Goal: Complete application form

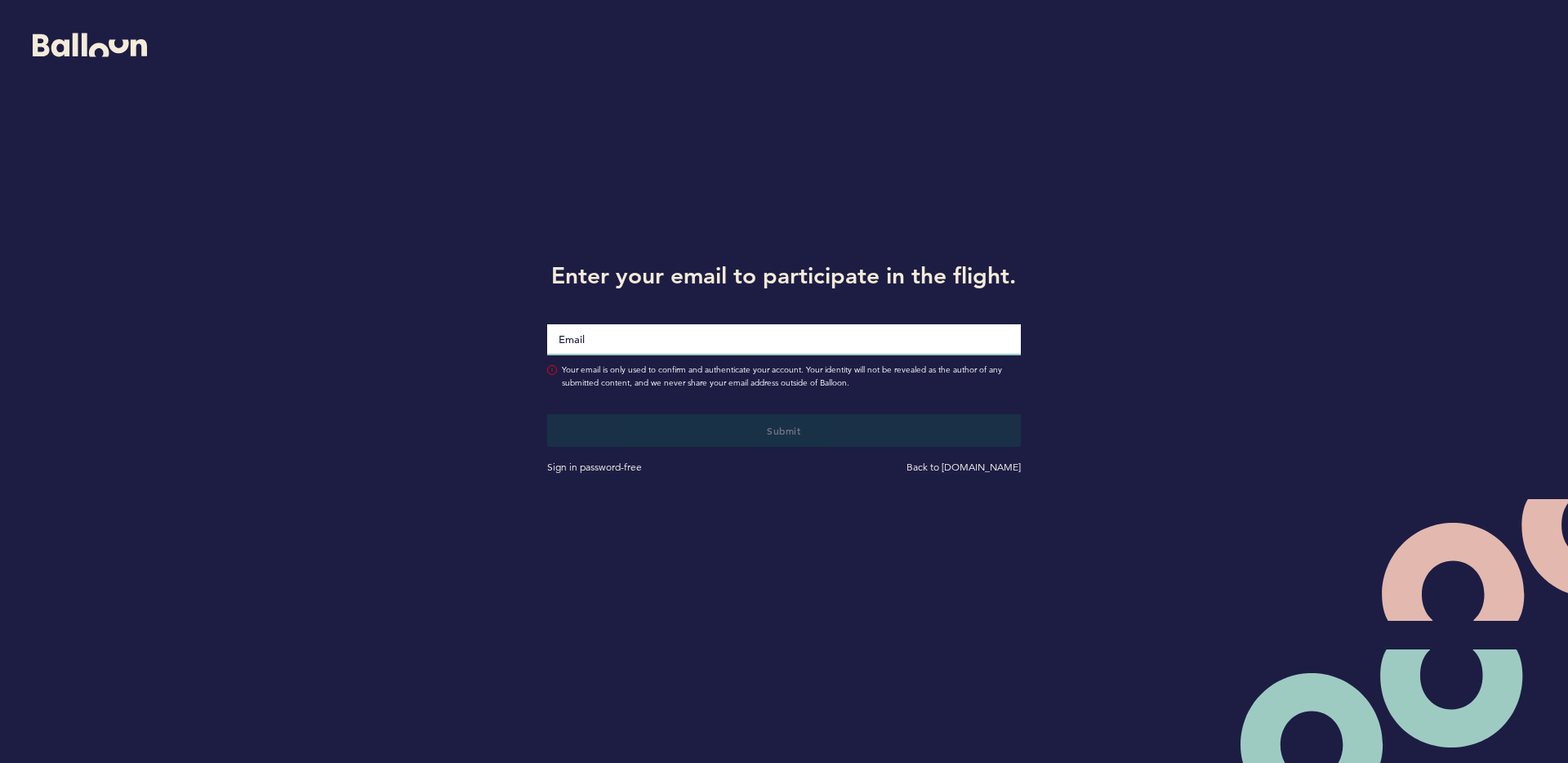
click at [828, 334] on input "Email" at bounding box center [784, 340] width 474 height 31
type input "[PERSON_NAME][EMAIL_ADDRESS][PERSON_NAME][DOMAIN_NAME]"
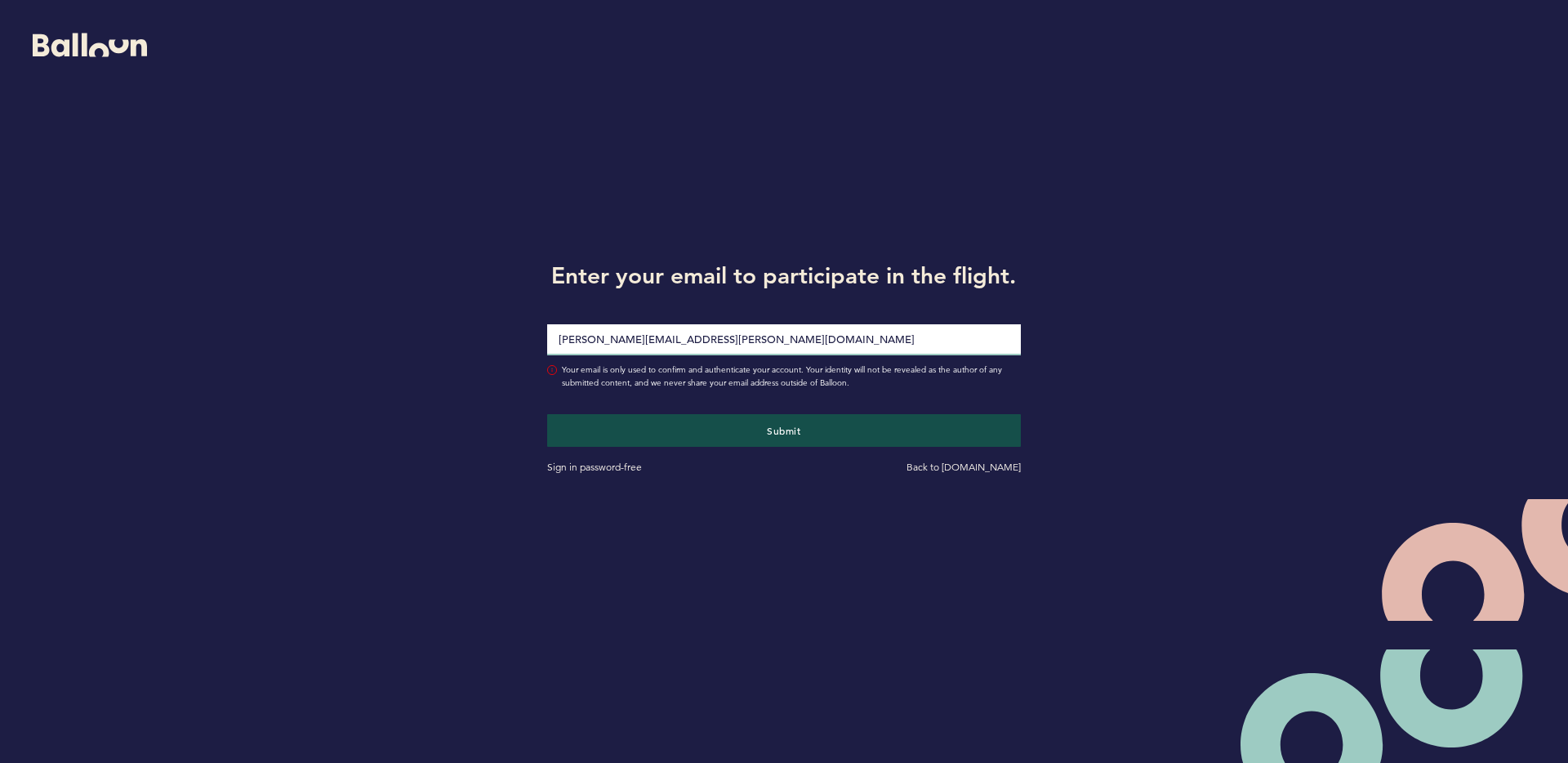
click at [548, 414] on button "Submit" at bounding box center [784, 430] width 474 height 32
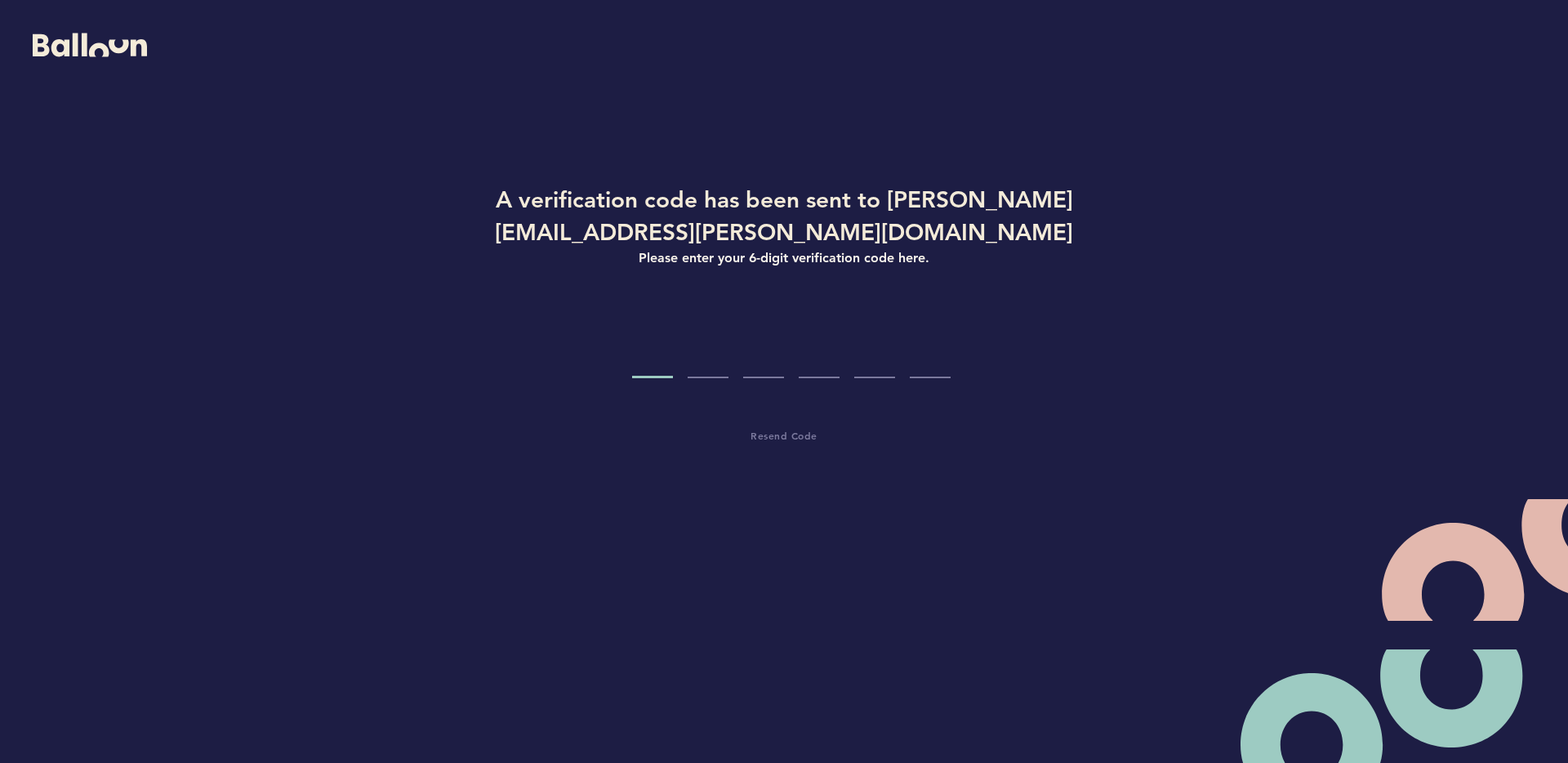
type input "6"
type input "7"
type input "4"
type input "3"
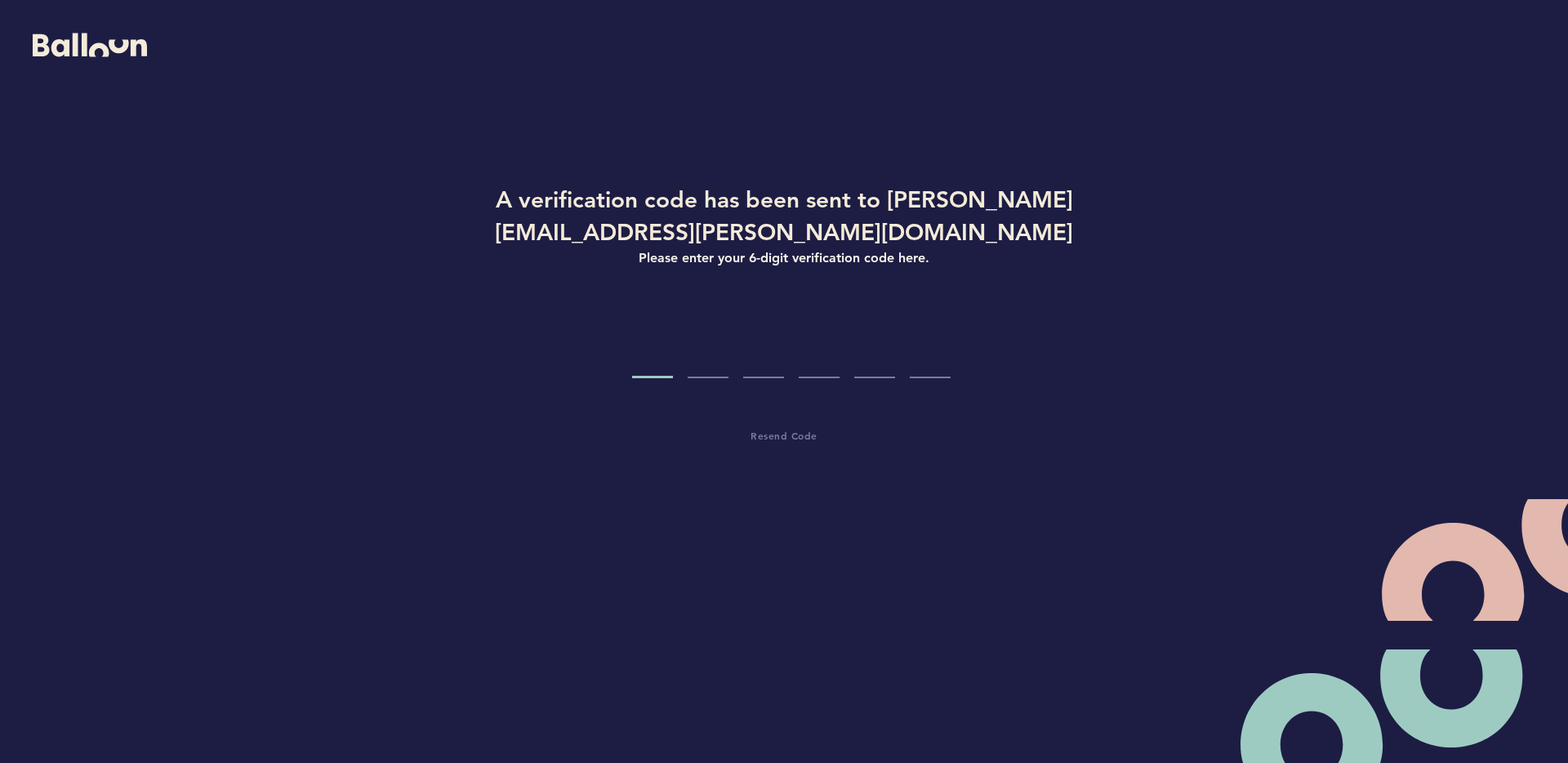
type input "1"
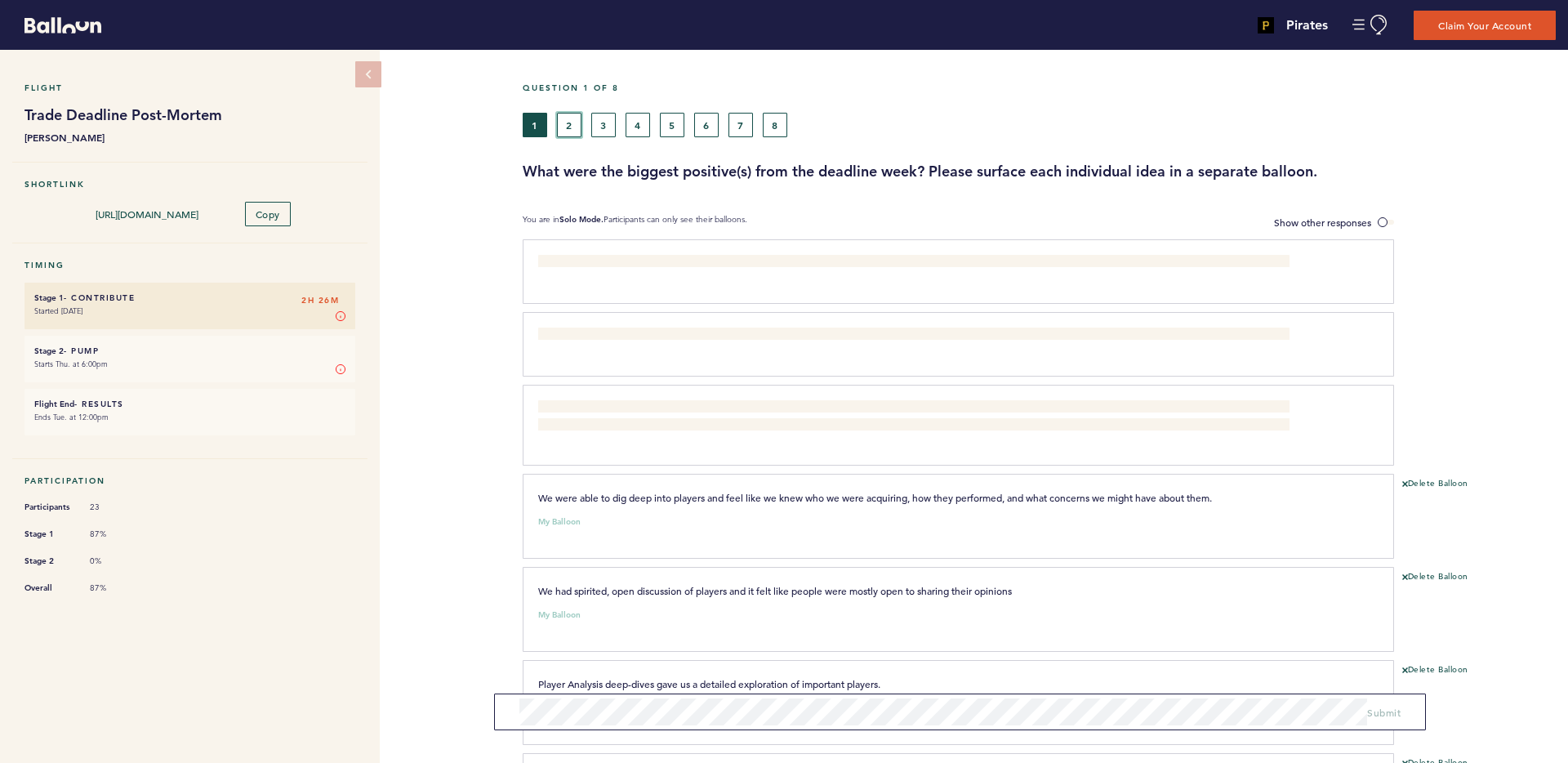
click at [573, 126] on button "2" at bounding box center [569, 124] width 24 height 24
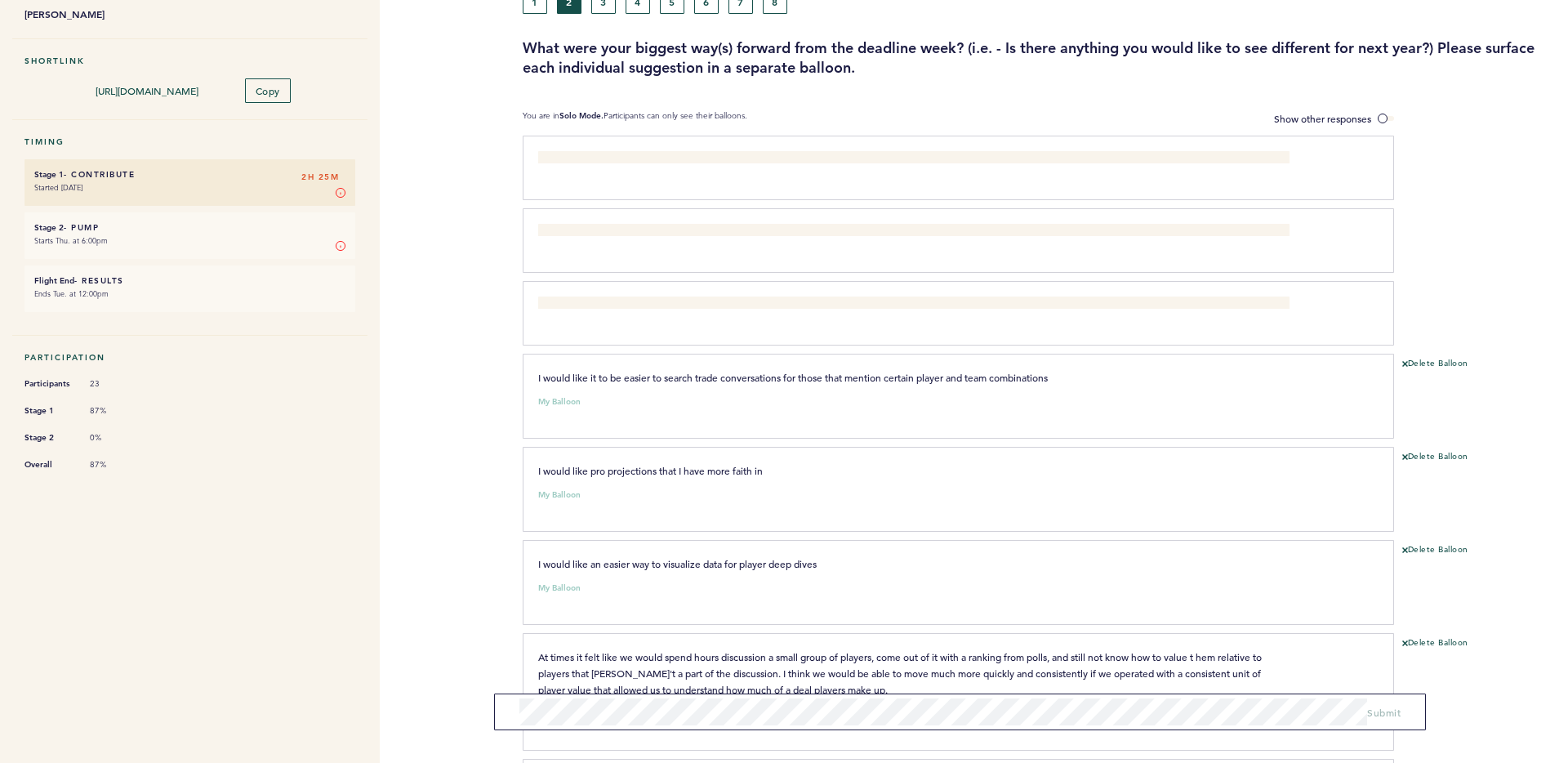
scroll to position [114, 0]
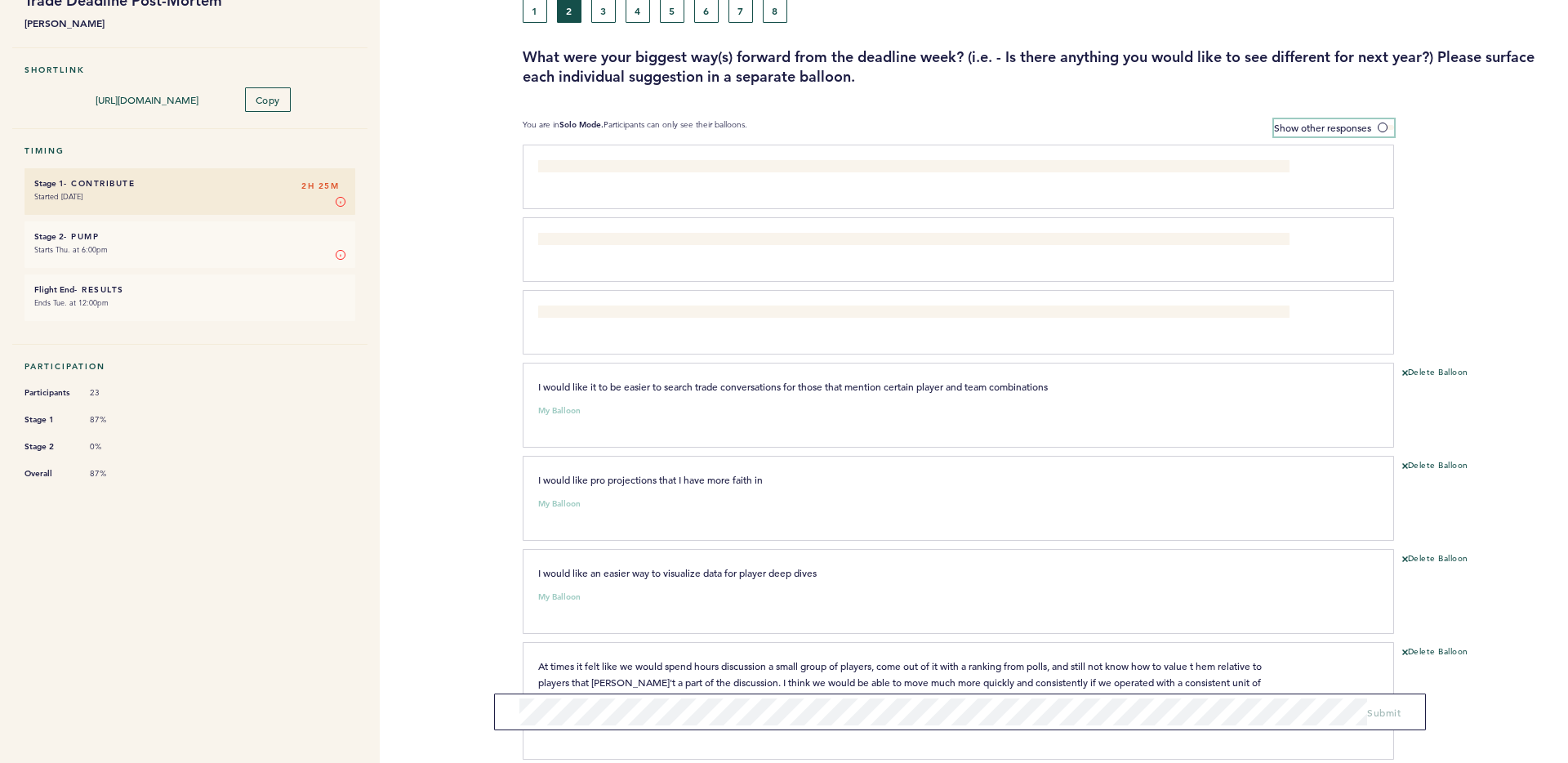
click at [1380, 129] on span at bounding box center [1386, 127] width 16 height 4
click at [0, 0] on input "Show other responses" at bounding box center [0, 0] width 0 height 0
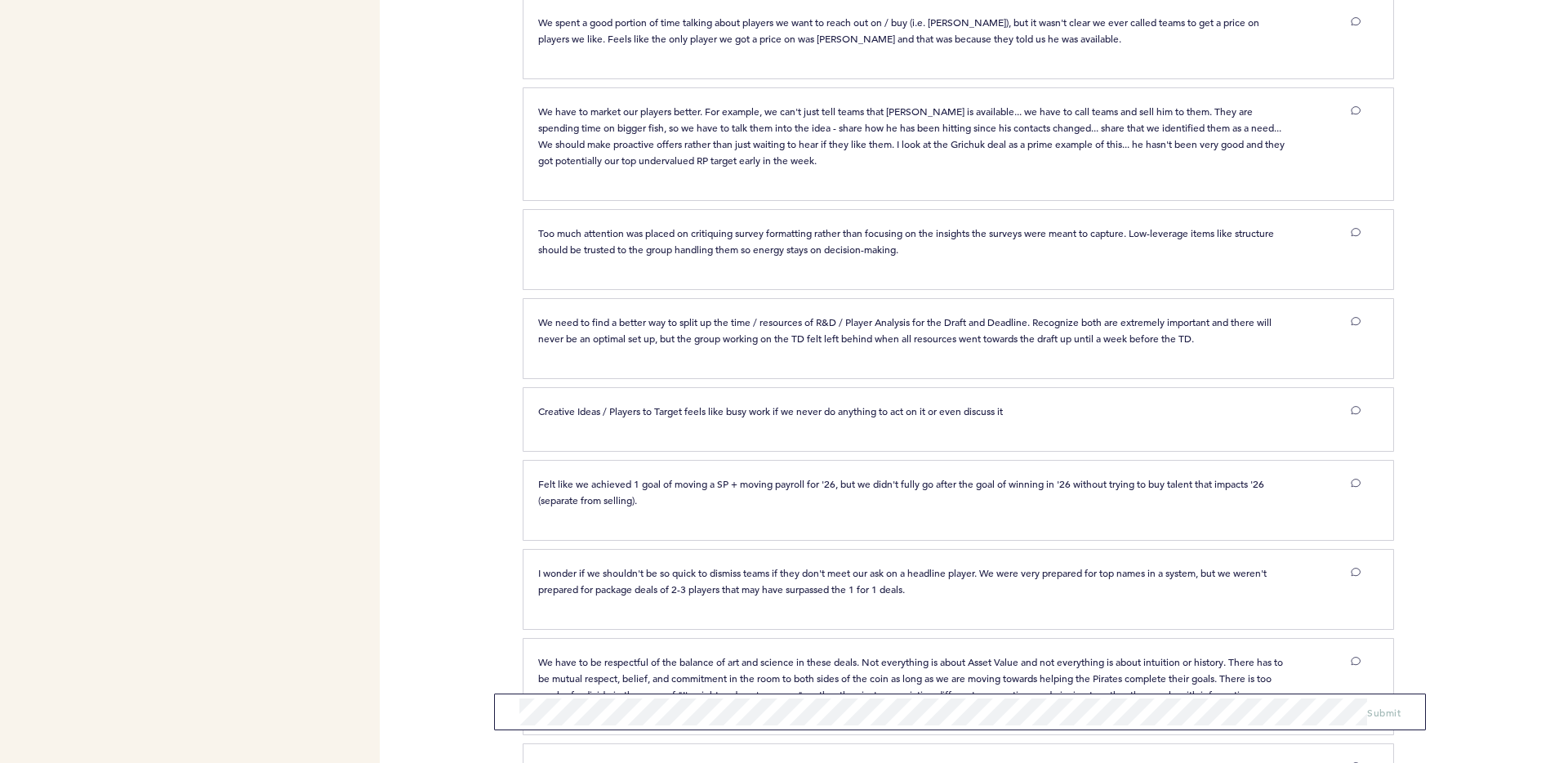
scroll to position [4522, 0]
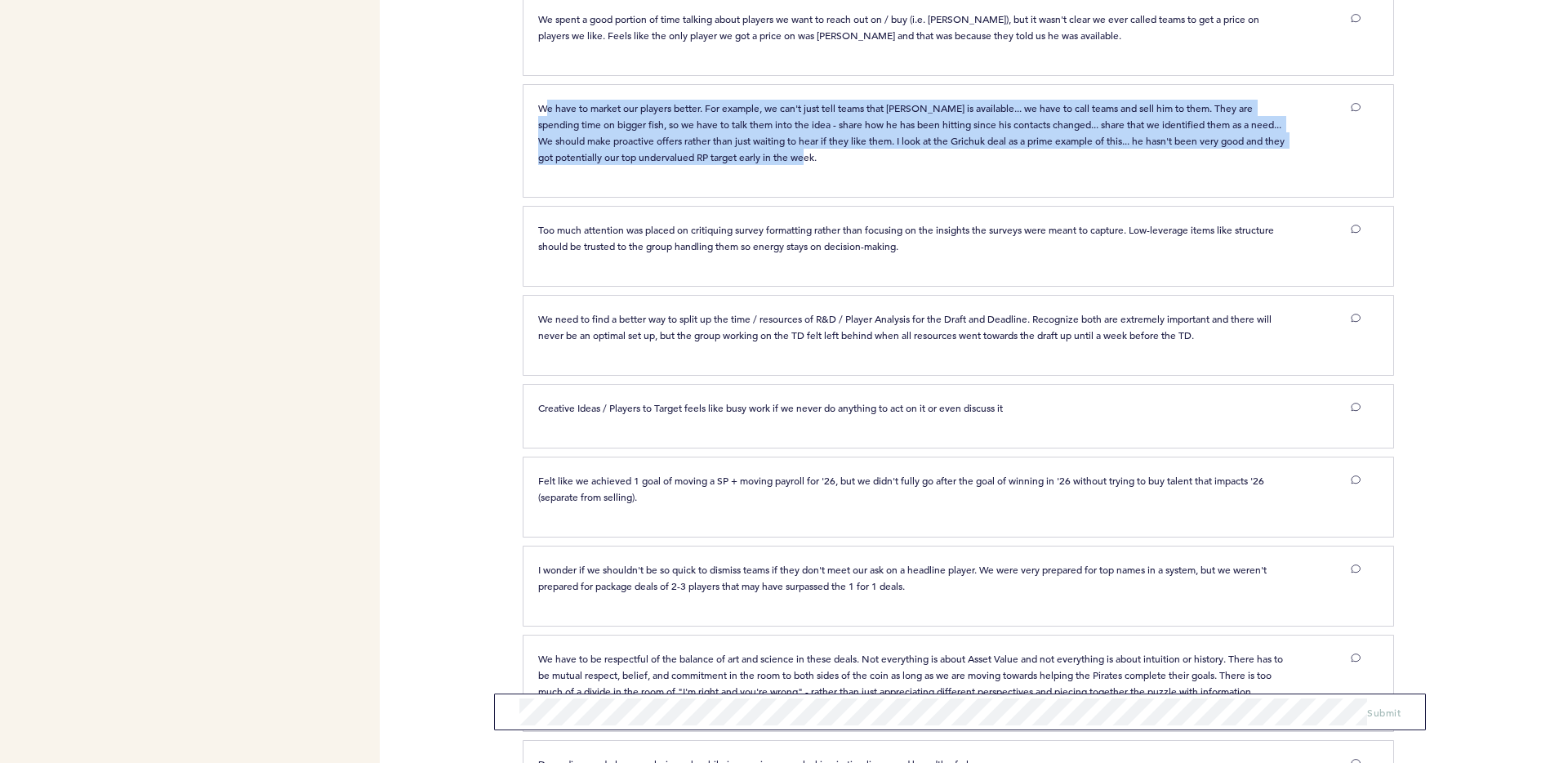
drag, startPoint x: 545, startPoint y: 146, endPoint x: 940, endPoint y: 188, distance: 397.2
click at [940, 165] on p "We have to market our players better. For example, we can't just tell teams tha…" at bounding box center [914, 132] width 752 height 66
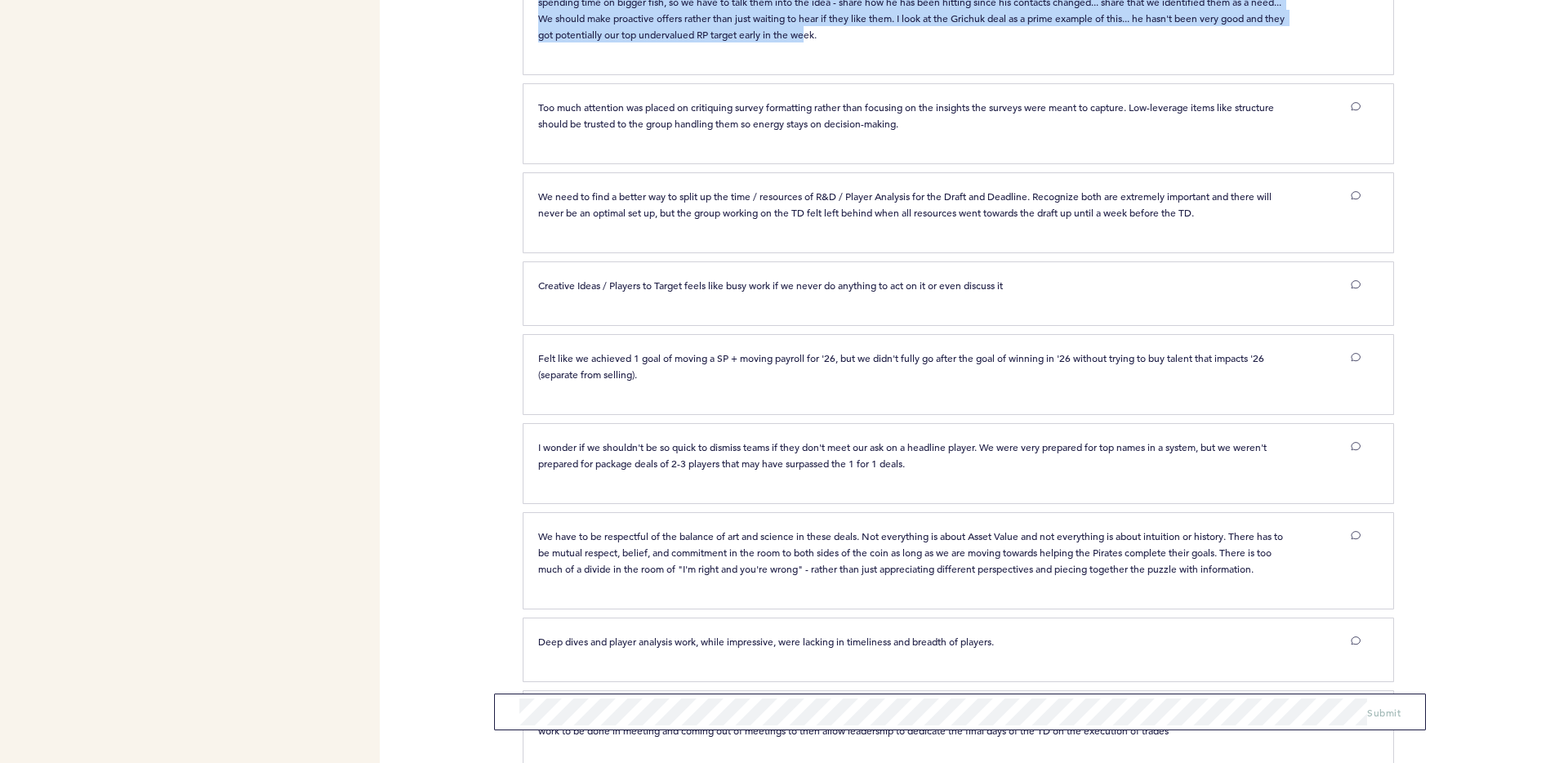
scroll to position [4646, 0]
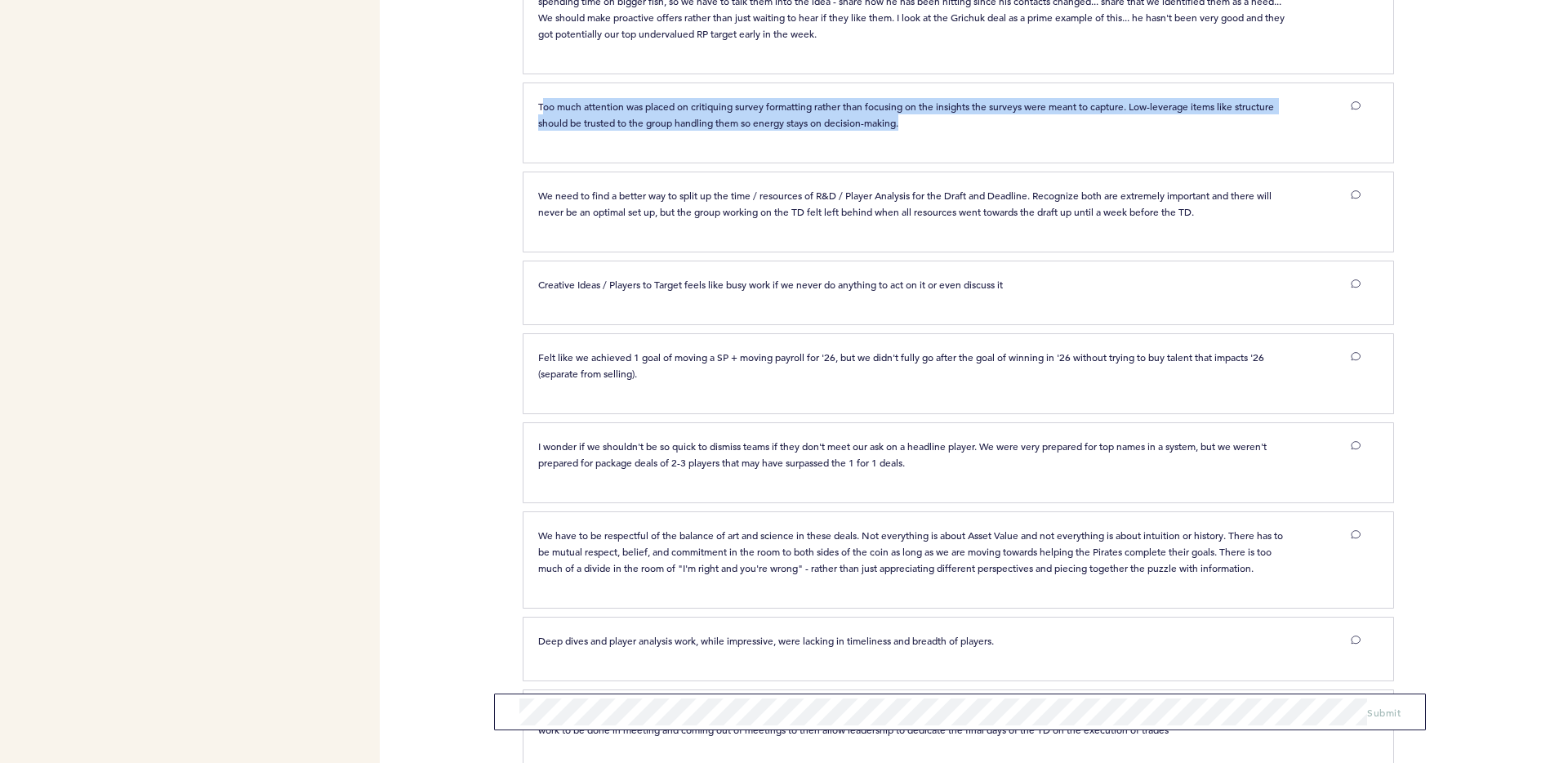
drag, startPoint x: 697, startPoint y: 133, endPoint x: 931, endPoint y: 159, distance: 235.4
click at [931, 130] on p "Too much attention was placed on critiquing survey formatting rather than focus…" at bounding box center [914, 114] width 752 height 32
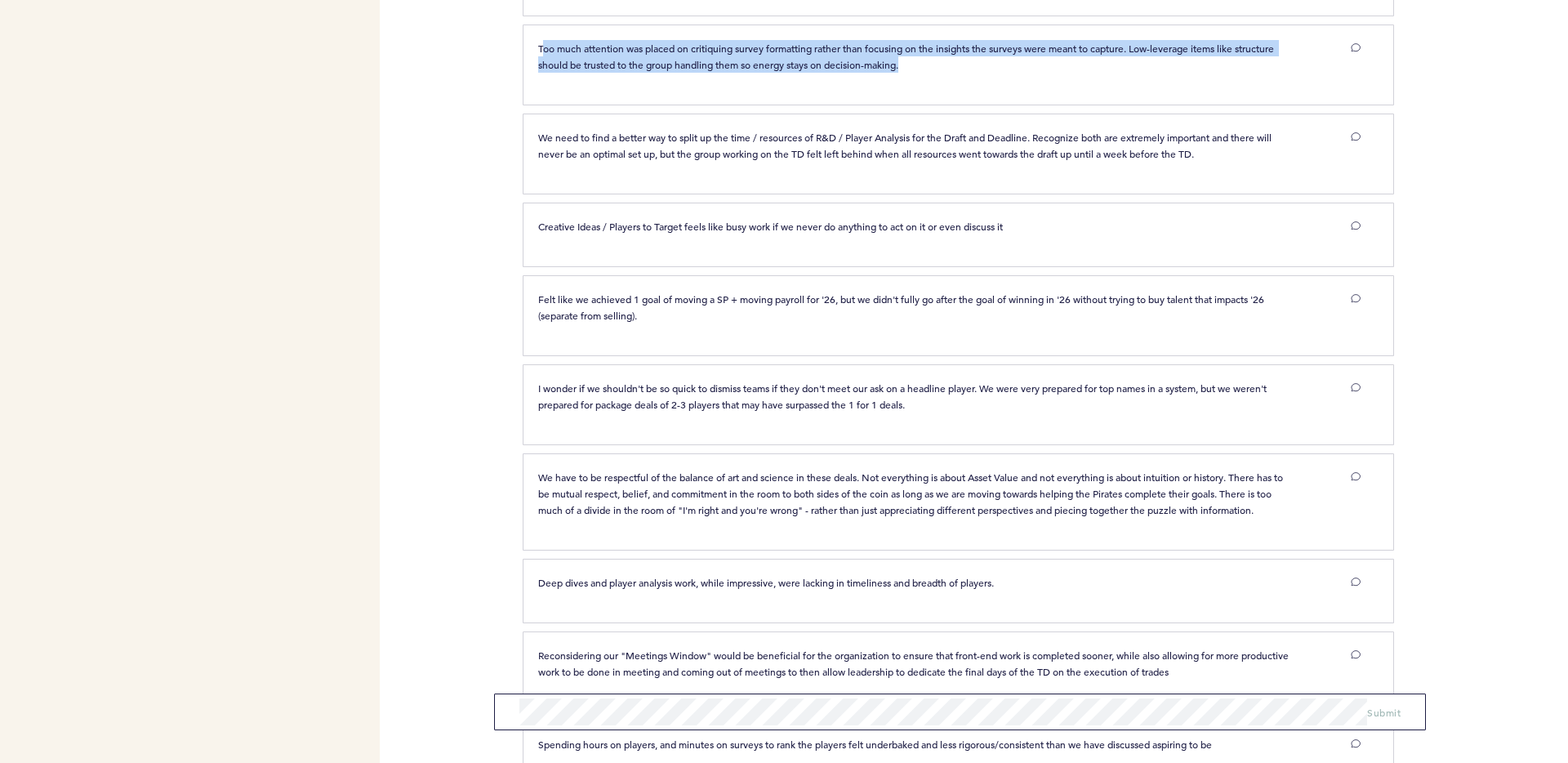
scroll to position [4703, 0]
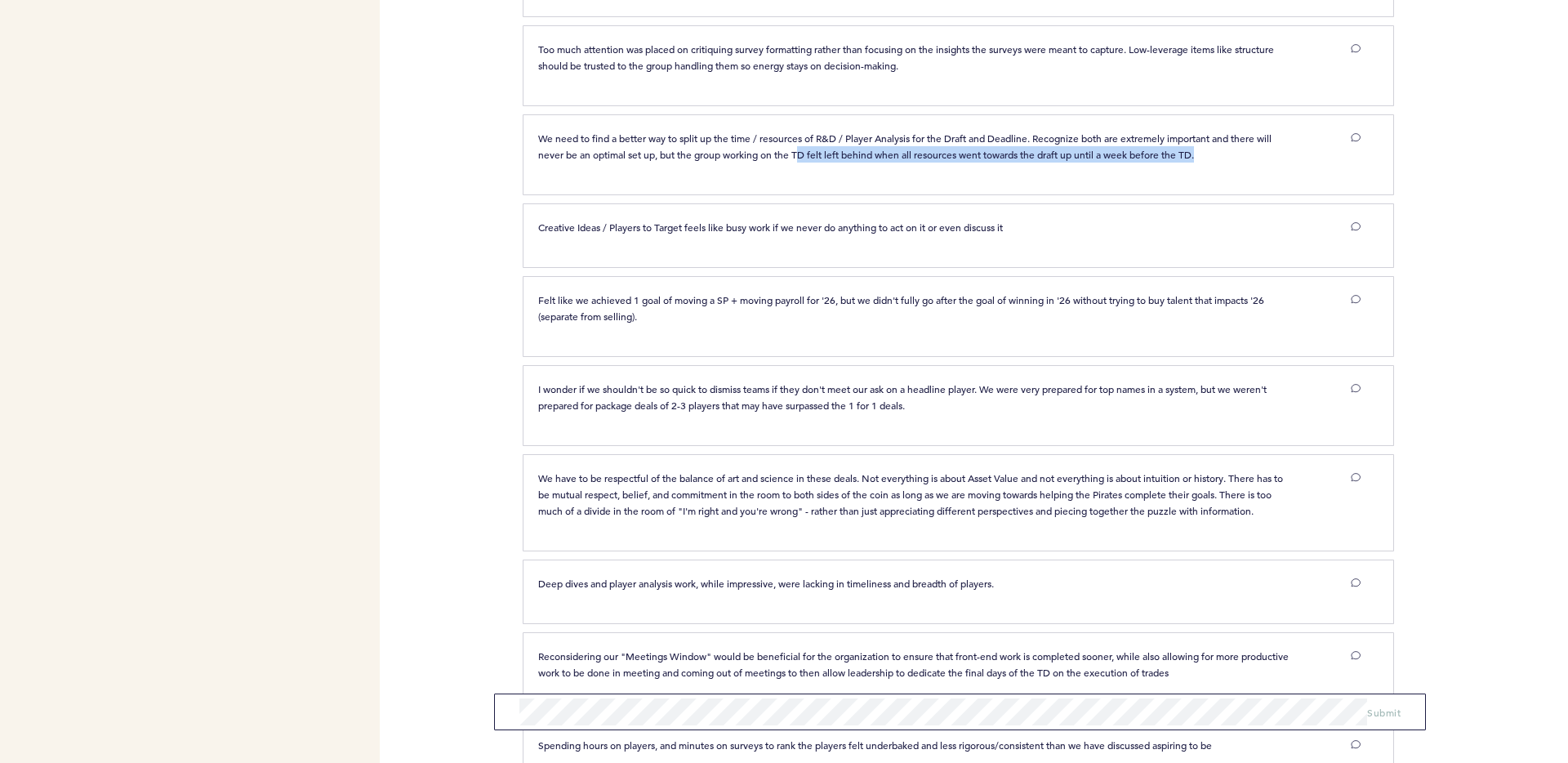
drag, startPoint x: 805, startPoint y: 182, endPoint x: 1109, endPoint y: 196, distance: 304.3
click at [1109, 174] on div "We need to find a better way to split up the time / resources of R&D / Player A…" at bounding box center [949, 152] width 847 height 45
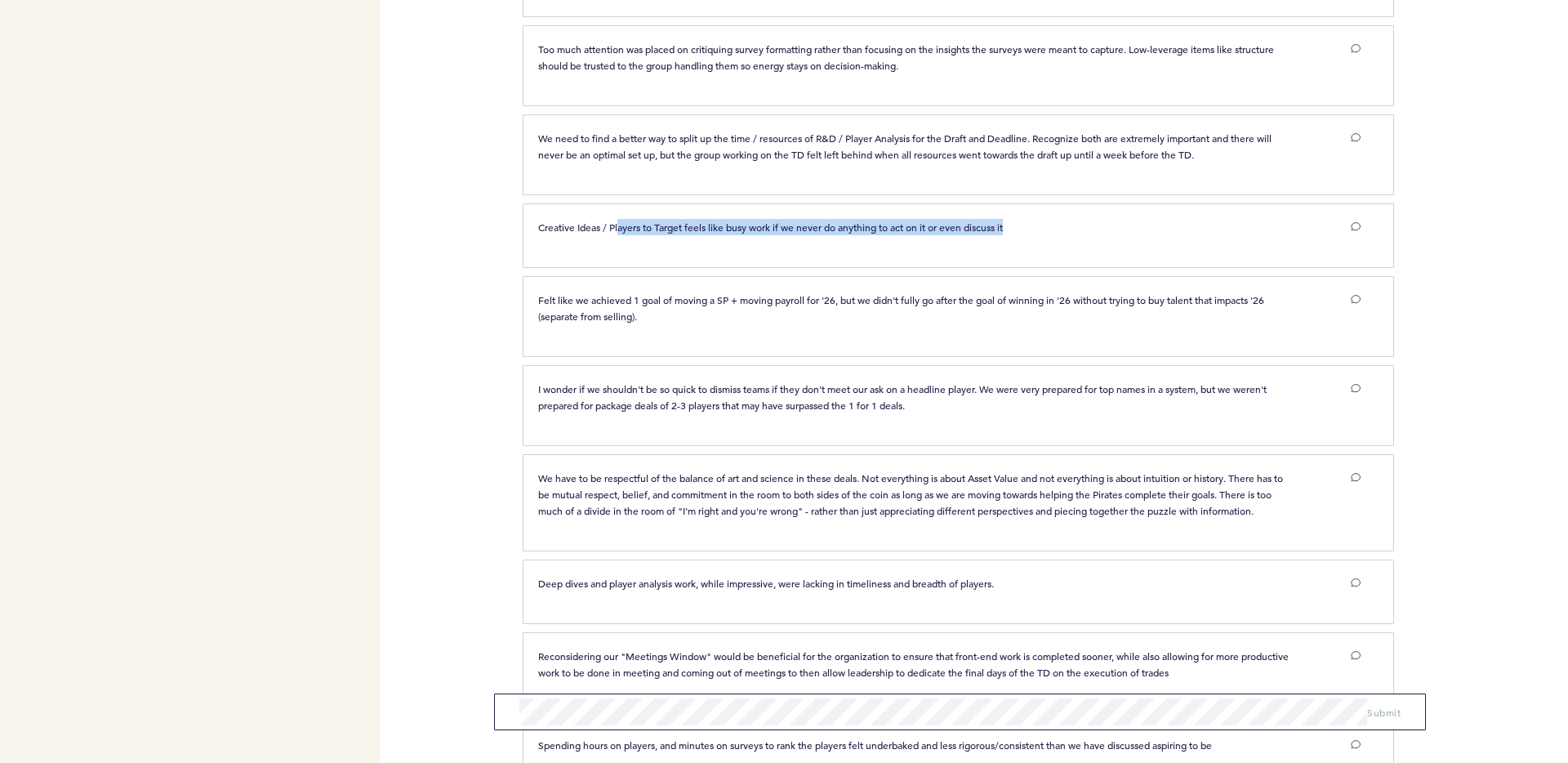
drag, startPoint x: 798, startPoint y: 271, endPoint x: 943, endPoint y: 270, distance: 145.0
click at [938, 247] on div "Creative Ideas / Players to Target feels like busy work if we never do anything…" at bounding box center [949, 233] width 847 height 29
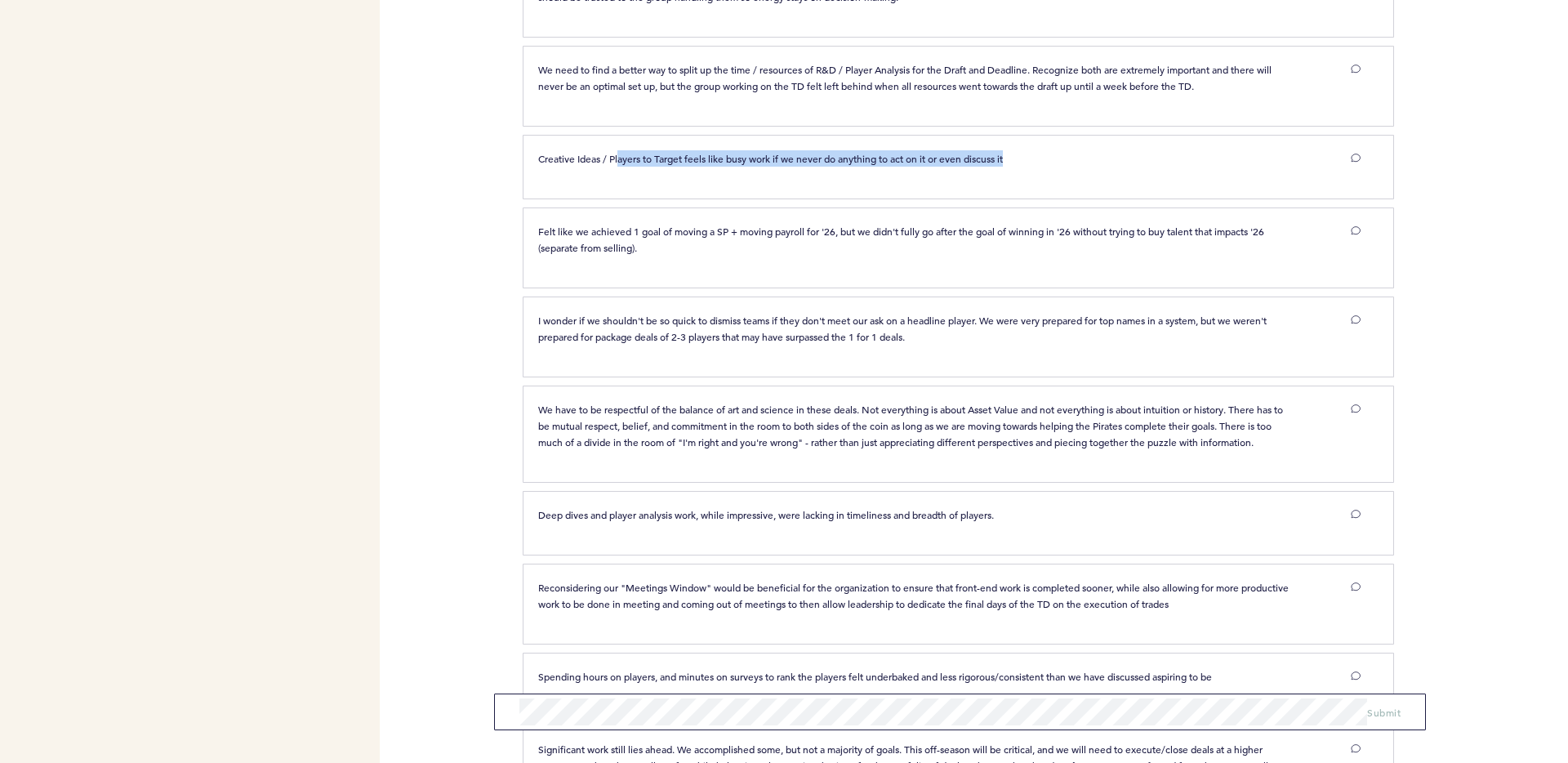
scroll to position [4778, 0]
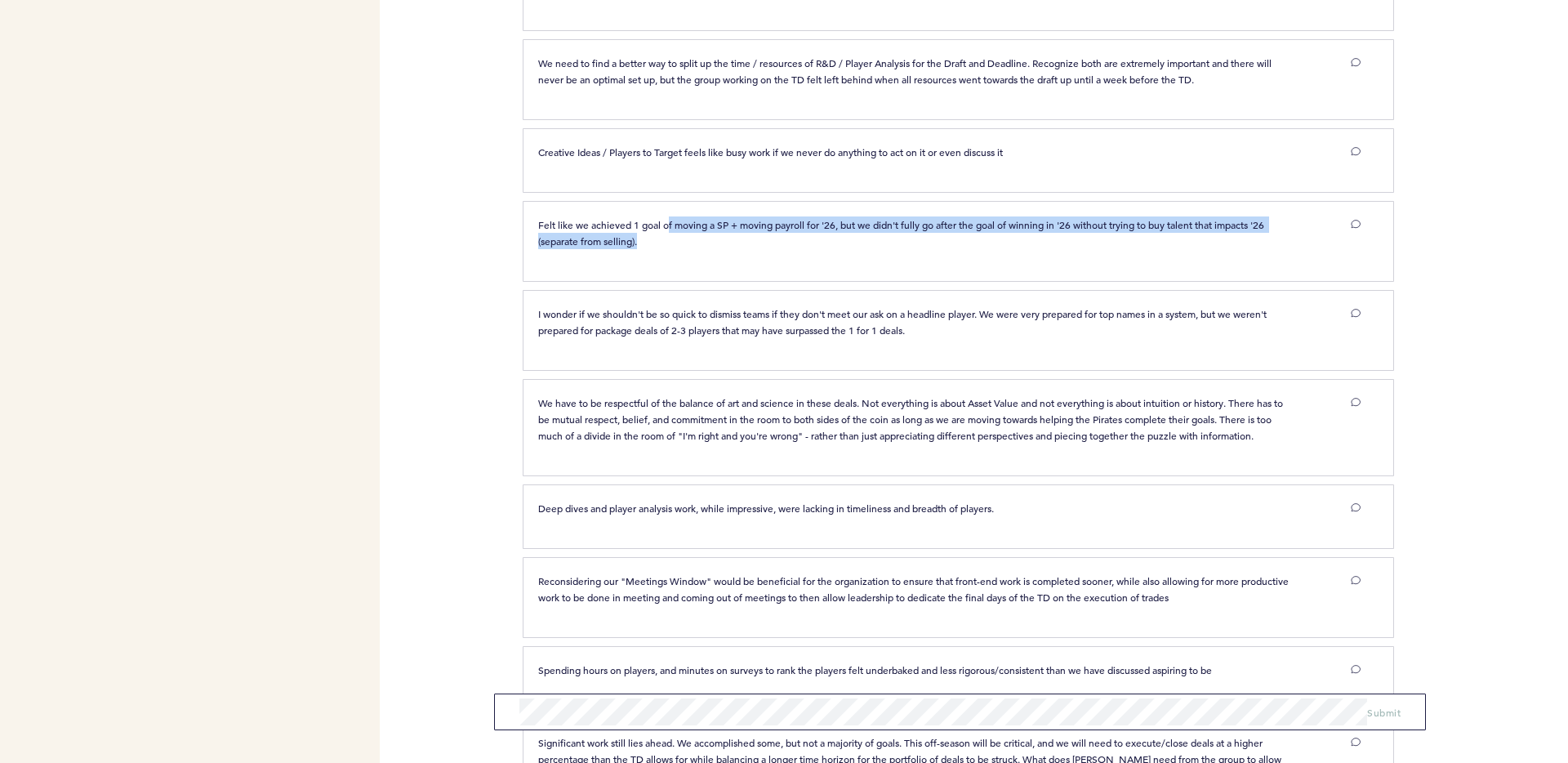
drag, startPoint x: 668, startPoint y: 255, endPoint x: 1247, endPoint y: 271, distance: 579.2
click at [1247, 249] on p "Felt like we achieved 1 goal of moving a SP + moving payroll for '26, but we di…" at bounding box center [914, 233] width 752 height 32
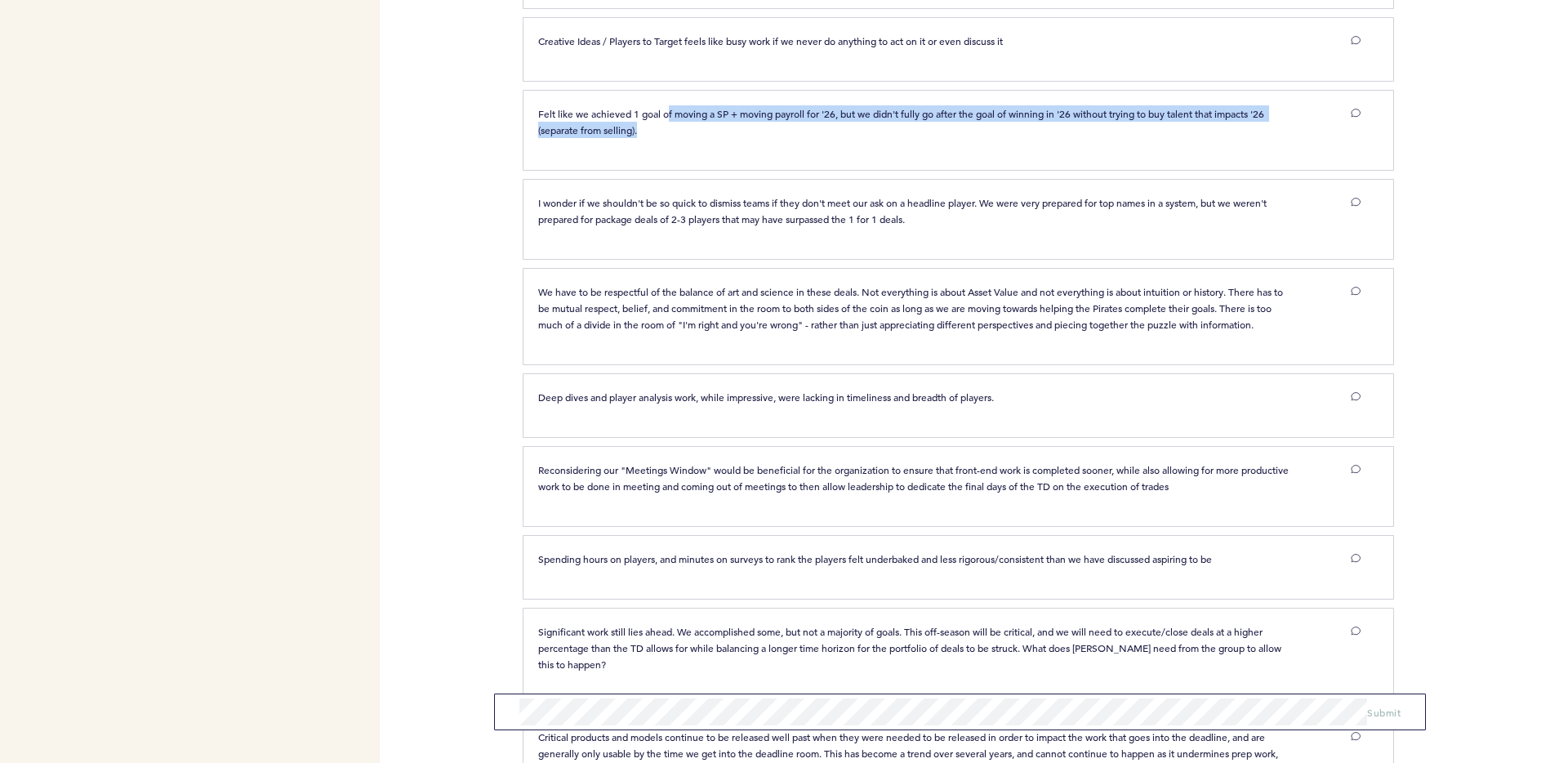
scroll to position [4890, 0]
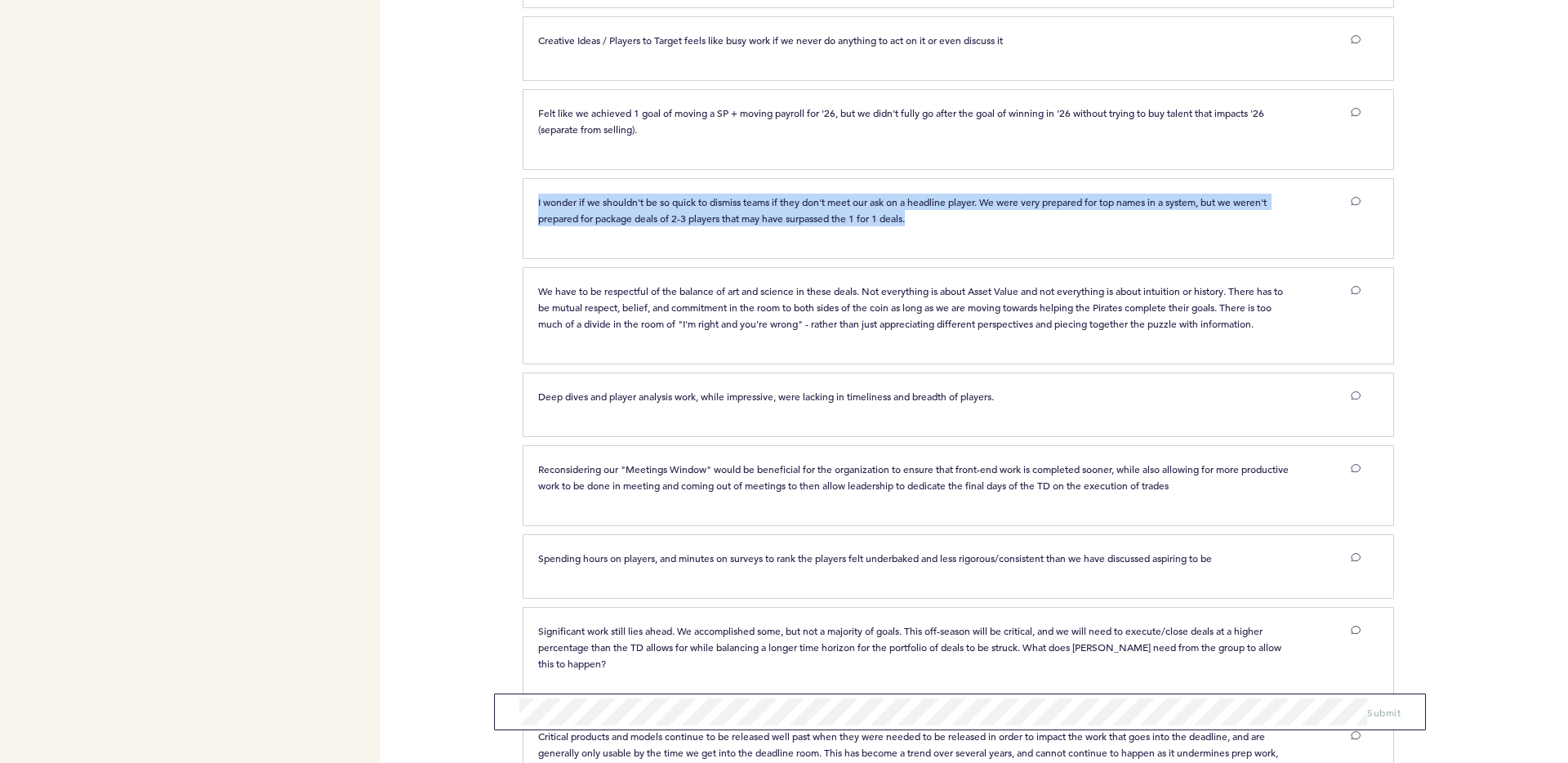
drag, startPoint x: 533, startPoint y: 234, endPoint x: 960, endPoint y: 263, distance: 428.0
click at [960, 238] on div "I wonder if we shouldn't be so quick to dismiss teams if they don't meet our as…" at bounding box center [949, 216] width 847 height 45
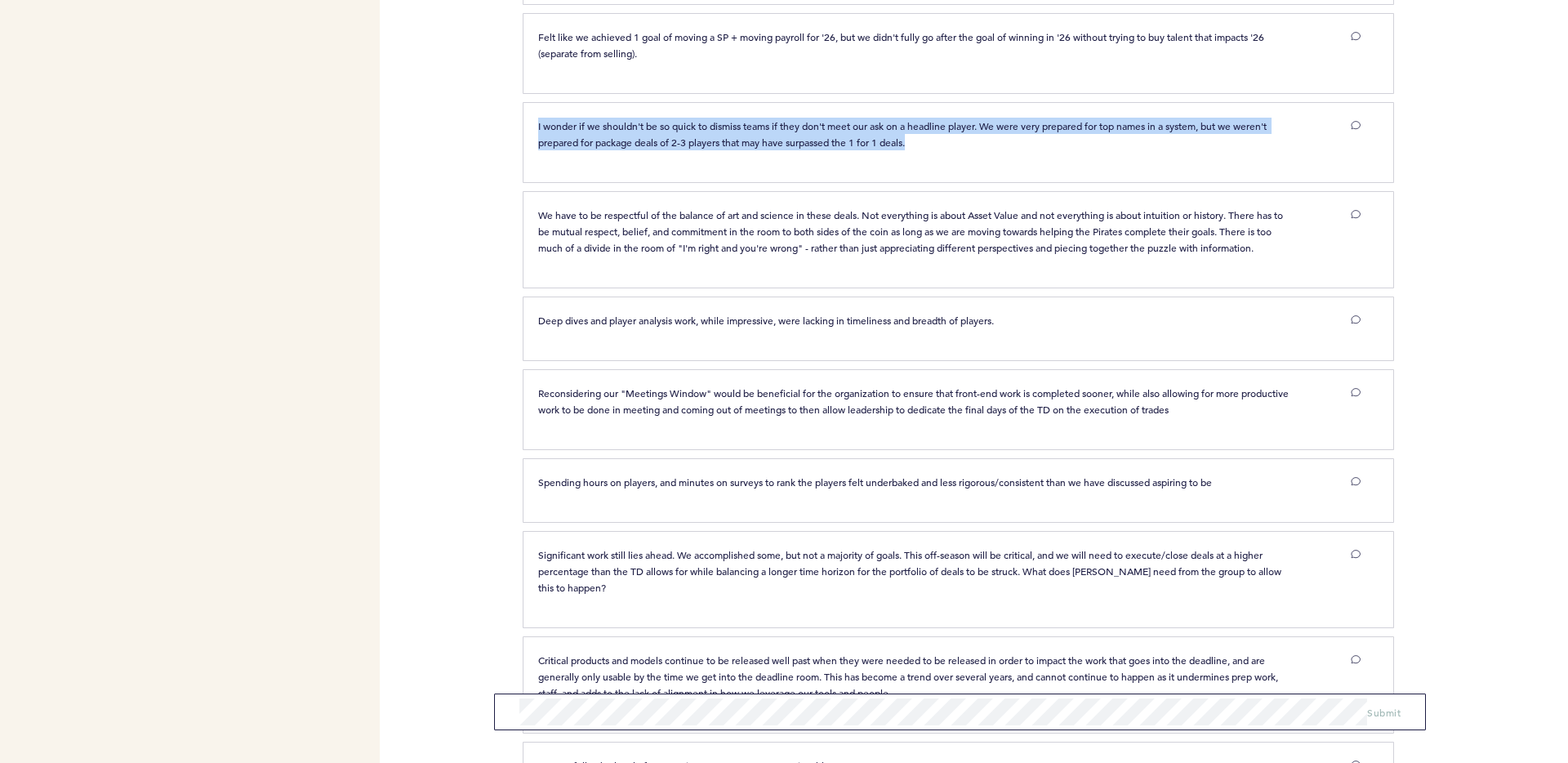
scroll to position [4967, 0]
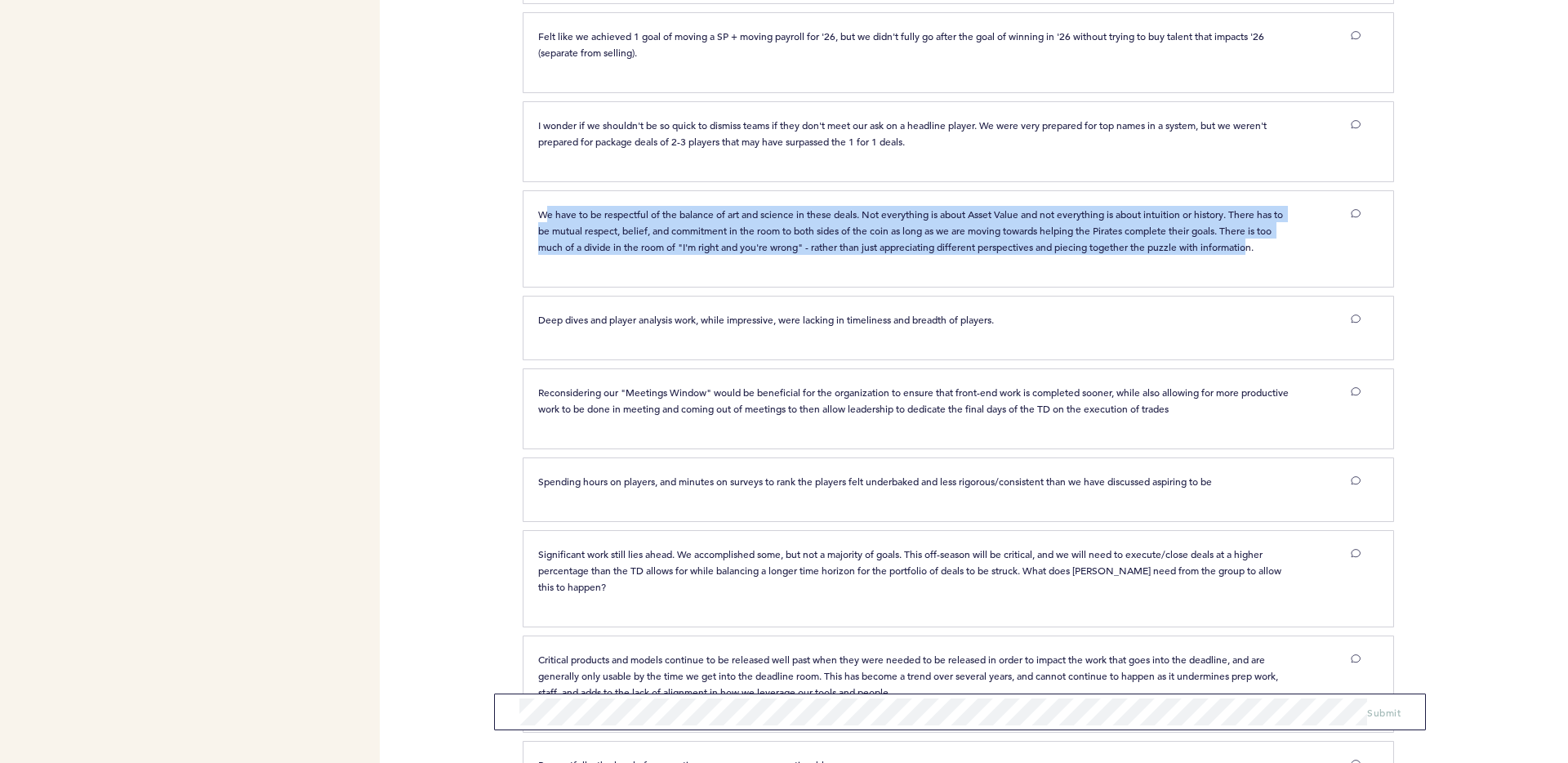
drag, startPoint x: 545, startPoint y: 252, endPoint x: 1274, endPoint y: 276, distance: 729.4
click at [1274, 254] on p "We have to be respectful of the balance of art and science in these deals. Not …" at bounding box center [914, 230] width 752 height 49
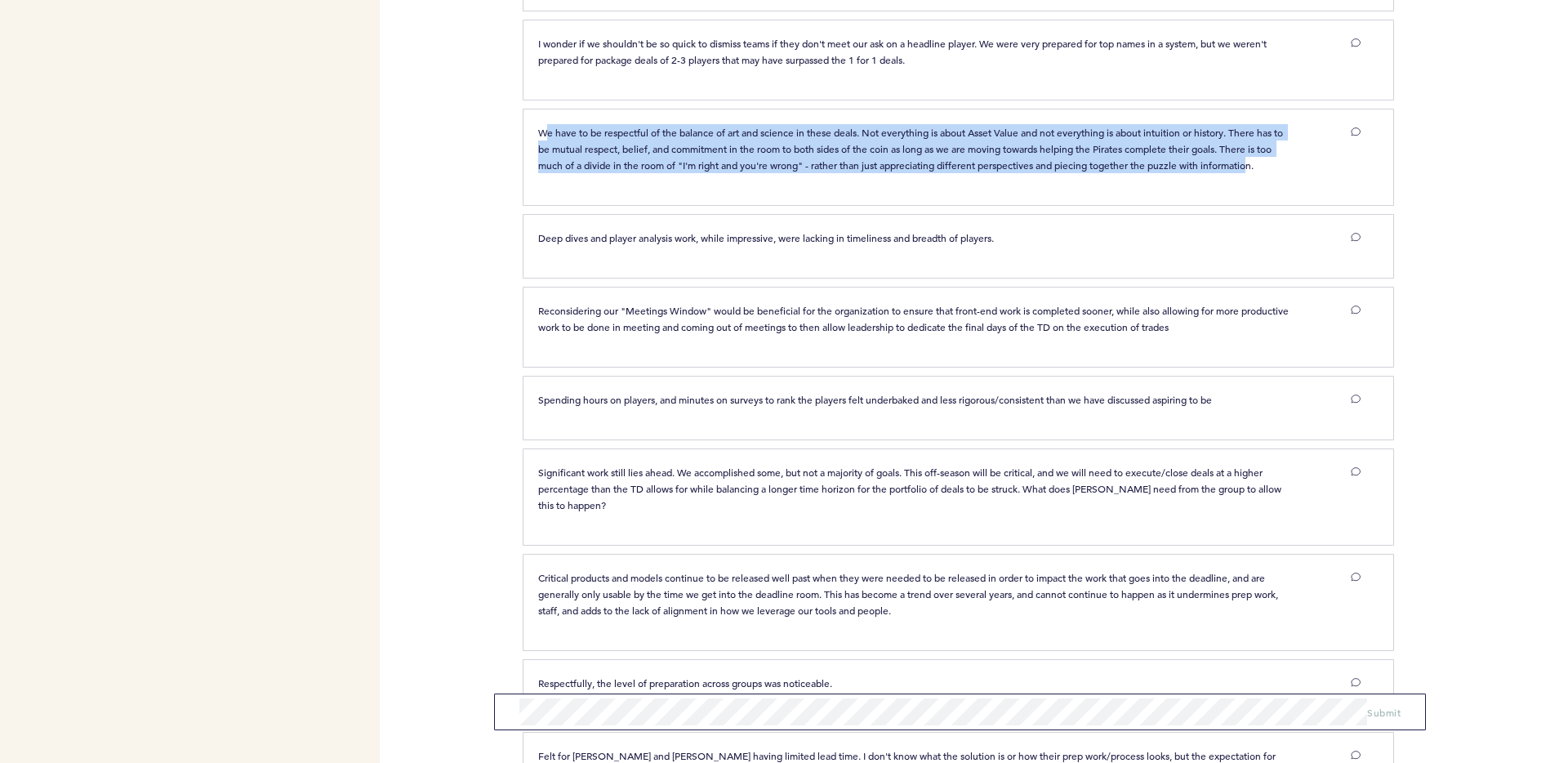
scroll to position [5052, 0]
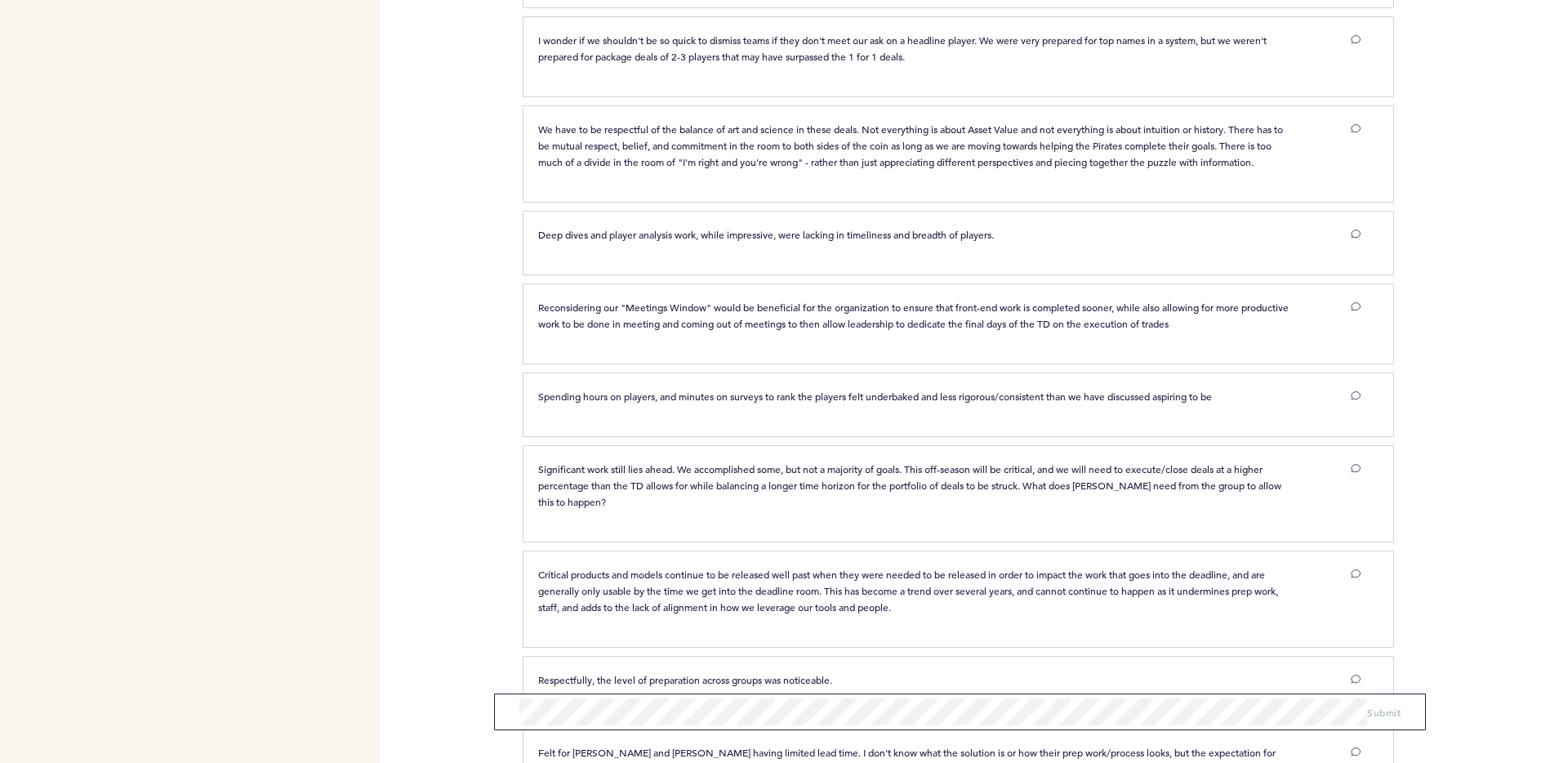
click at [541, 241] on span "Deep dives and player analysis work, while impressive, were lacking in timeline…" at bounding box center [766, 234] width 456 height 13
drag, startPoint x: 536, startPoint y: 268, endPoint x: 1002, endPoint y: 269, distance: 466.0
click at [1002, 243] on div "Deep dives and player analysis work, while impressive, were lacking in timeline…" at bounding box center [913, 235] width 776 height 16
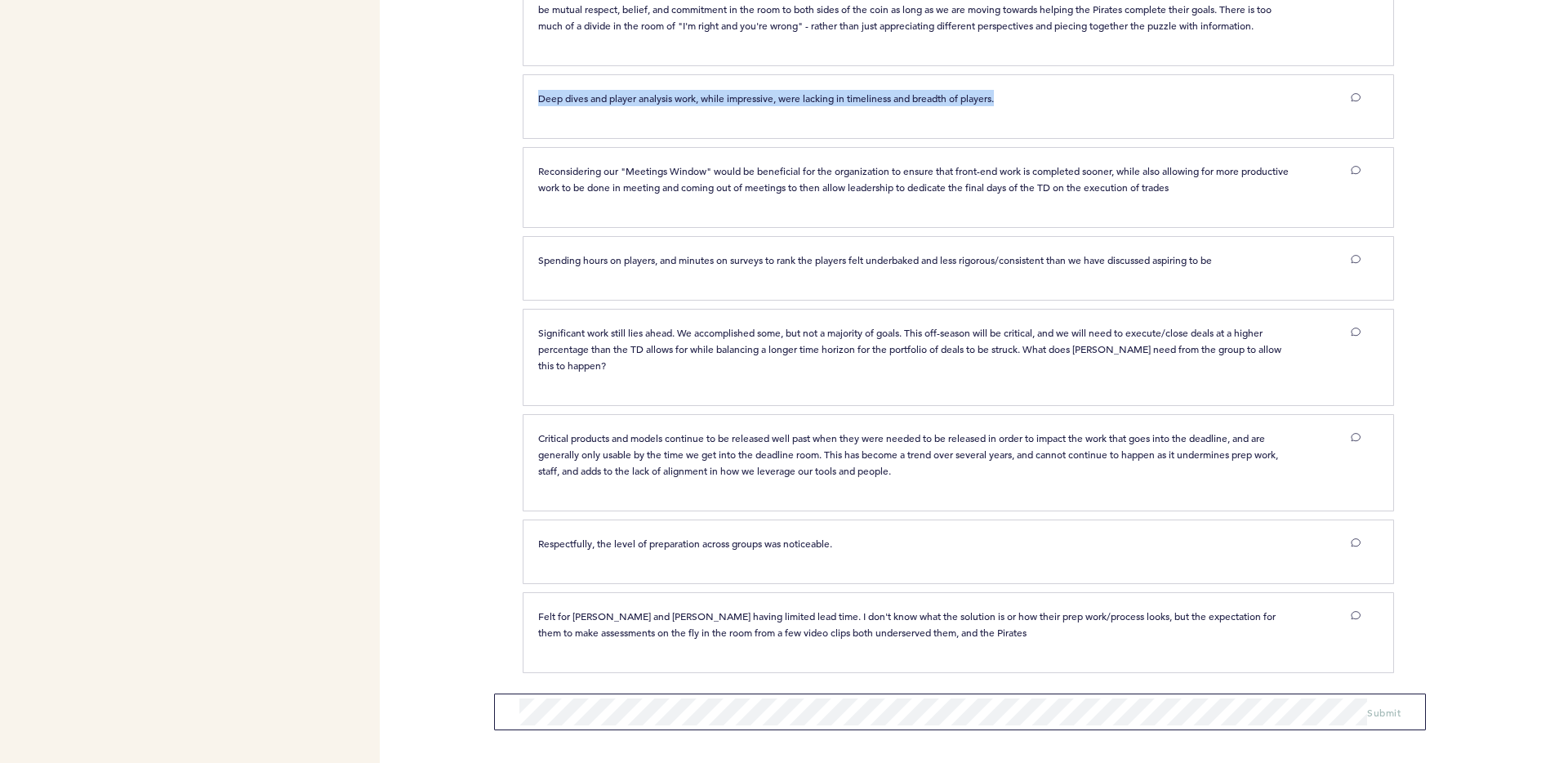
scroll to position [5219, 0]
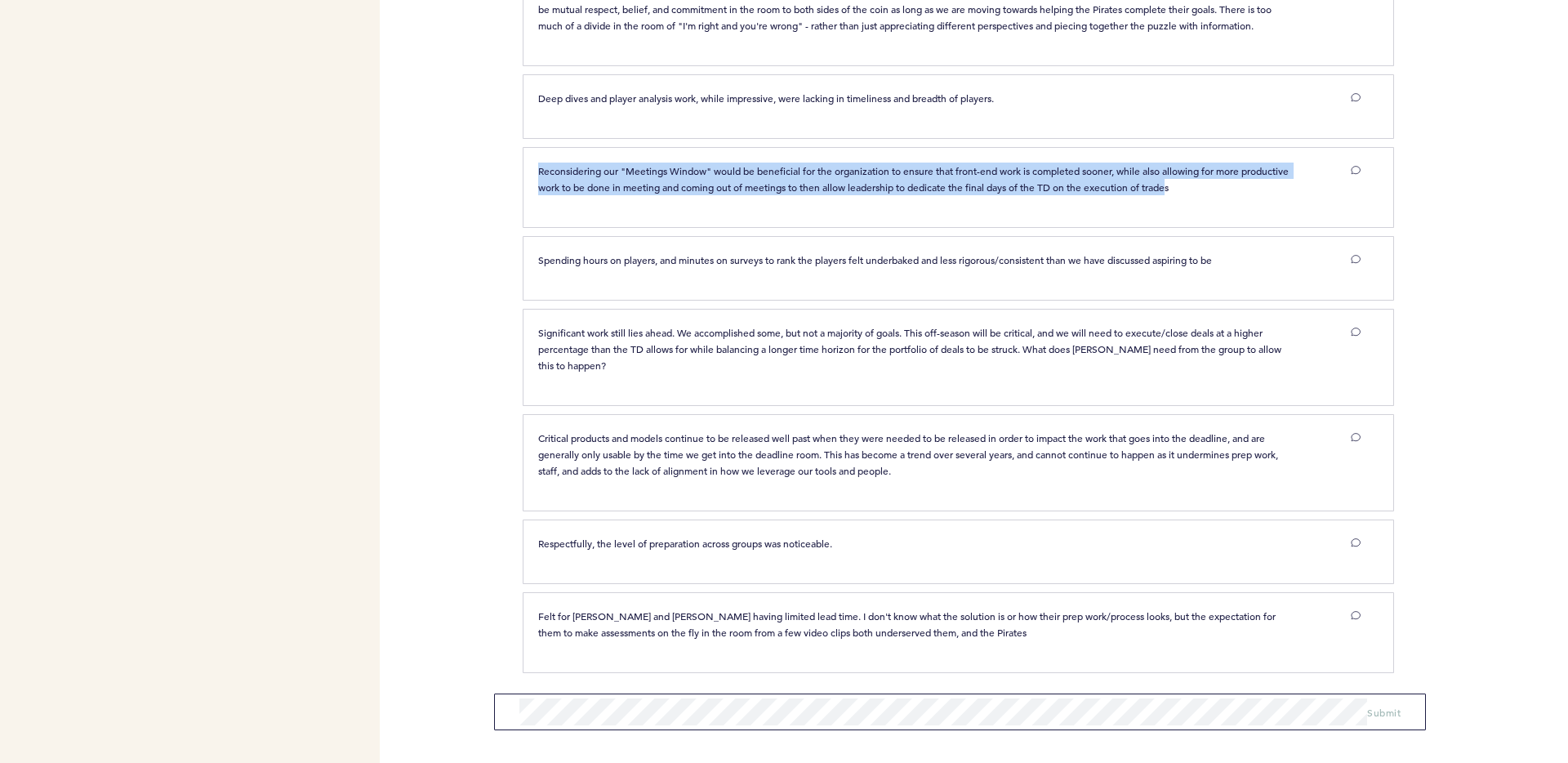
drag, startPoint x: 532, startPoint y: 170, endPoint x: 1223, endPoint y: 184, distance: 691.1
click at [1223, 184] on div "Reconsidering our "Meetings Window" would be beneficial for the organization to…" at bounding box center [913, 179] width 776 height 32
drag, startPoint x: 529, startPoint y: 262, endPoint x: 1250, endPoint y: 263, distance: 721.0
click at [1246, 263] on div "Spending hours on players, and minutes on surveys to rank the players felt unde…" at bounding box center [913, 260] width 776 height 16
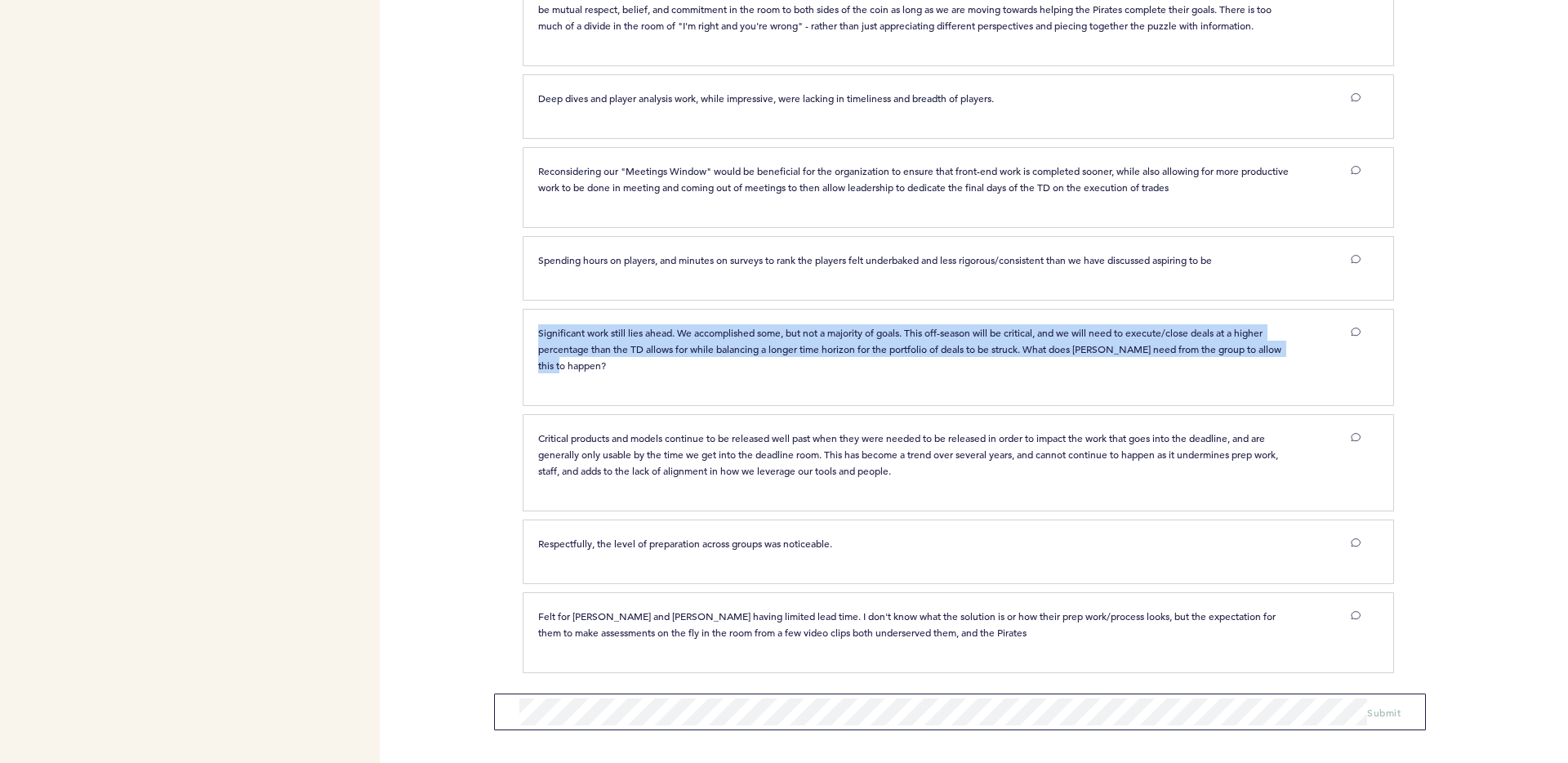
drag, startPoint x: 539, startPoint y: 338, endPoint x: 1002, endPoint y: 368, distance: 464.0
click at [1008, 368] on p "Significant work still lies ahead. We accomplished some, but not a majority of …" at bounding box center [914, 349] width 752 height 49
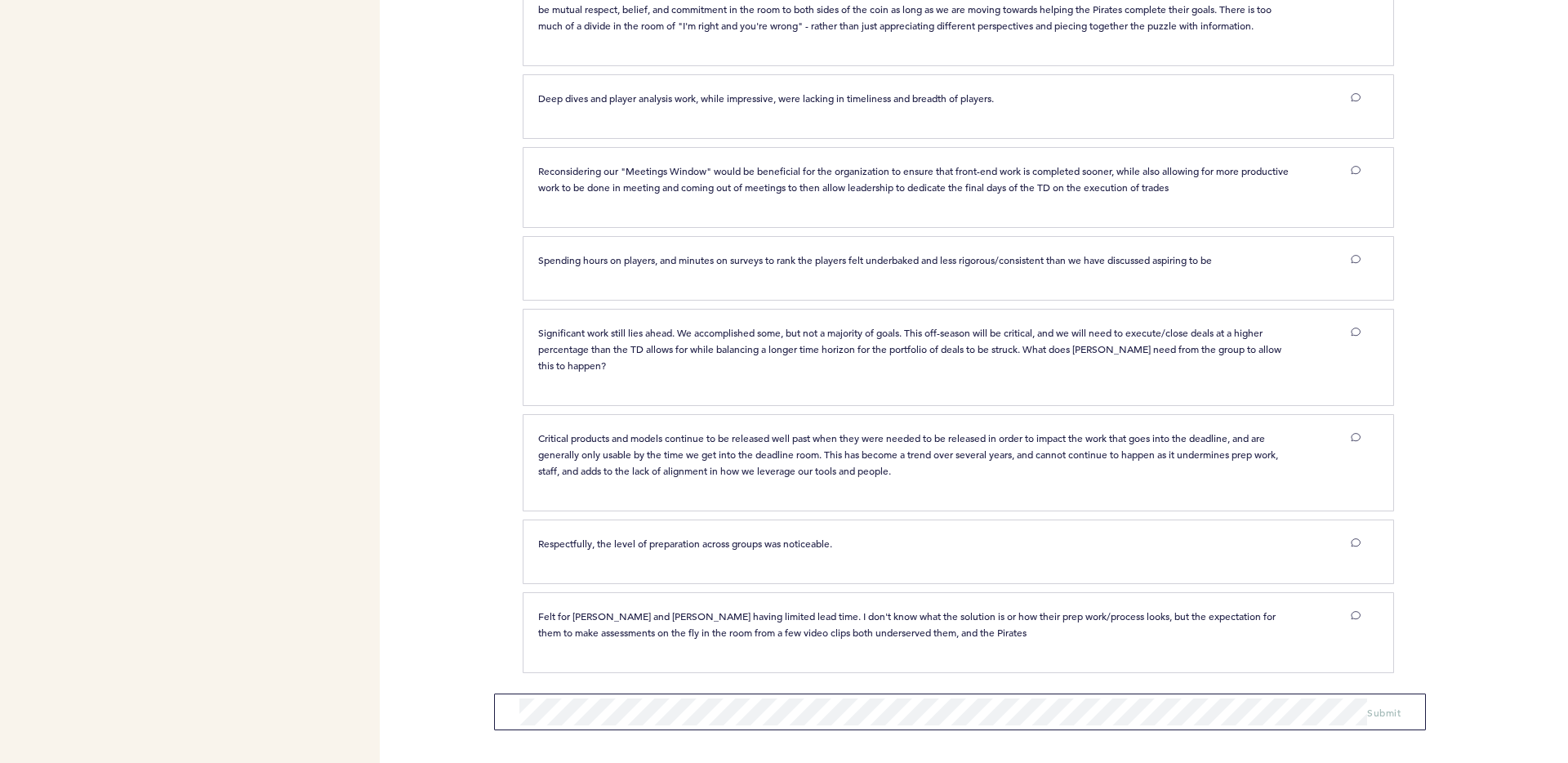
click at [1002, 368] on p "Significant work still lies ahead. We accomplished some, but not a majority of …" at bounding box center [914, 349] width 752 height 49
drag, startPoint x: 869, startPoint y: 436, endPoint x: 948, endPoint y: 477, distance: 89.0
click at [948, 477] on p "Critical products and models continue to be released well past when they were n…" at bounding box center [914, 454] width 752 height 49
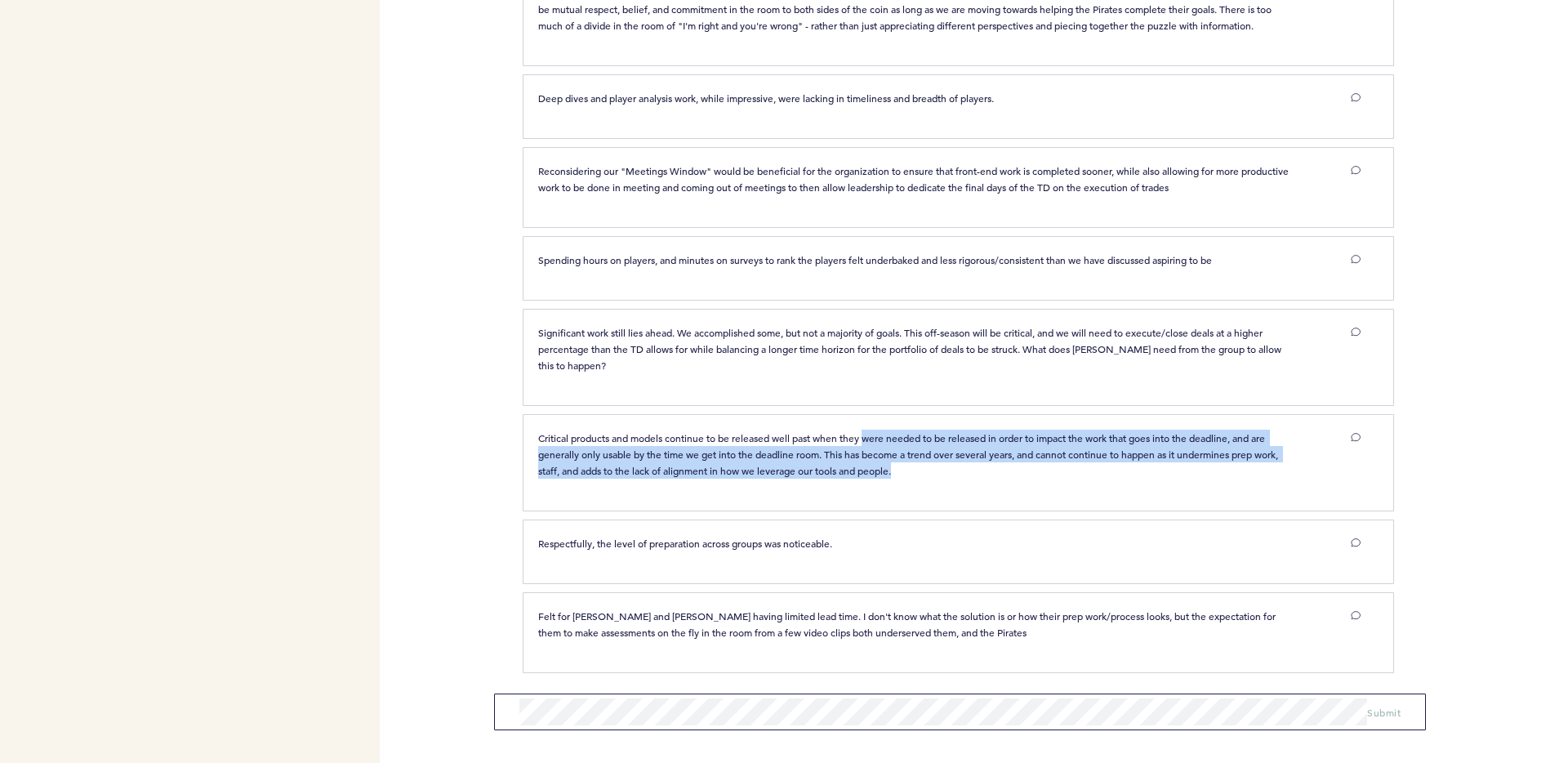
click at [948, 477] on p "Critical products and models continue to be released well past when they were n…" at bounding box center [914, 454] width 752 height 49
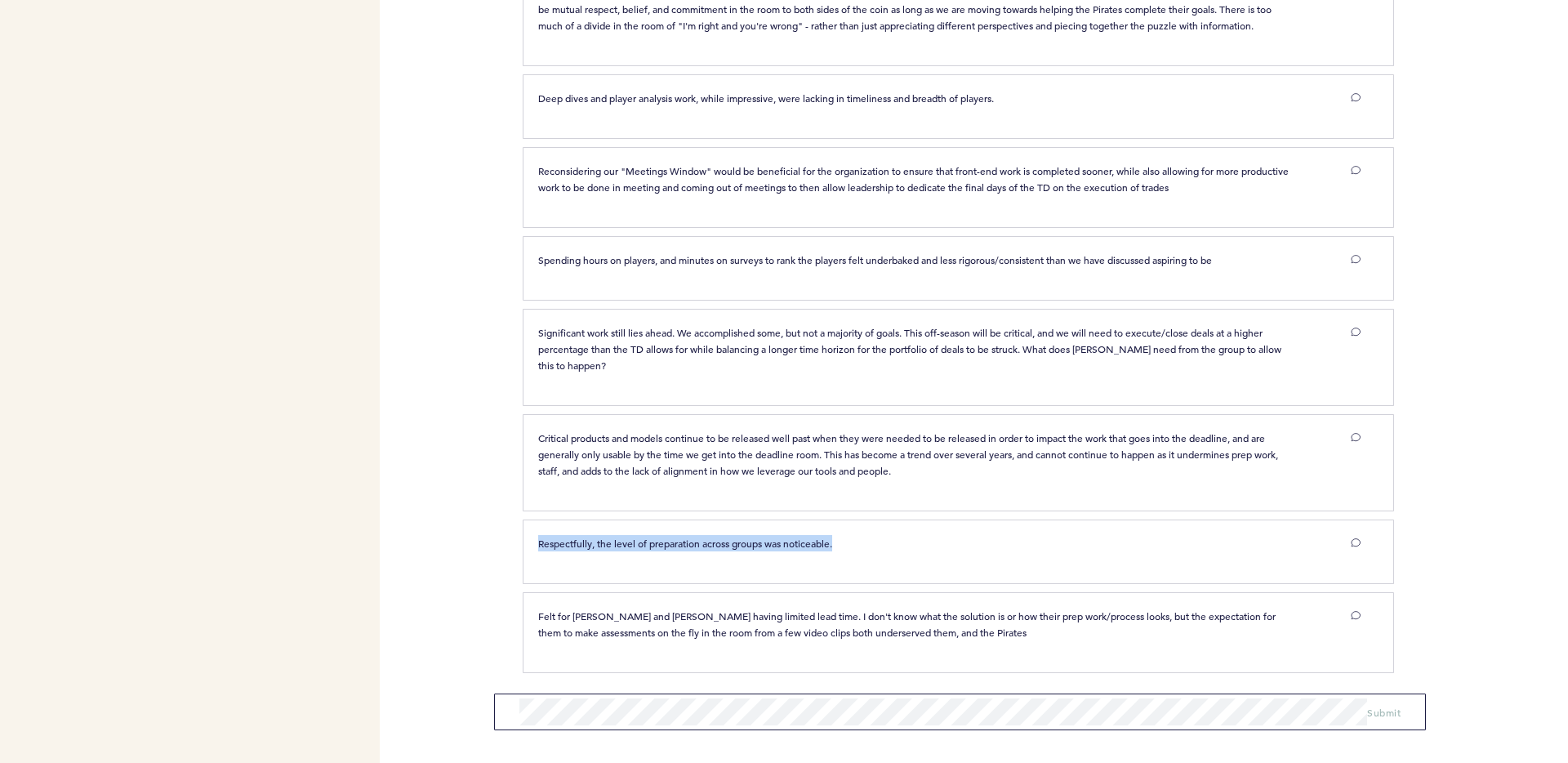
drag, startPoint x: 551, startPoint y: 546, endPoint x: 837, endPoint y: 551, distance: 286.0
click at [837, 551] on div "Respectfully, the level of preparation across groups was noticeable. clear subm…" at bounding box center [949, 549] width 847 height 29
click at [723, 620] on span "Felt for [PERSON_NAME] and [PERSON_NAME] having limited lead time. I don't know…" at bounding box center [908, 624] width 740 height 30
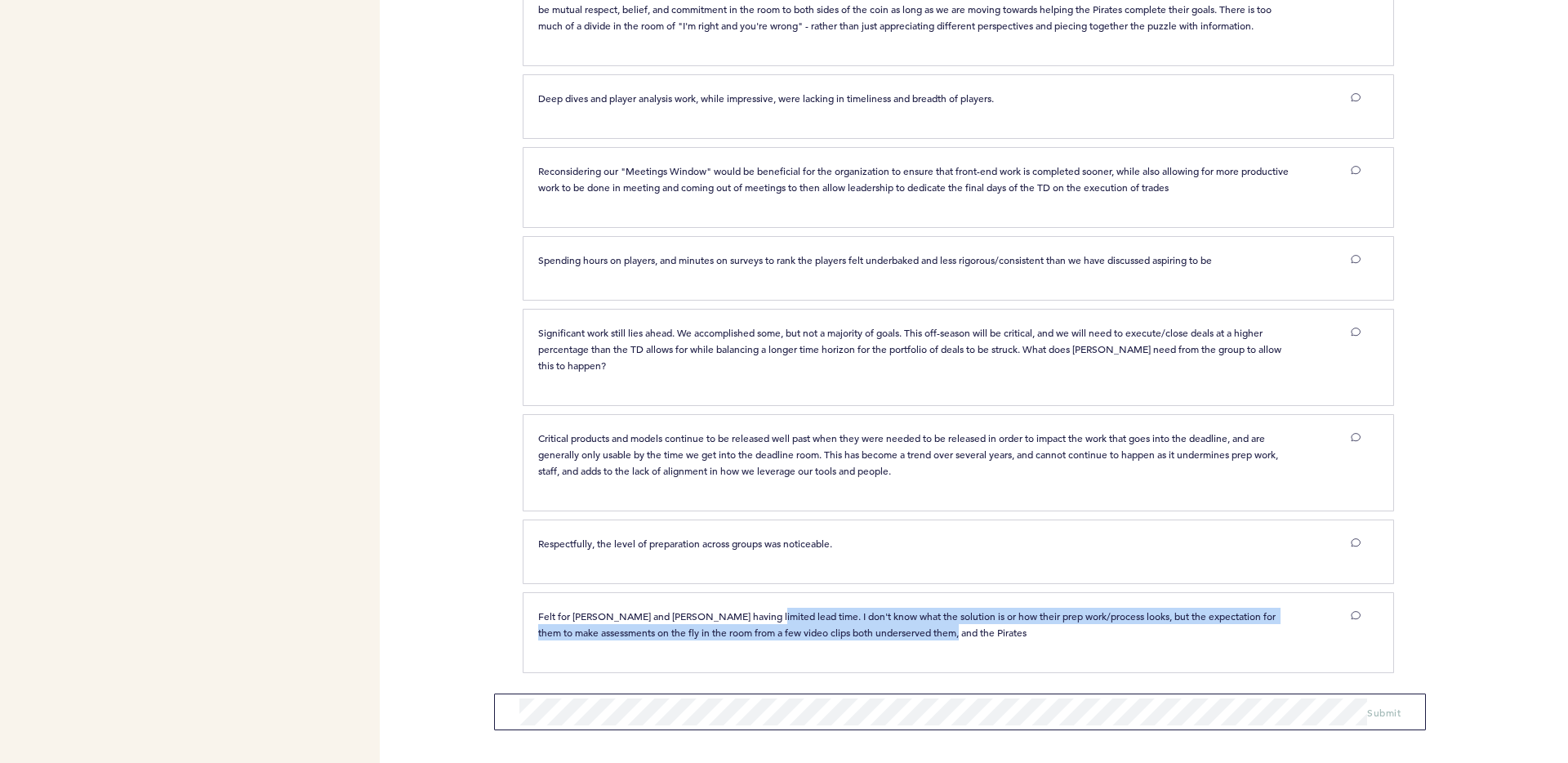
drag, startPoint x: 755, startPoint y: 614, endPoint x: 1012, endPoint y: 641, distance: 258.4
click at [1012, 641] on div "Felt for [PERSON_NAME] and [PERSON_NAME] having limited lead time. I don't know…" at bounding box center [949, 630] width 847 height 45
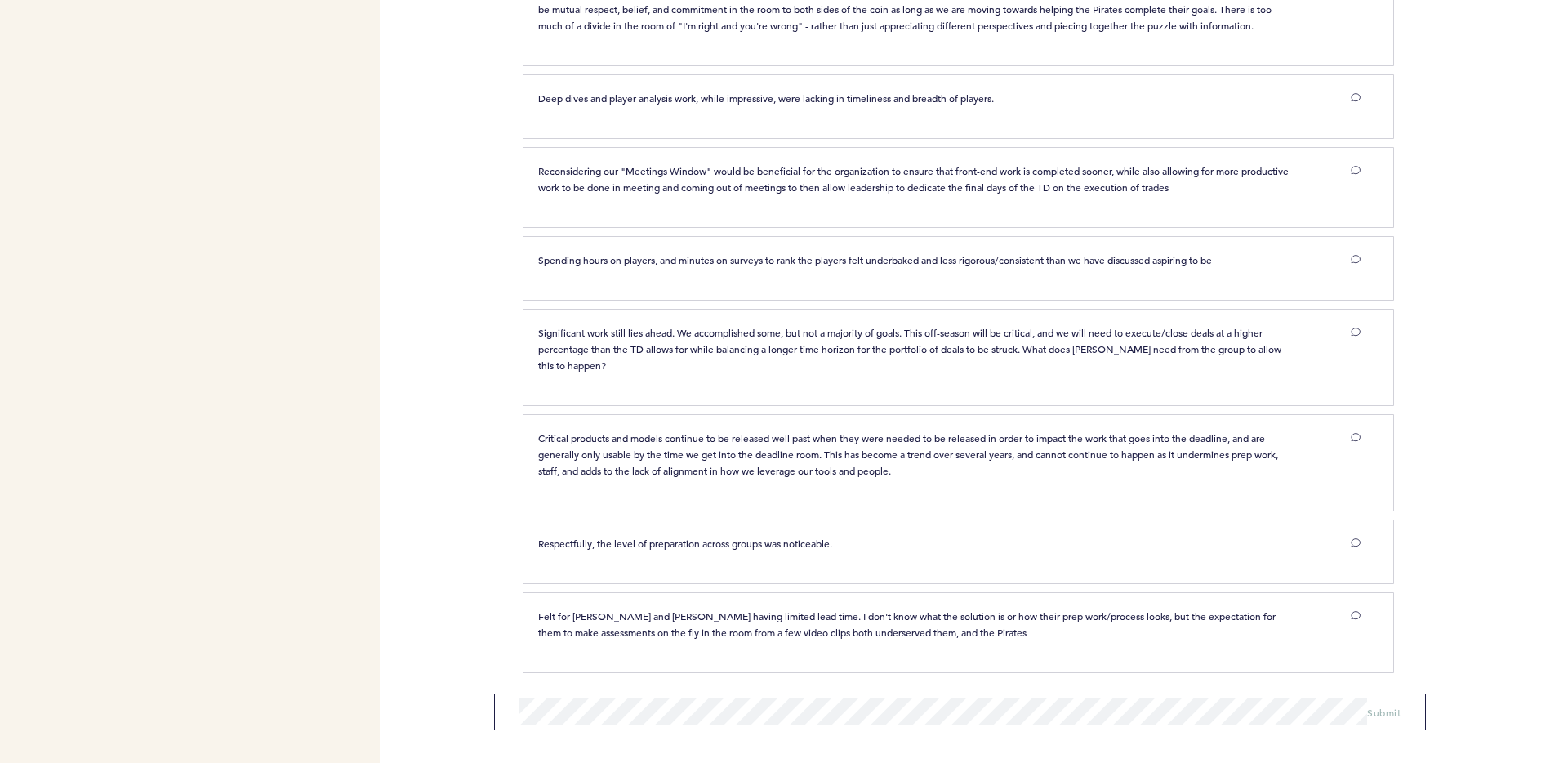
click at [1012, 641] on div "Felt for [PERSON_NAME] and [PERSON_NAME] having limited lead time. I don't know…" at bounding box center [949, 630] width 847 height 45
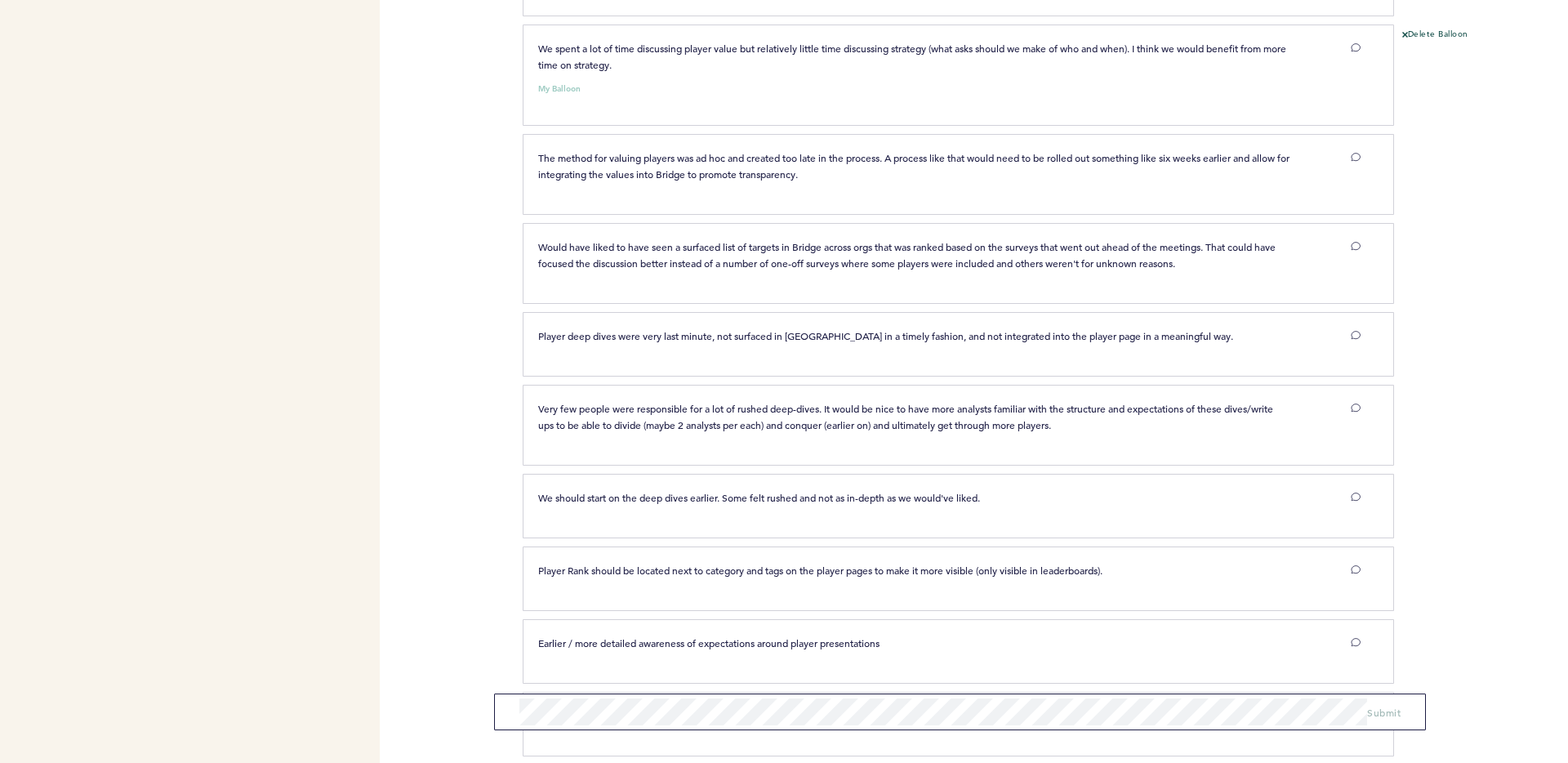
scroll to position [0, 0]
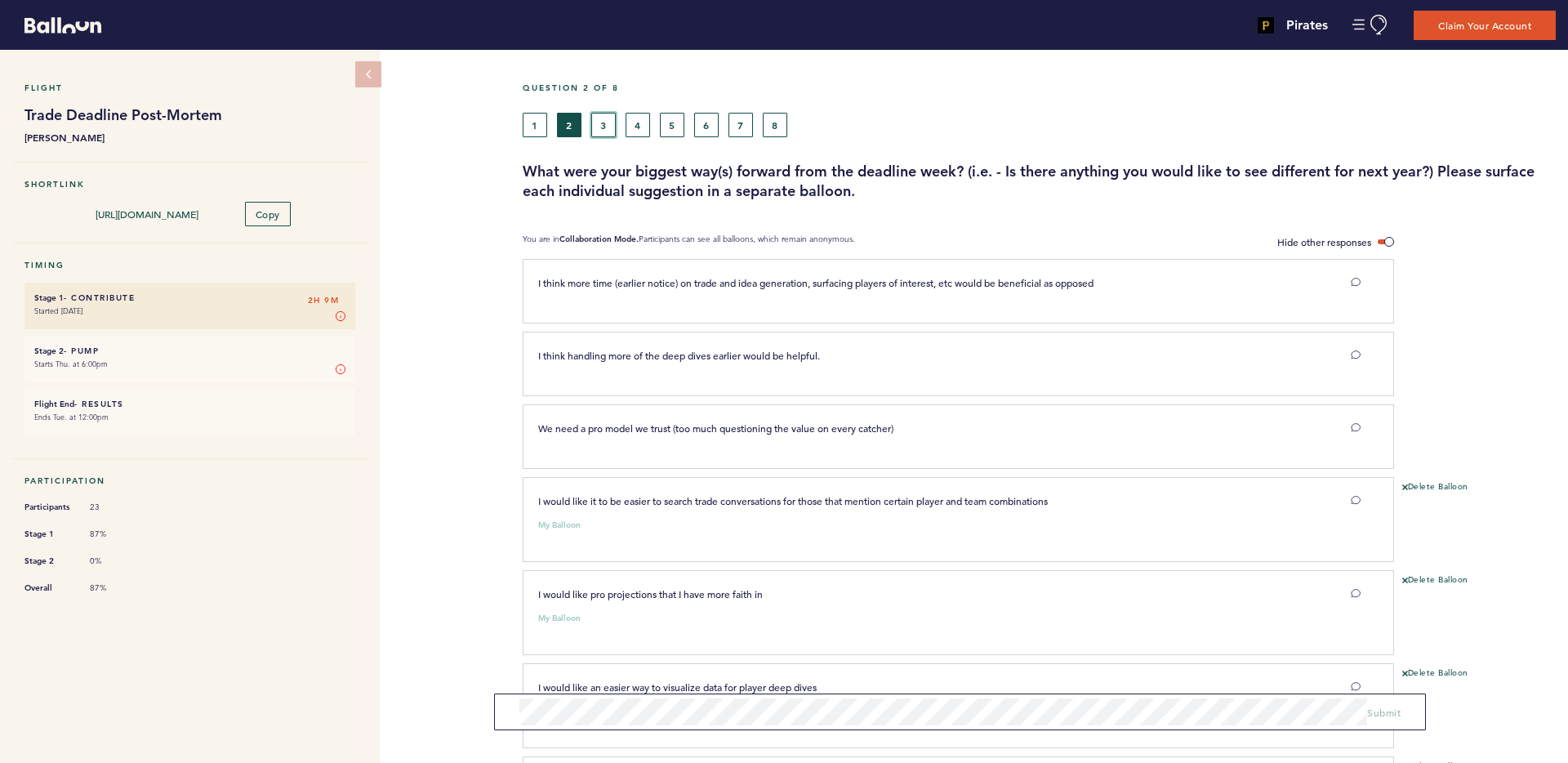
click at [597, 120] on button "3" at bounding box center [603, 124] width 24 height 24
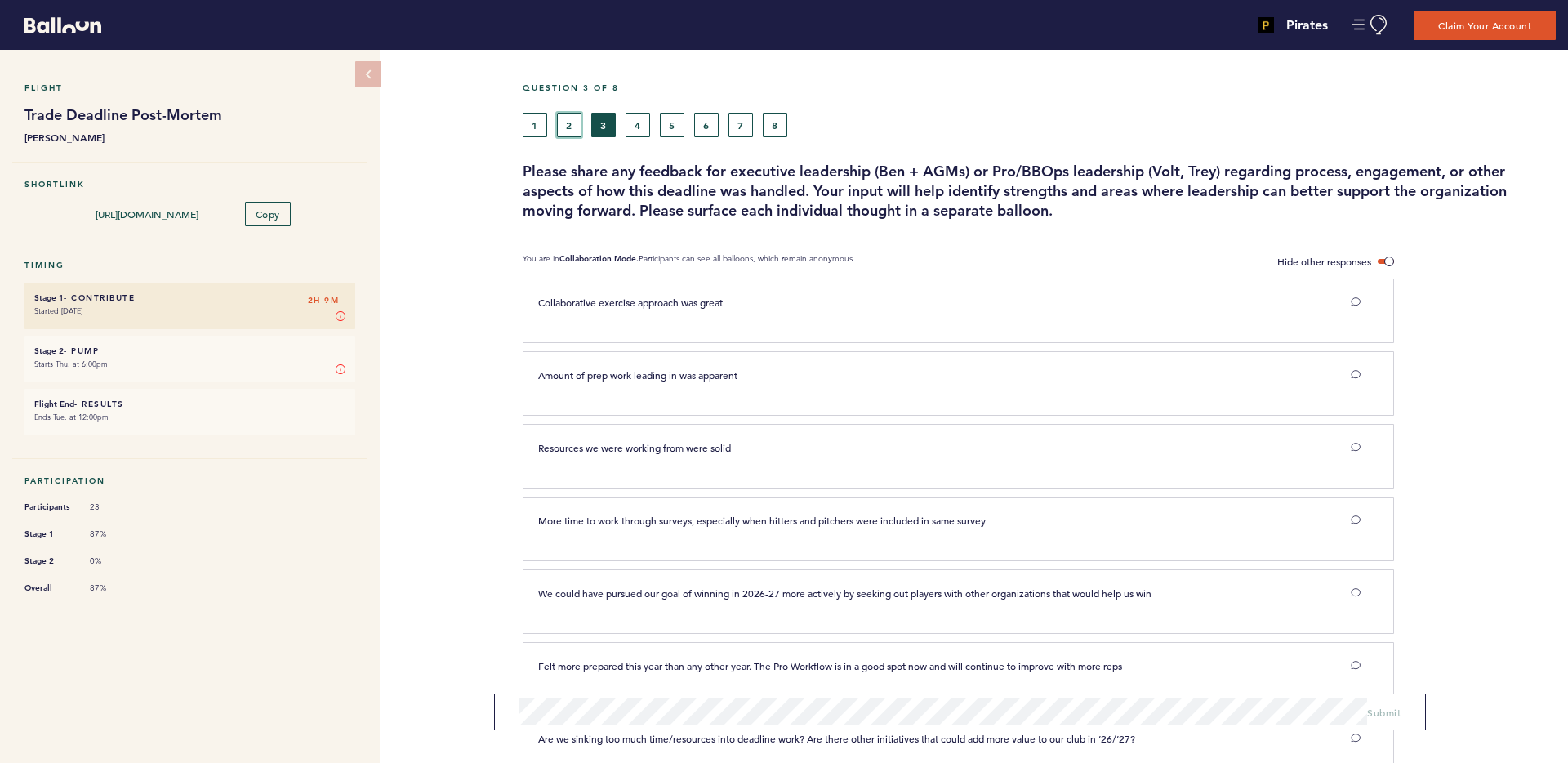
click at [570, 112] on button "2" at bounding box center [569, 124] width 24 height 24
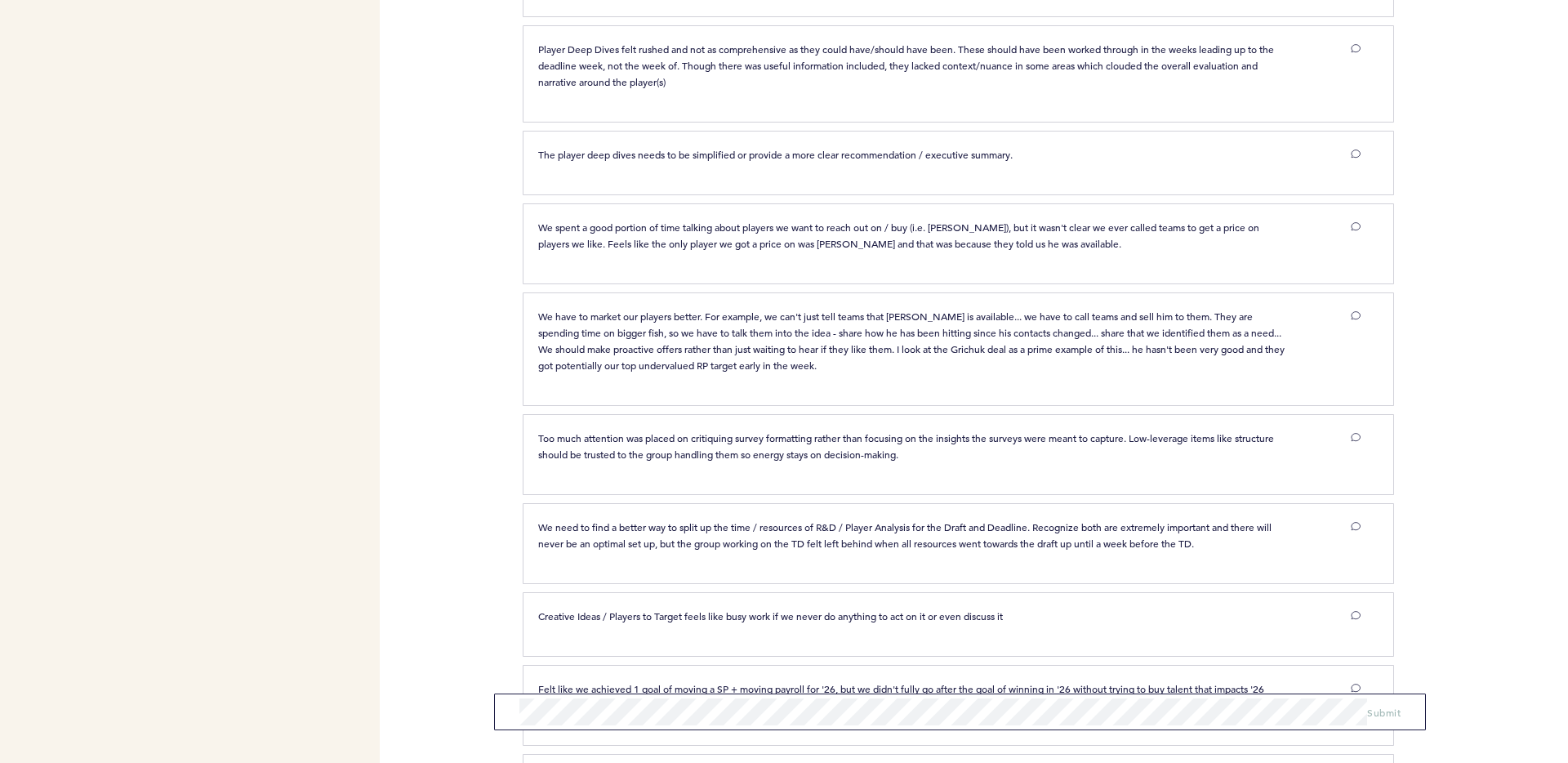
scroll to position [5219, 0]
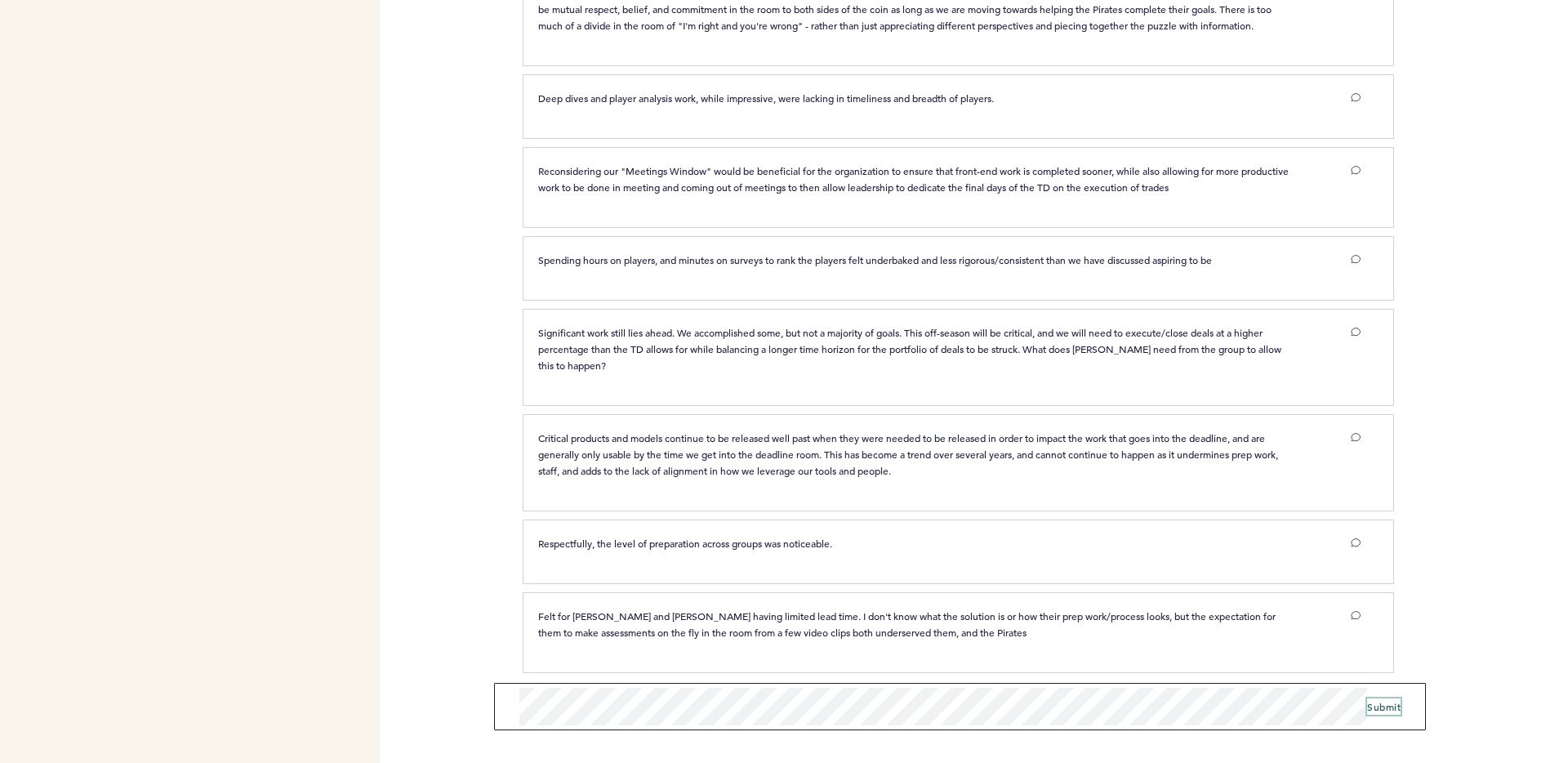
click at [1389, 700] on span "Submit" at bounding box center [1384, 706] width 33 height 13
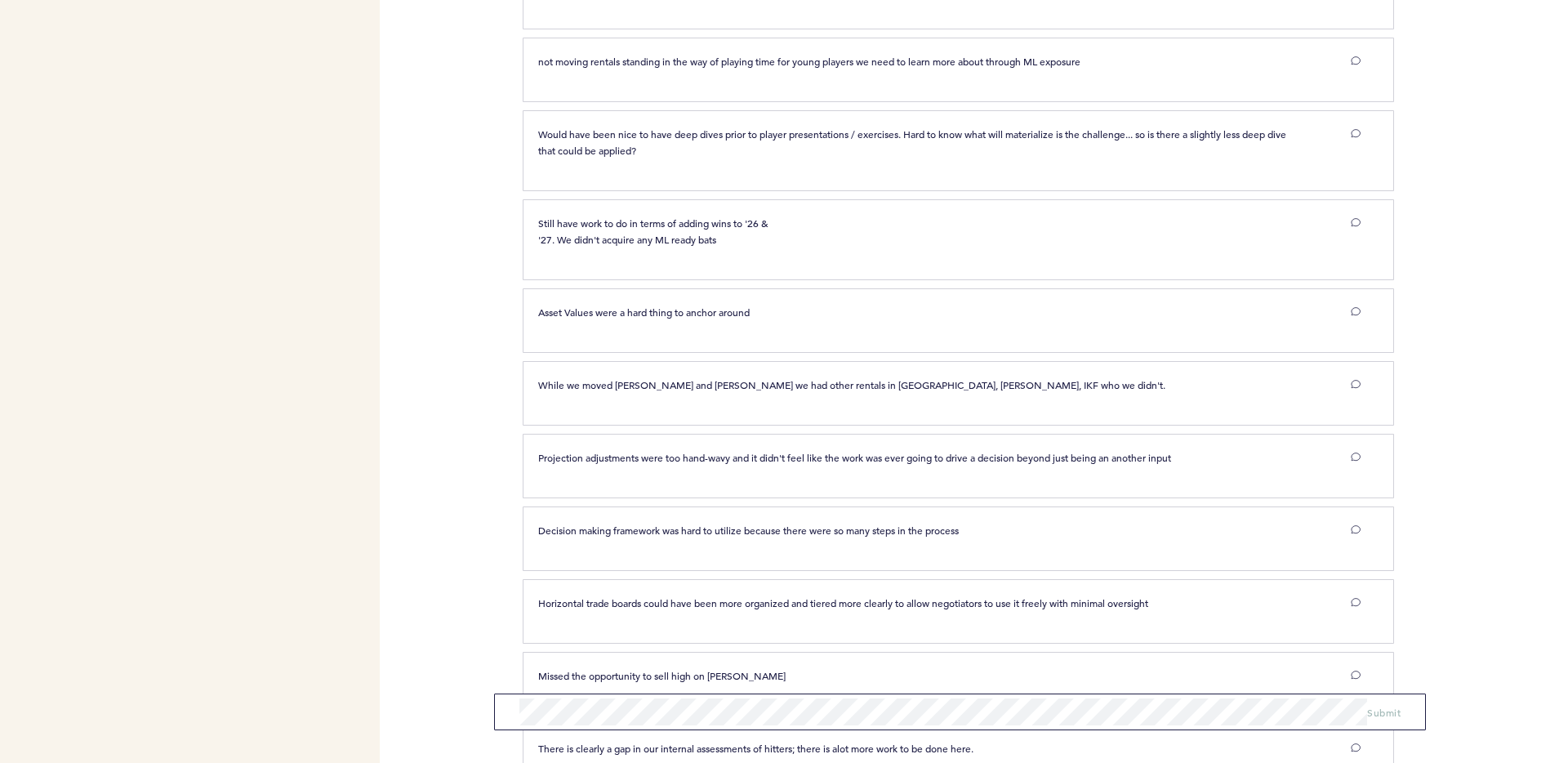
scroll to position [0, 0]
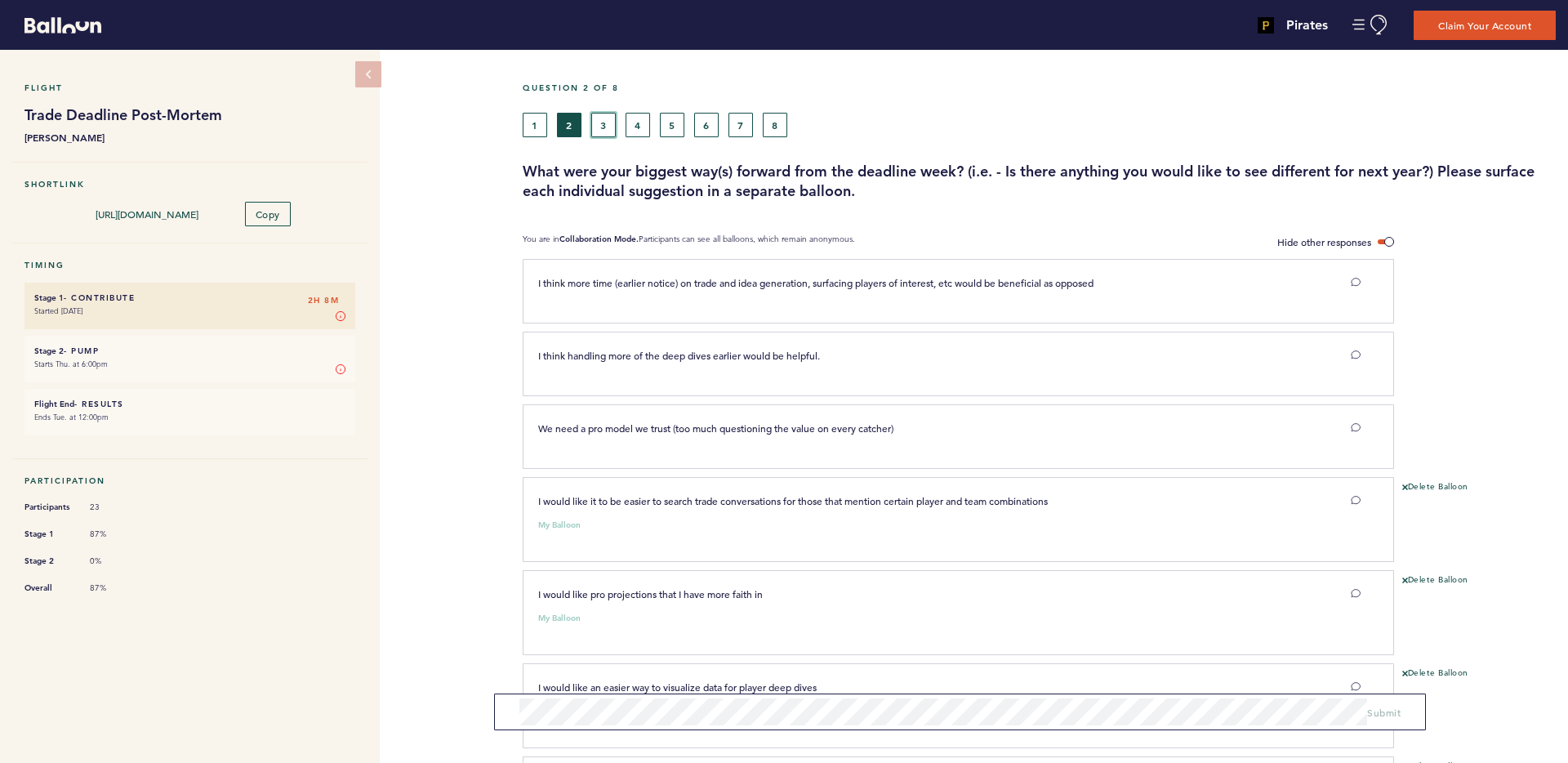
click at [605, 133] on button "3" at bounding box center [603, 124] width 24 height 24
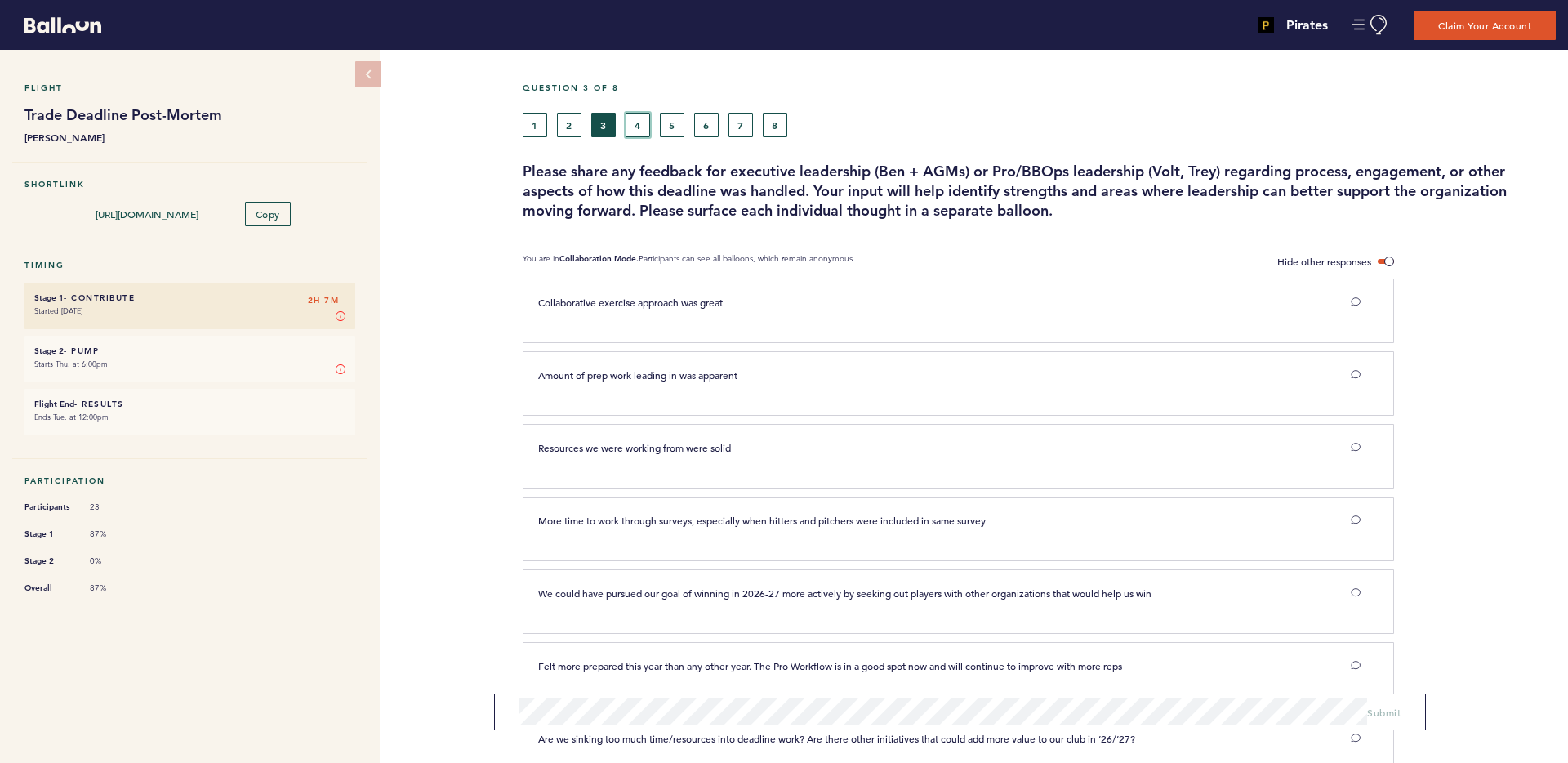
click at [640, 121] on button "4" at bounding box center [637, 124] width 24 height 24
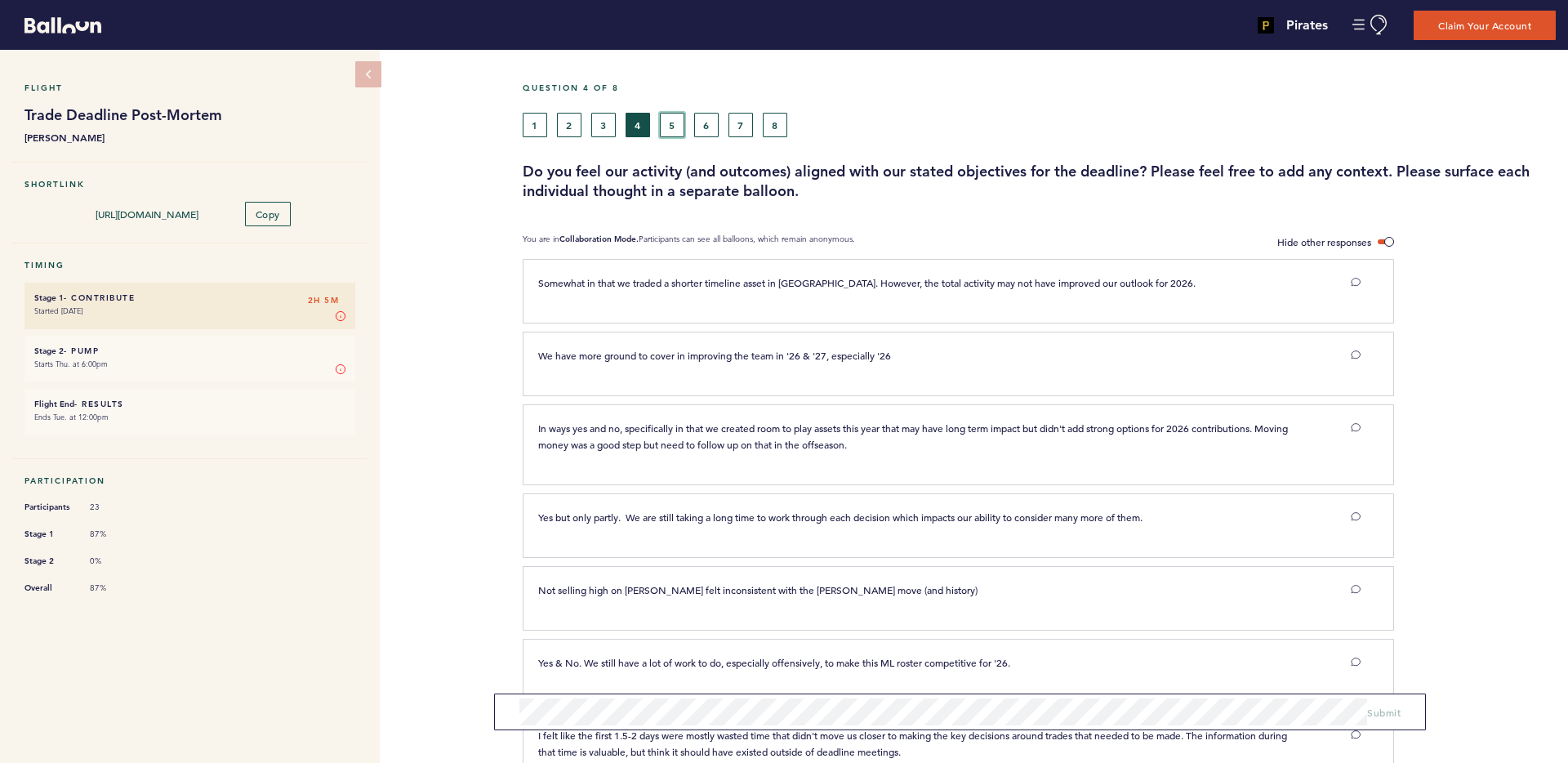
click at [666, 127] on button "5" at bounding box center [672, 124] width 24 height 24
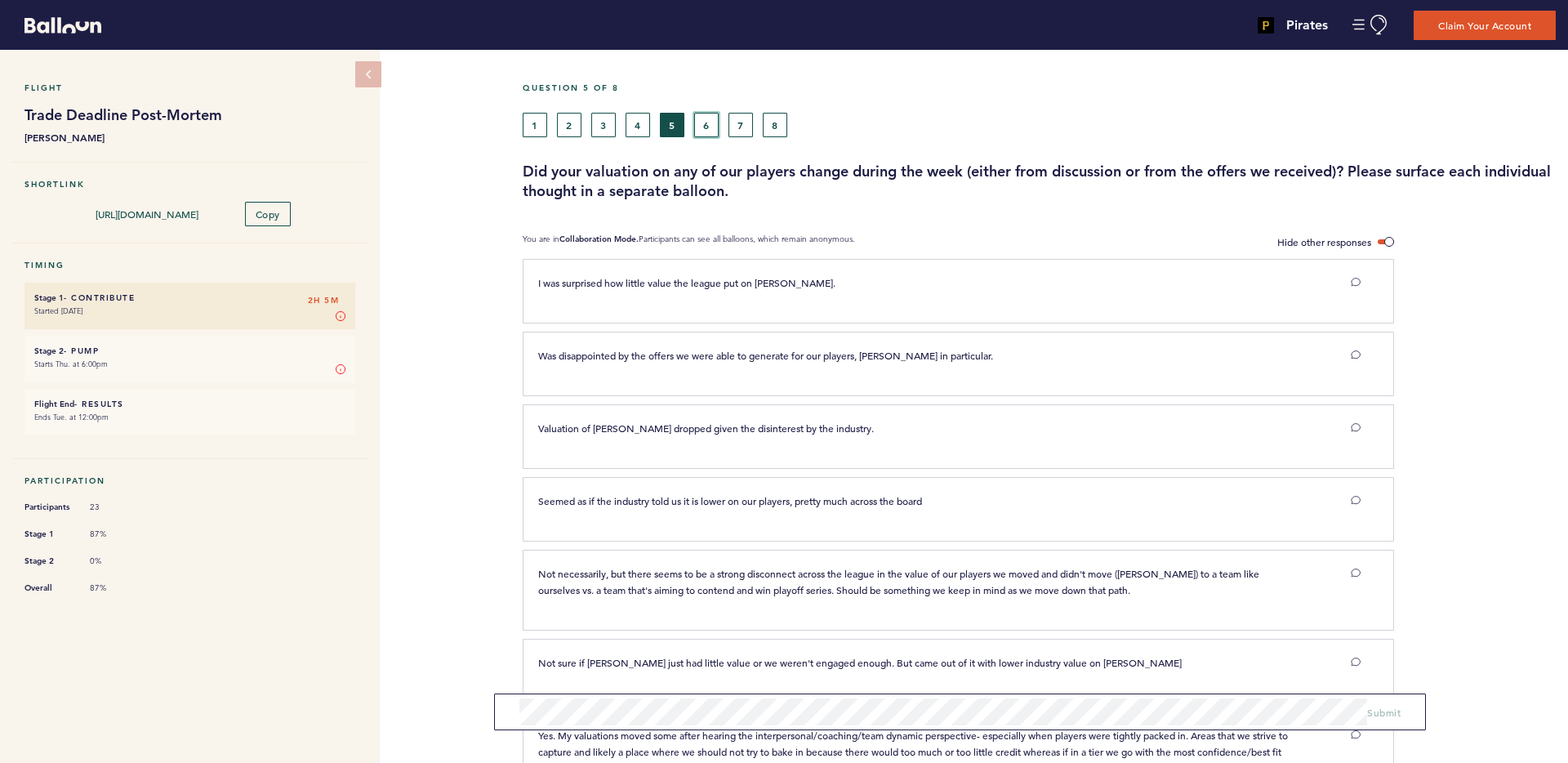
click at [705, 121] on button "6" at bounding box center [706, 124] width 24 height 24
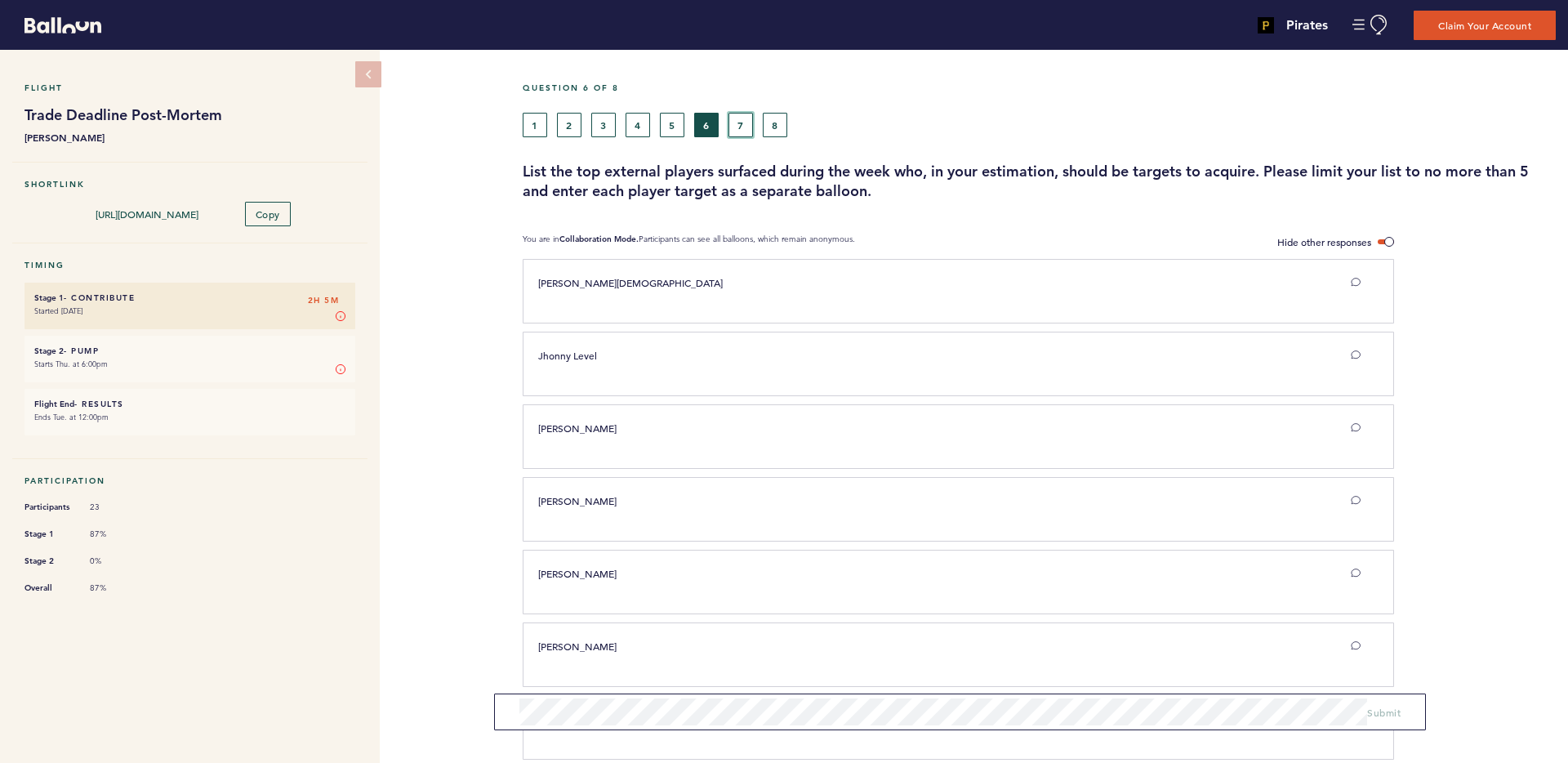
click at [743, 122] on button "7" at bounding box center [740, 124] width 24 height 24
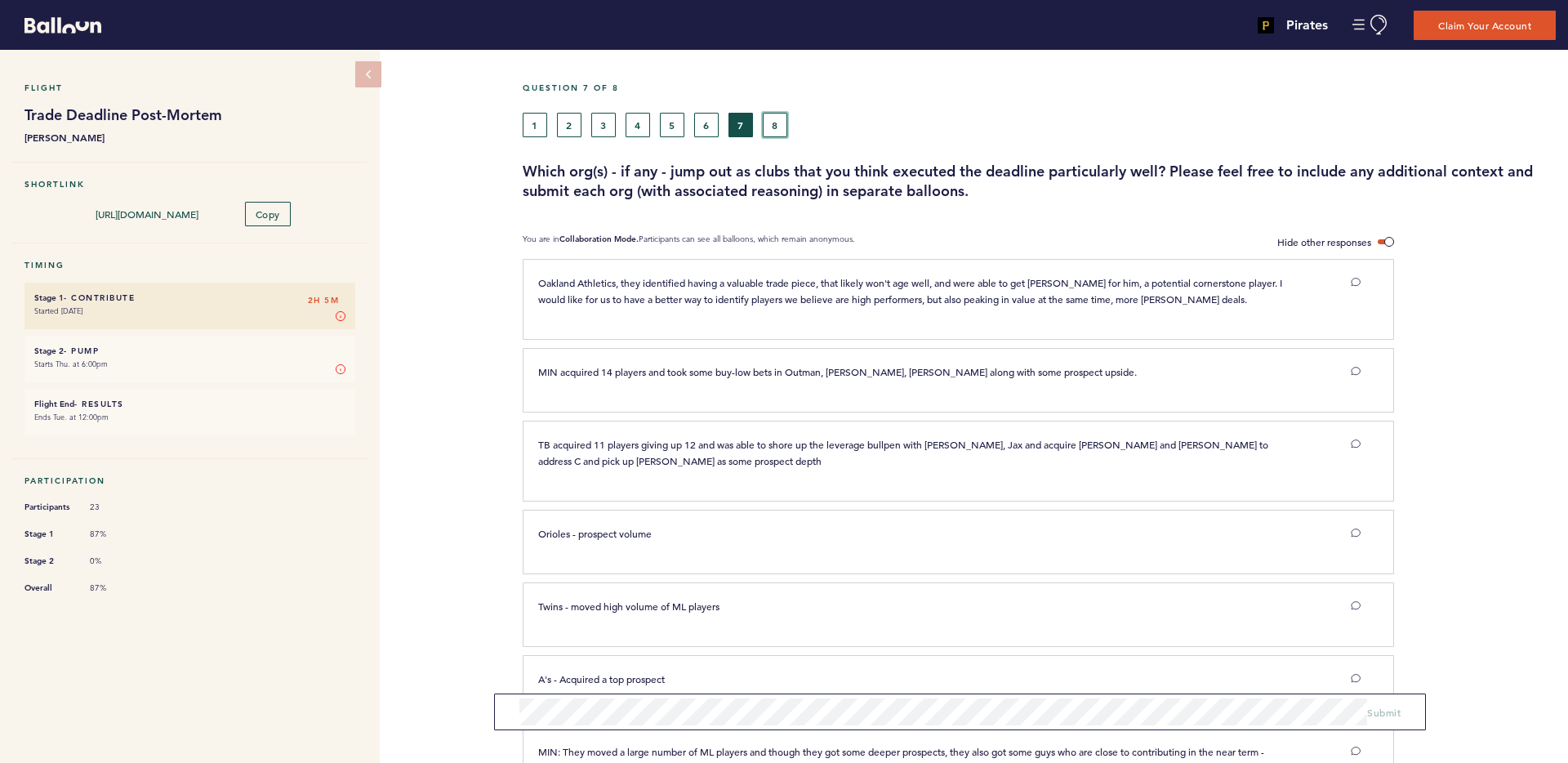
click at [764, 133] on button "8" at bounding box center [775, 124] width 24 height 24
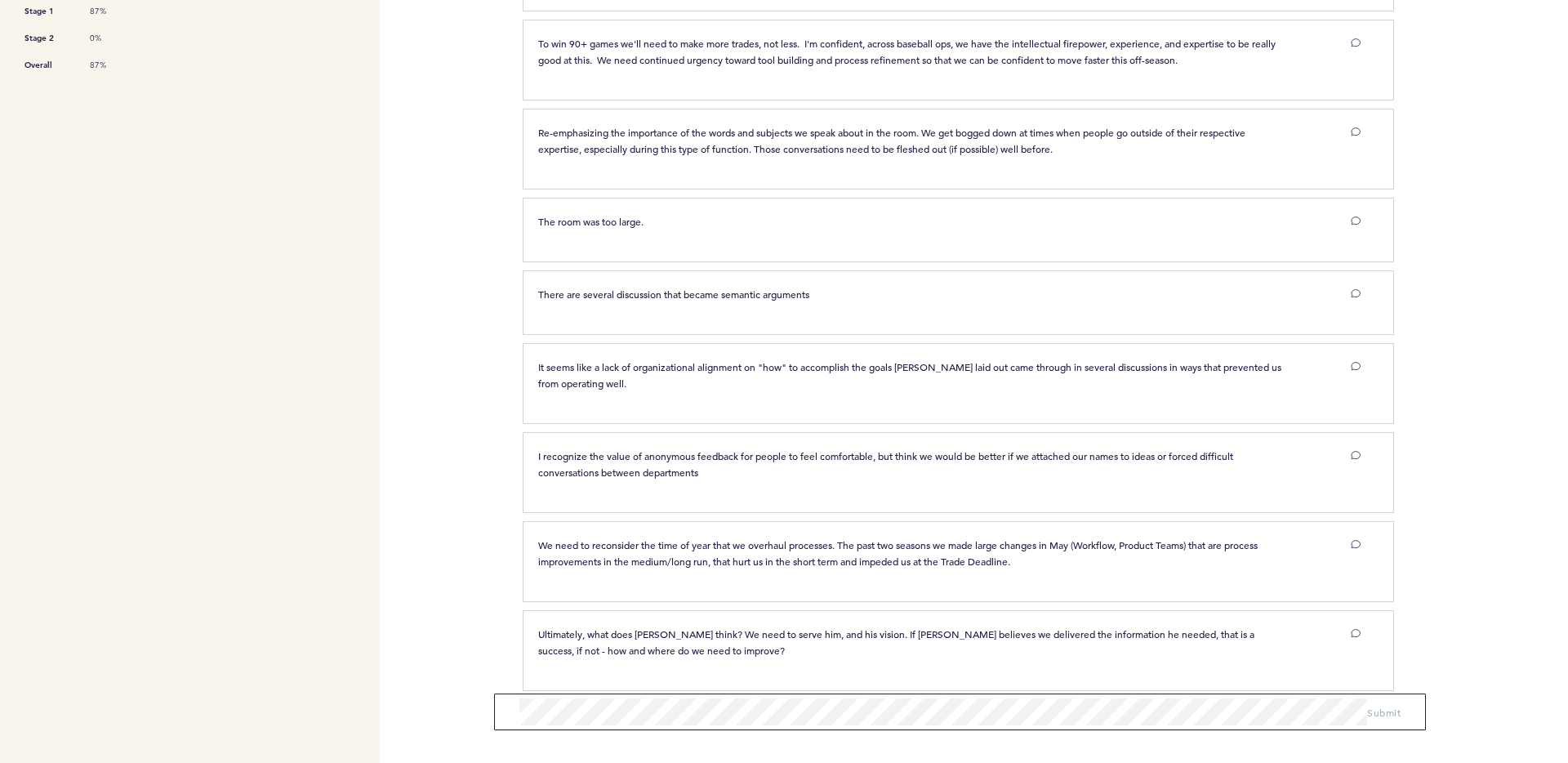
scroll to position [526, 0]
drag, startPoint x: 617, startPoint y: 288, endPoint x: 813, endPoint y: 295, distance: 196.1
click at [813, 295] on p "There are several discussion that became semantic arguments" at bounding box center [914, 290] width 752 height 16
drag, startPoint x: 813, startPoint y: 295, endPoint x: 547, endPoint y: 291, distance: 266.0
click at [547, 291] on p "There are several discussion that became semantic arguments" at bounding box center [914, 290] width 752 height 16
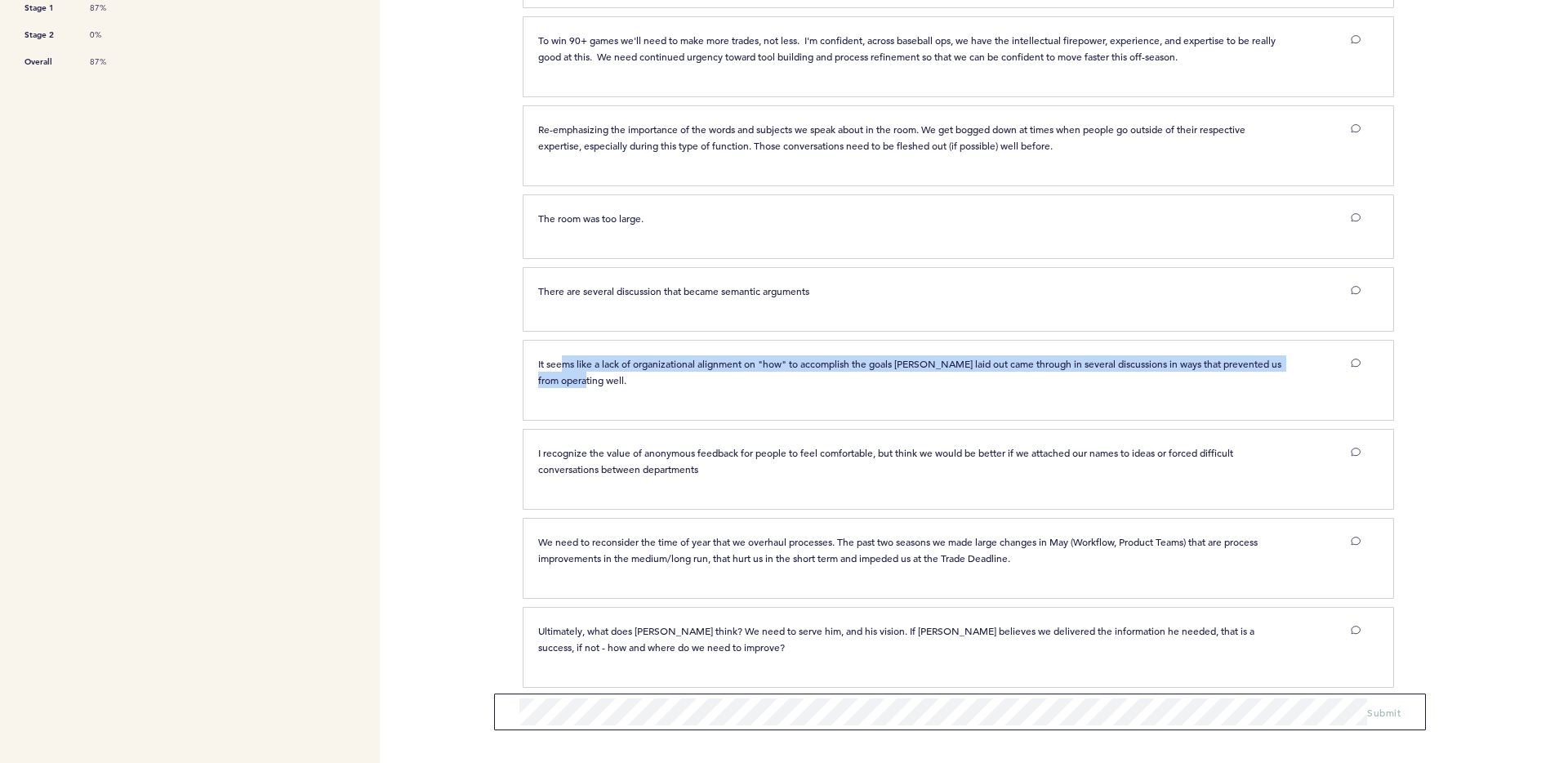
drag, startPoint x: 566, startPoint y: 359, endPoint x: 797, endPoint y: 385, distance: 232.5
click at [797, 385] on p "It seems like a lack of organizational alignment on "how" to accomplish the goa…" at bounding box center [914, 371] width 752 height 32
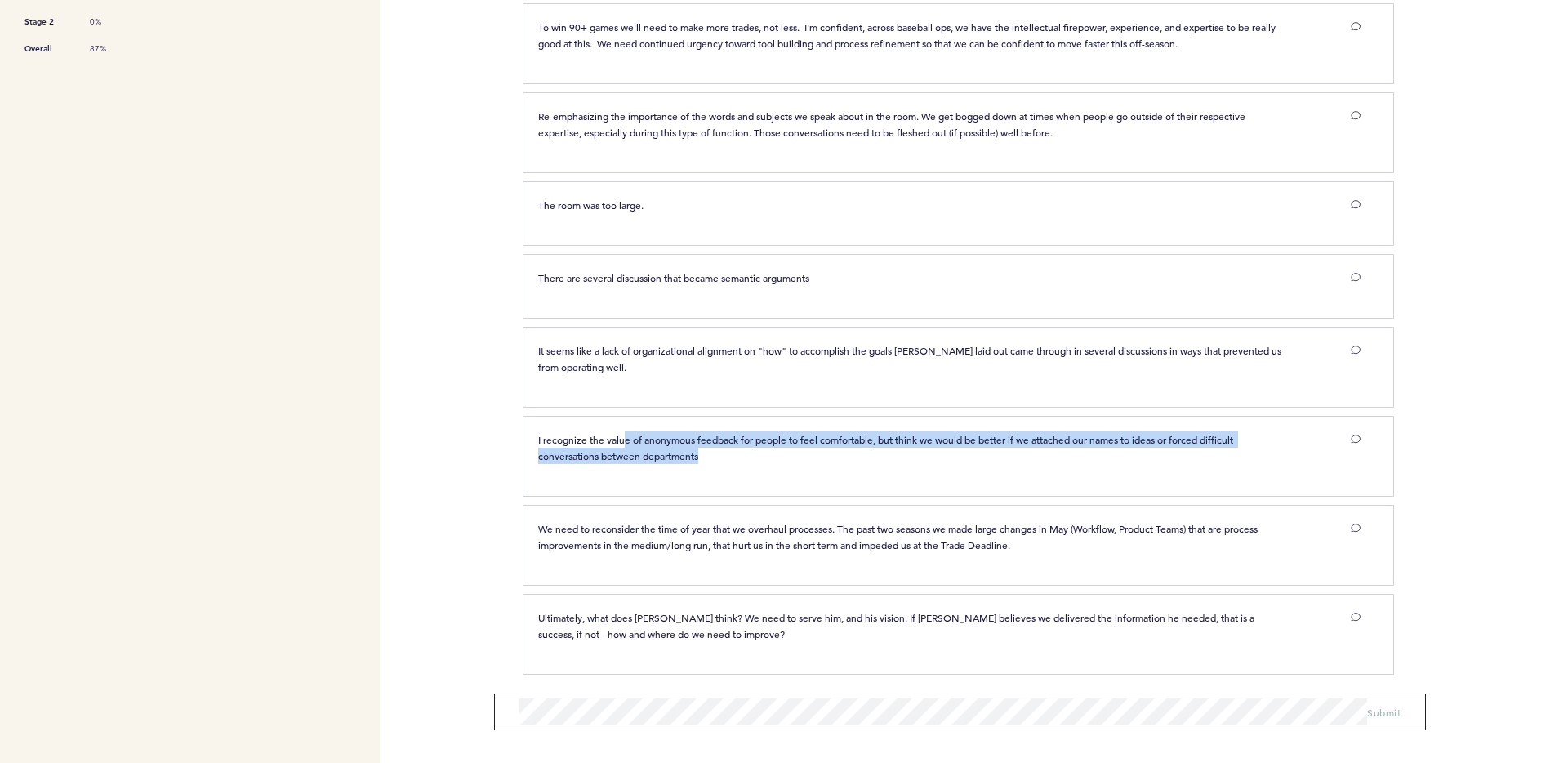
drag, startPoint x: 625, startPoint y: 435, endPoint x: 815, endPoint y: 457, distance: 191.3
click at [815, 457] on p "I recognize the value of anonymous feedback for people to feel comfortable, but…" at bounding box center [914, 448] width 752 height 32
drag, startPoint x: 540, startPoint y: 526, endPoint x: 829, endPoint y: 555, distance: 290.5
click at [829, 555] on div "We need to reconsider the time of year that we overhaul processes. The past two…" at bounding box center [949, 543] width 847 height 45
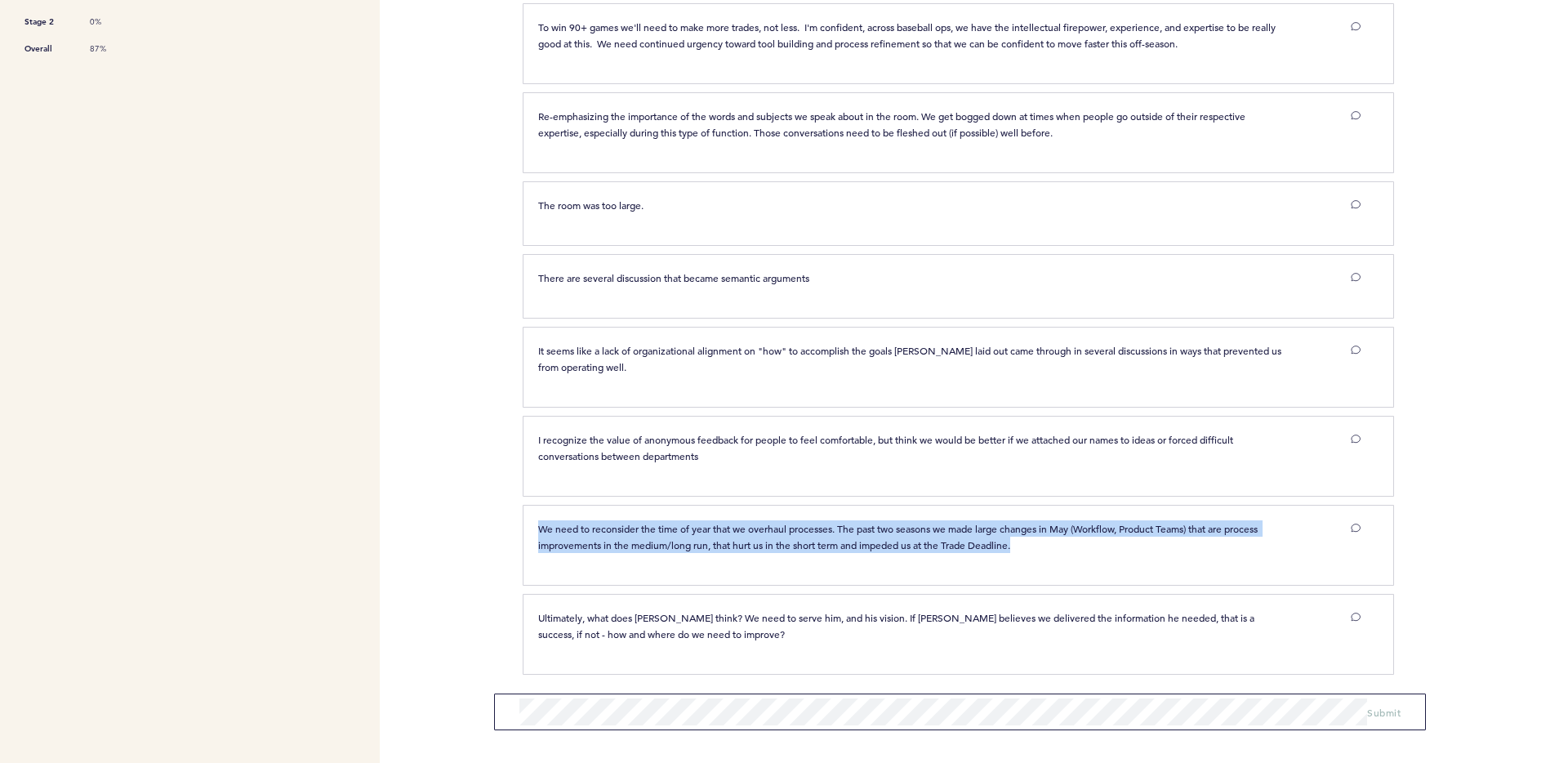
scroll to position [0, 0]
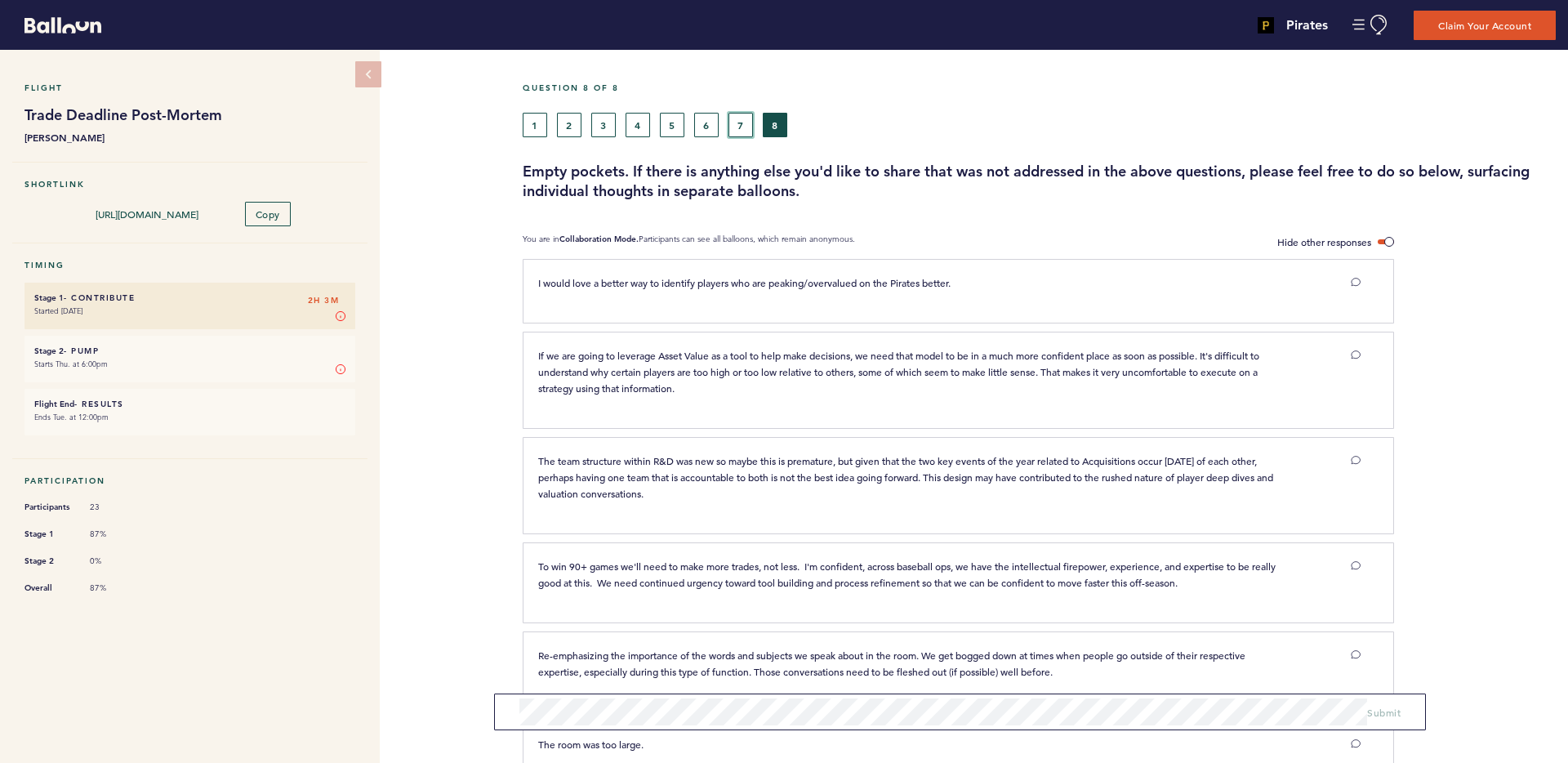
click at [743, 134] on button "7" at bounding box center [740, 124] width 24 height 24
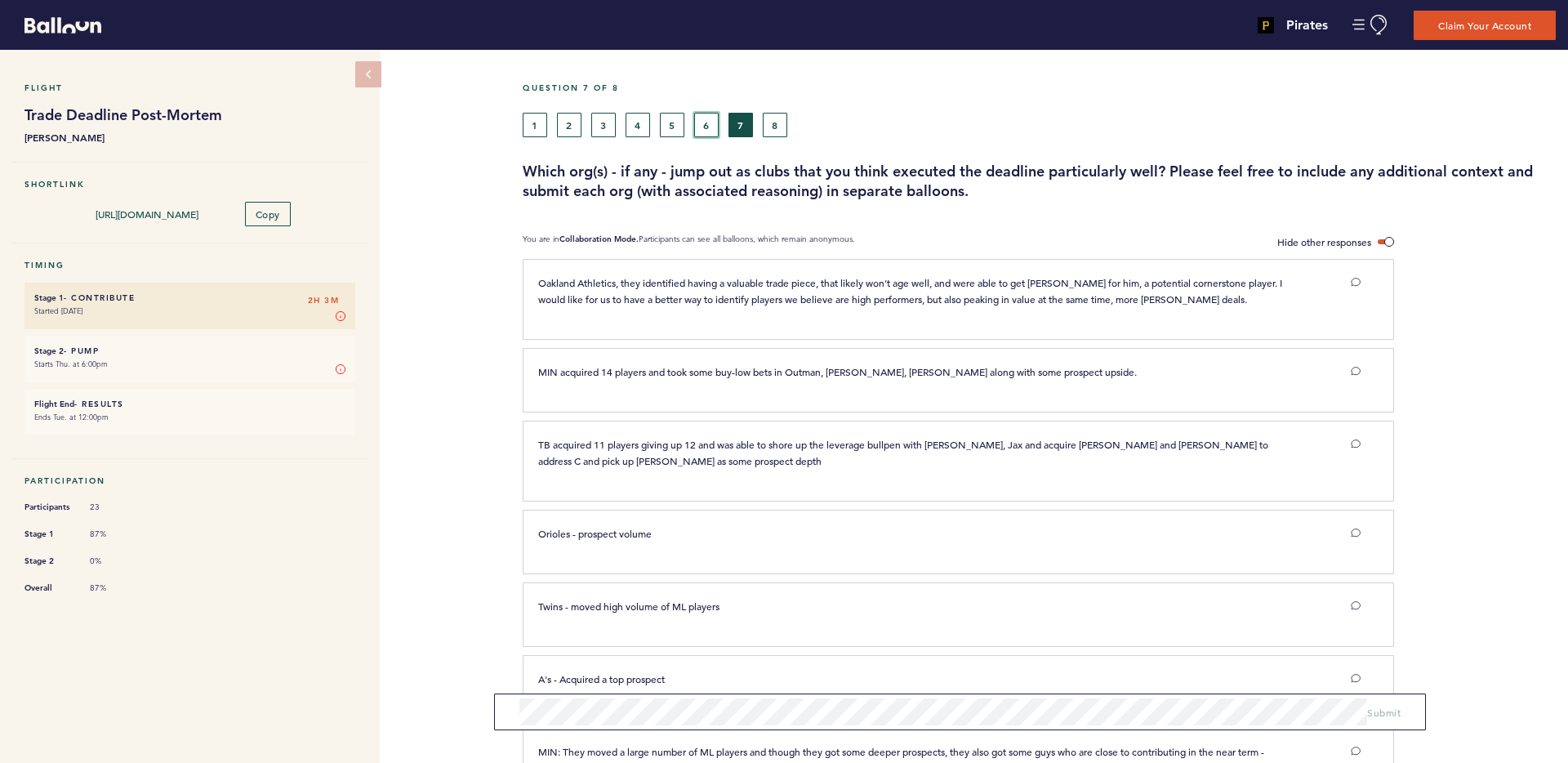
click at [702, 128] on button "6" at bounding box center [706, 124] width 24 height 24
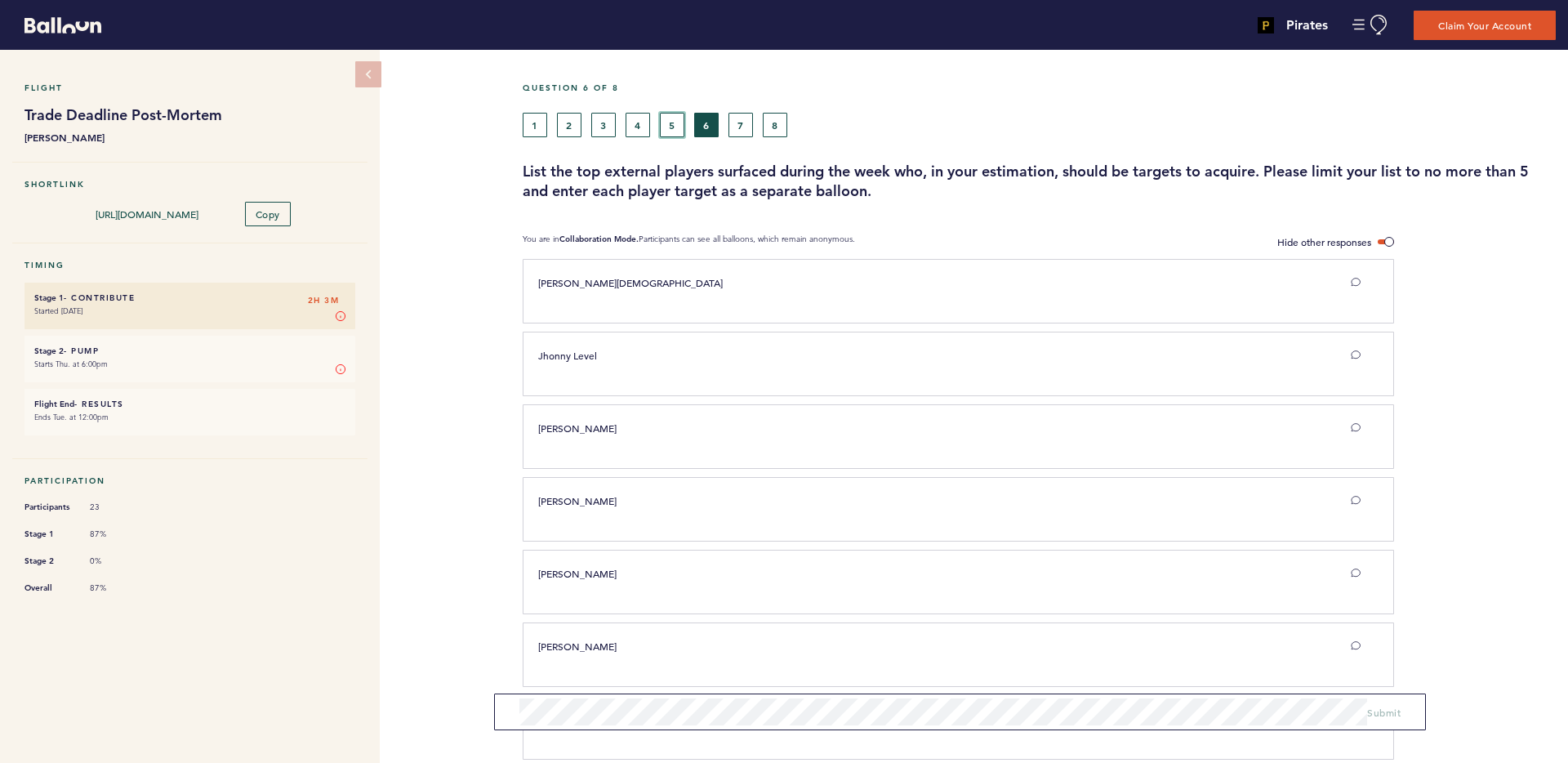
click at [673, 124] on button "5" at bounding box center [672, 124] width 24 height 24
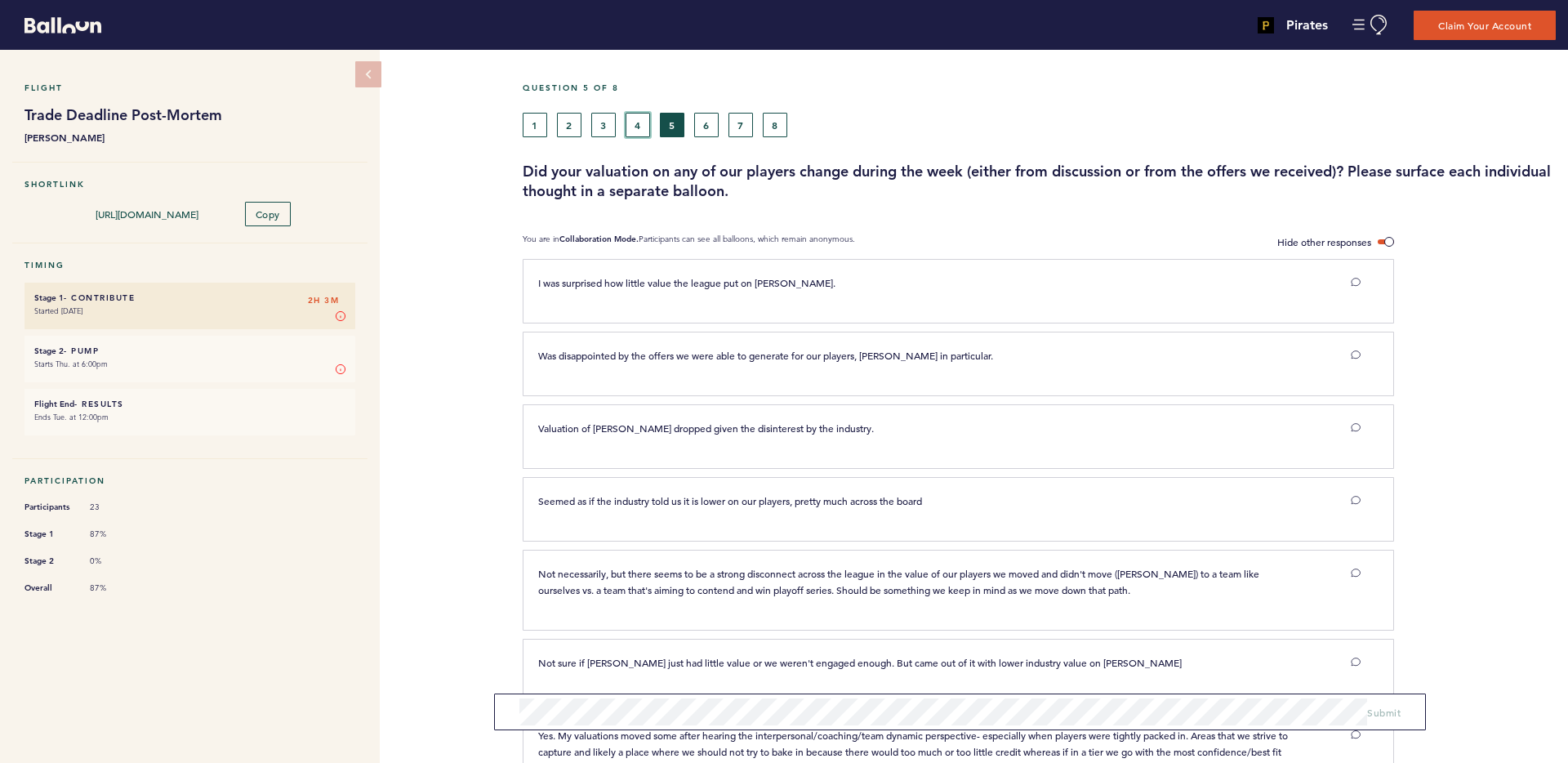
click at [641, 126] on button "4" at bounding box center [637, 124] width 24 height 24
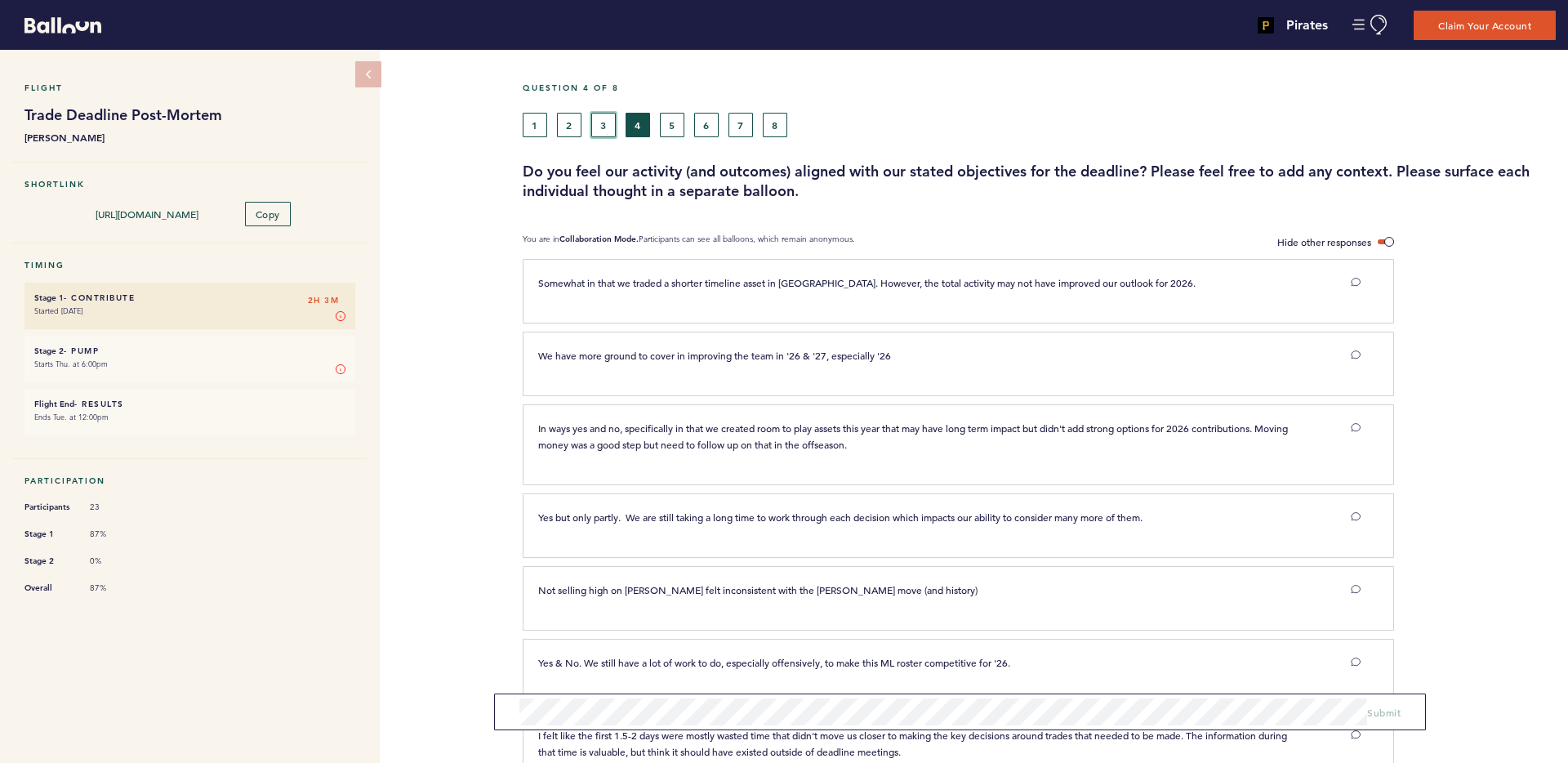
click at [608, 123] on button "3" at bounding box center [603, 124] width 24 height 24
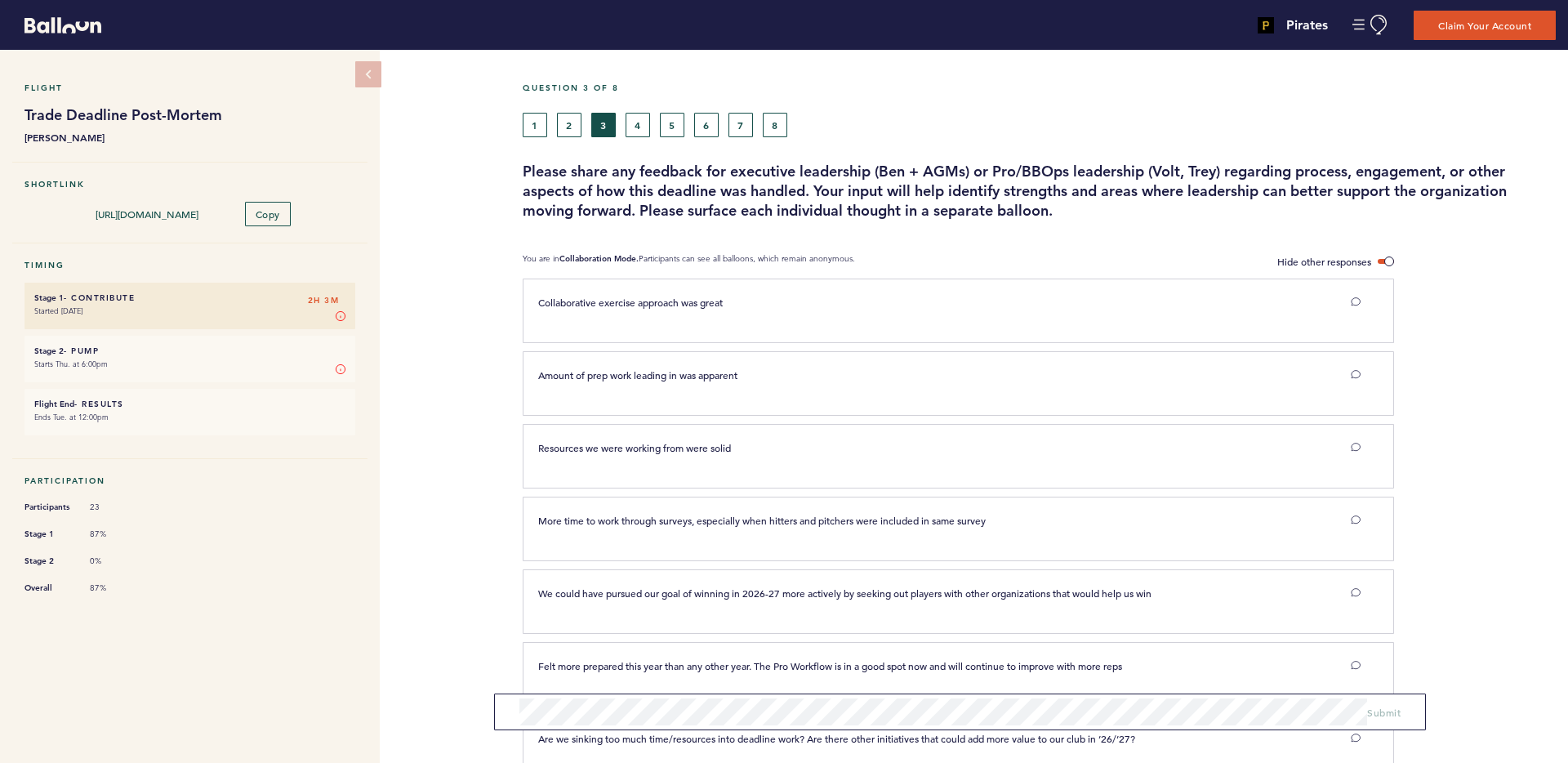
click at [585, 123] on div "1 2 3 4 5 6 7 8" at bounding box center [906, 124] width 769 height 24
click at [577, 126] on button "2" at bounding box center [569, 124] width 24 height 24
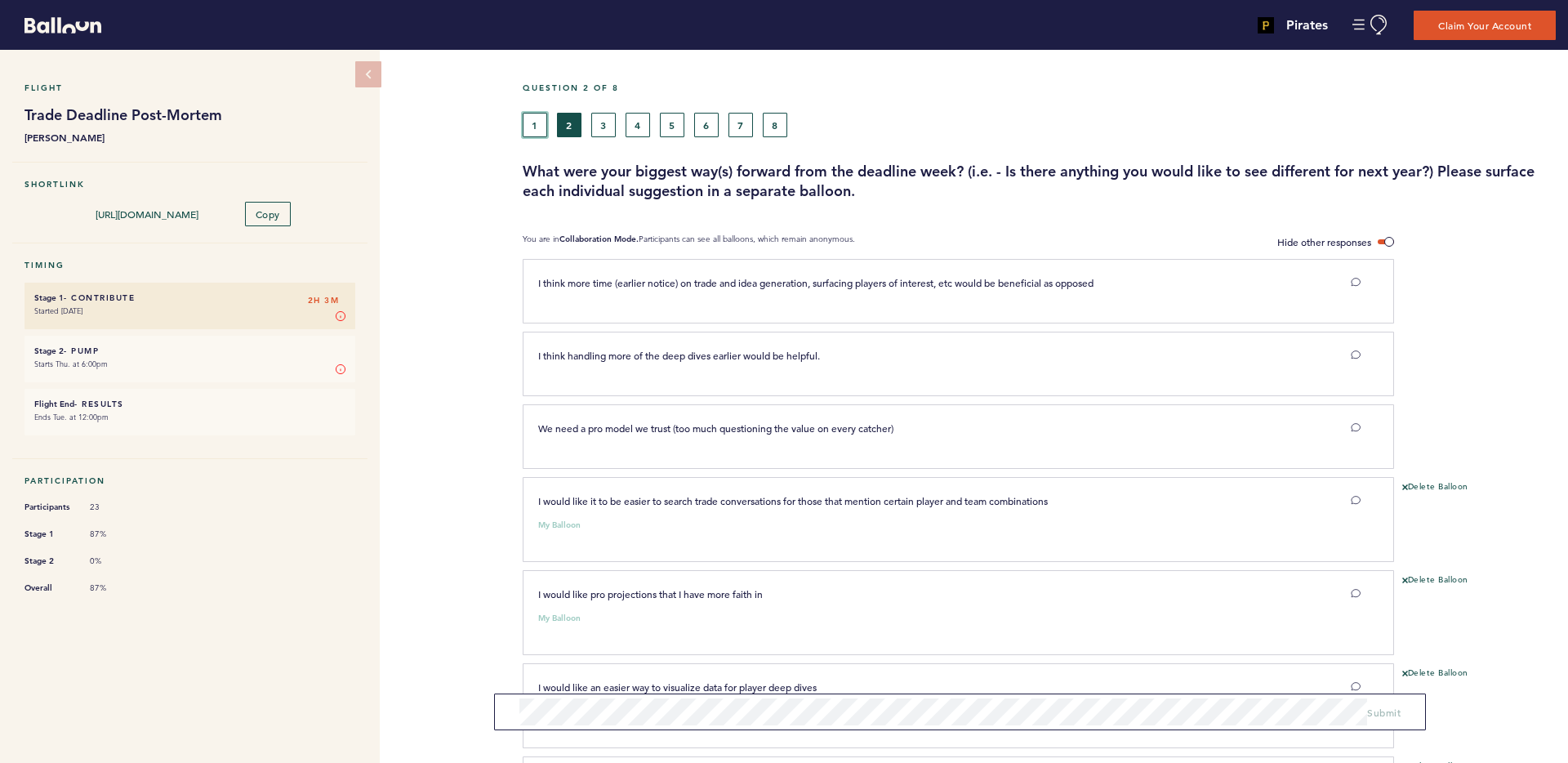
click at [541, 129] on button "1" at bounding box center [534, 124] width 24 height 24
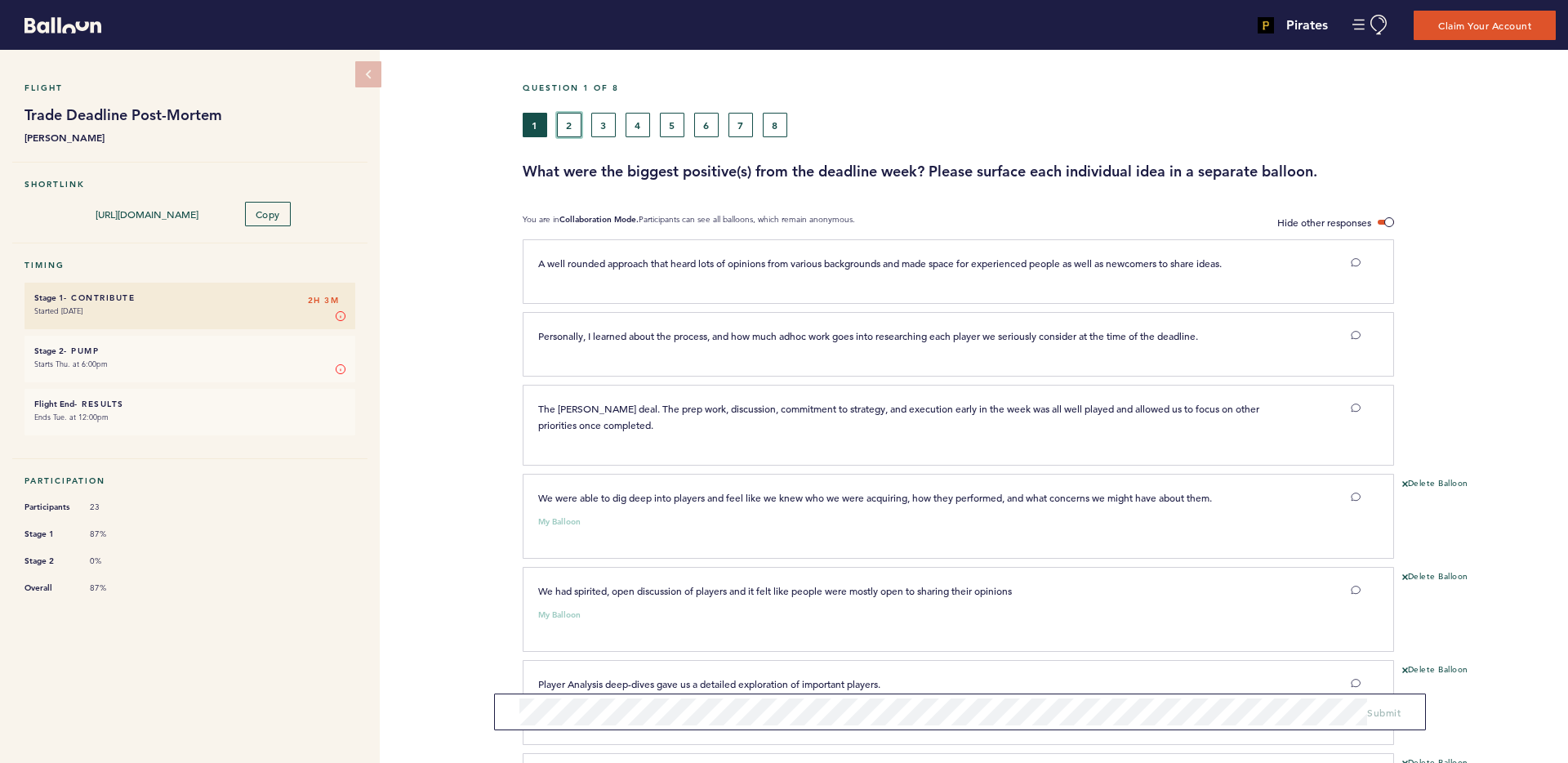
click at [579, 124] on button "2" at bounding box center [569, 124] width 24 height 24
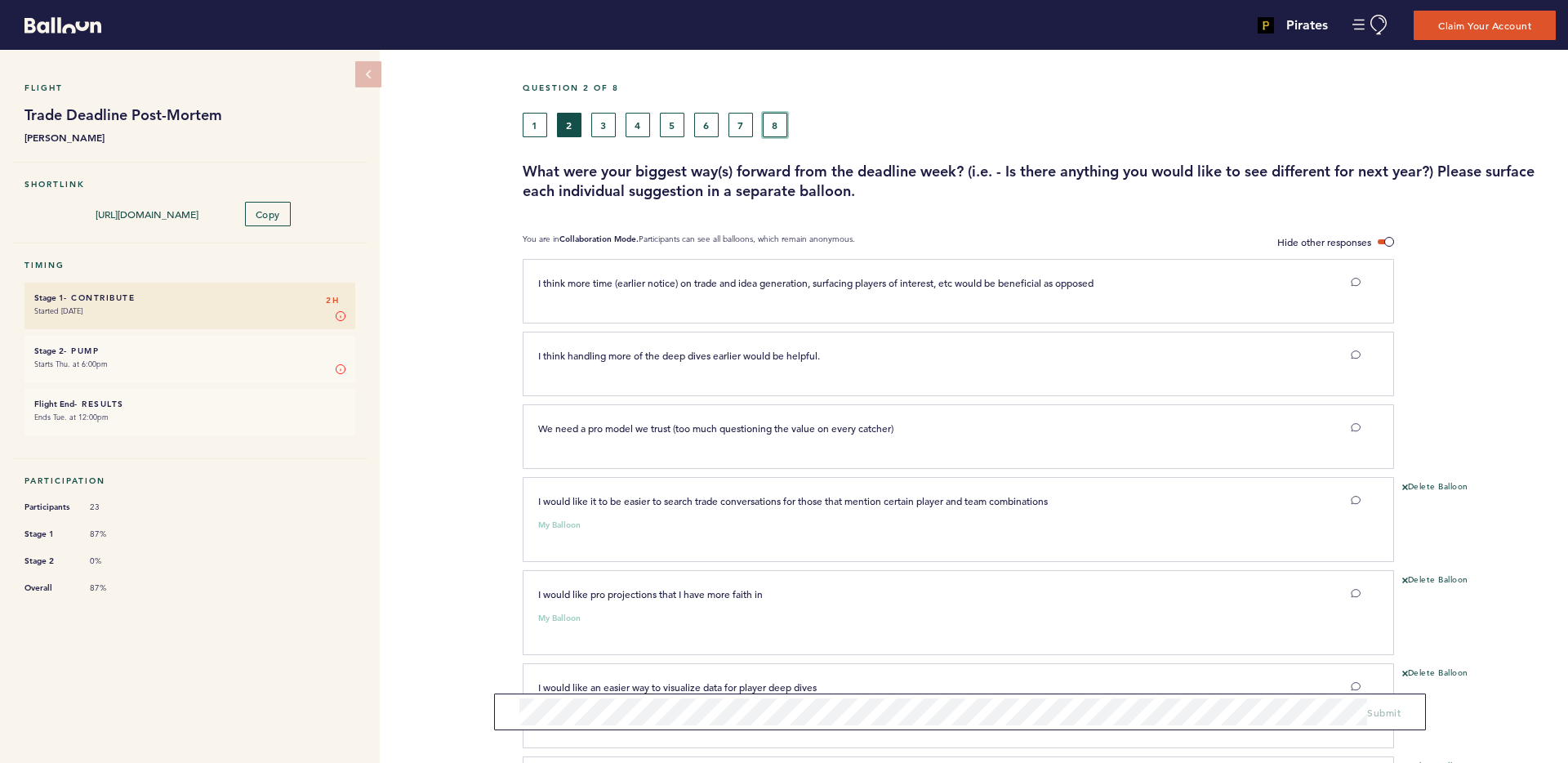
click at [785, 129] on button "8" at bounding box center [775, 124] width 24 height 24
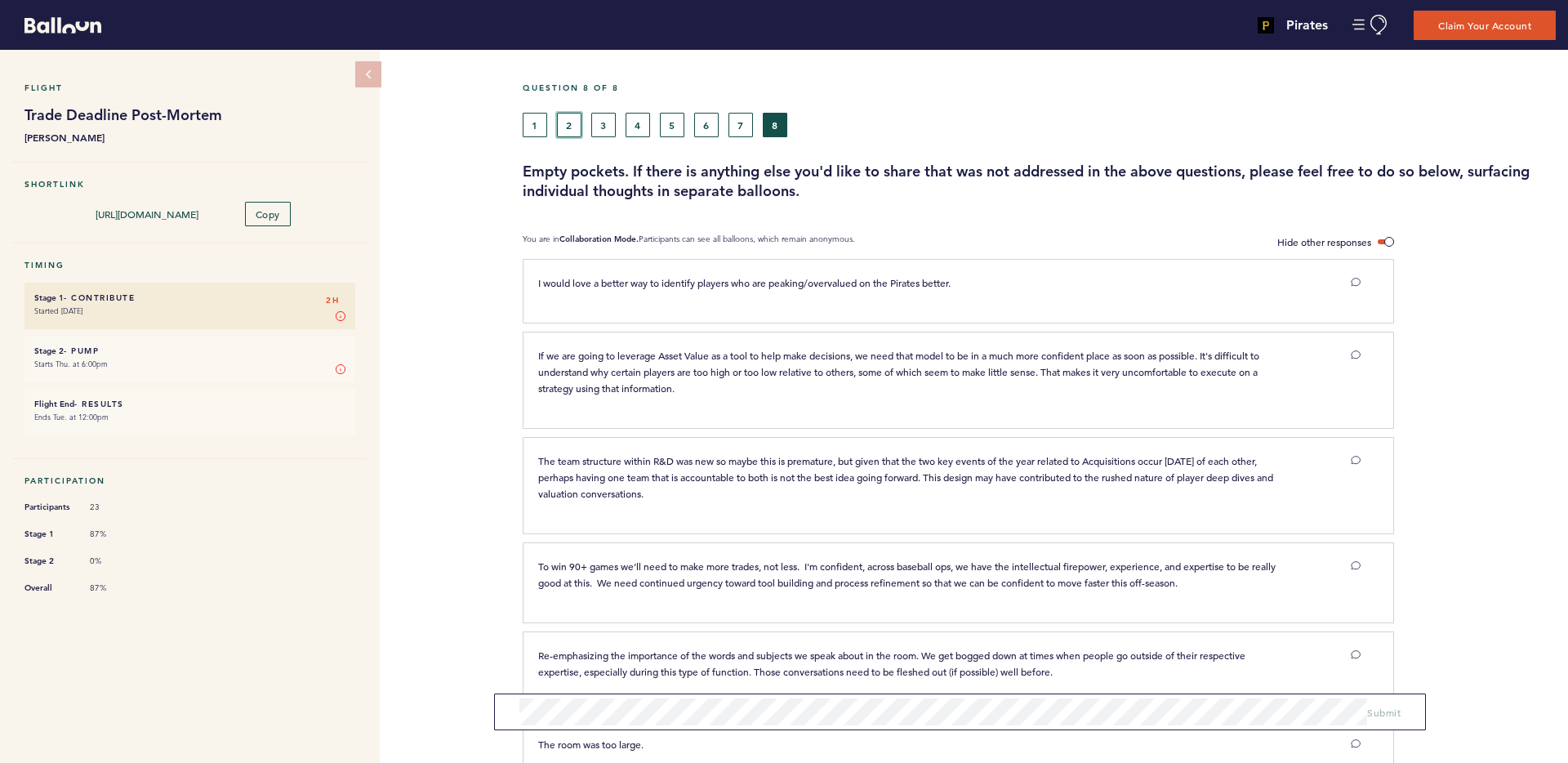
click at [573, 119] on button "2" at bounding box center [569, 124] width 24 height 24
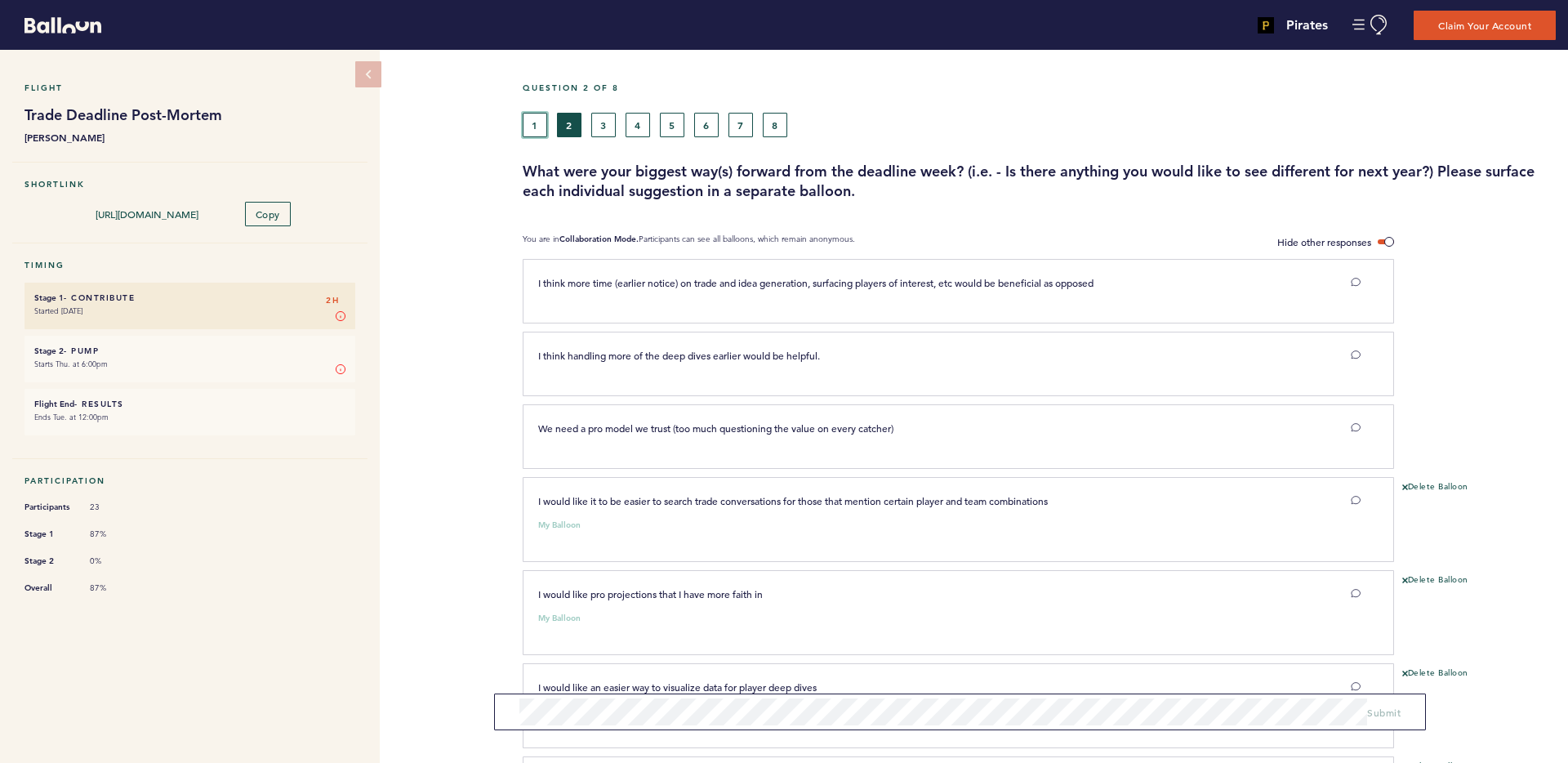
click at [531, 120] on button "1" at bounding box center [534, 124] width 24 height 24
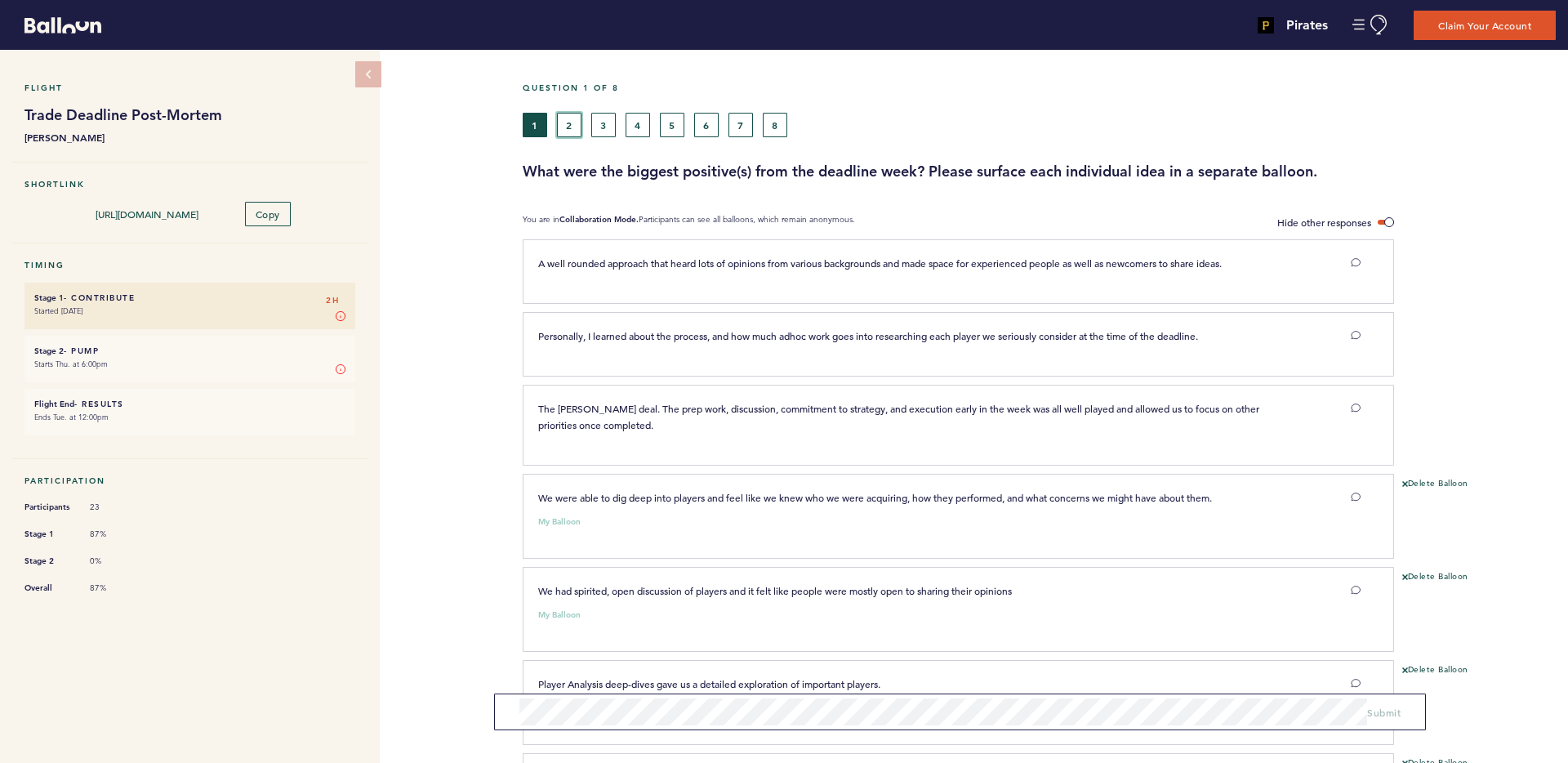
click at [569, 123] on button "2" at bounding box center [569, 124] width 24 height 24
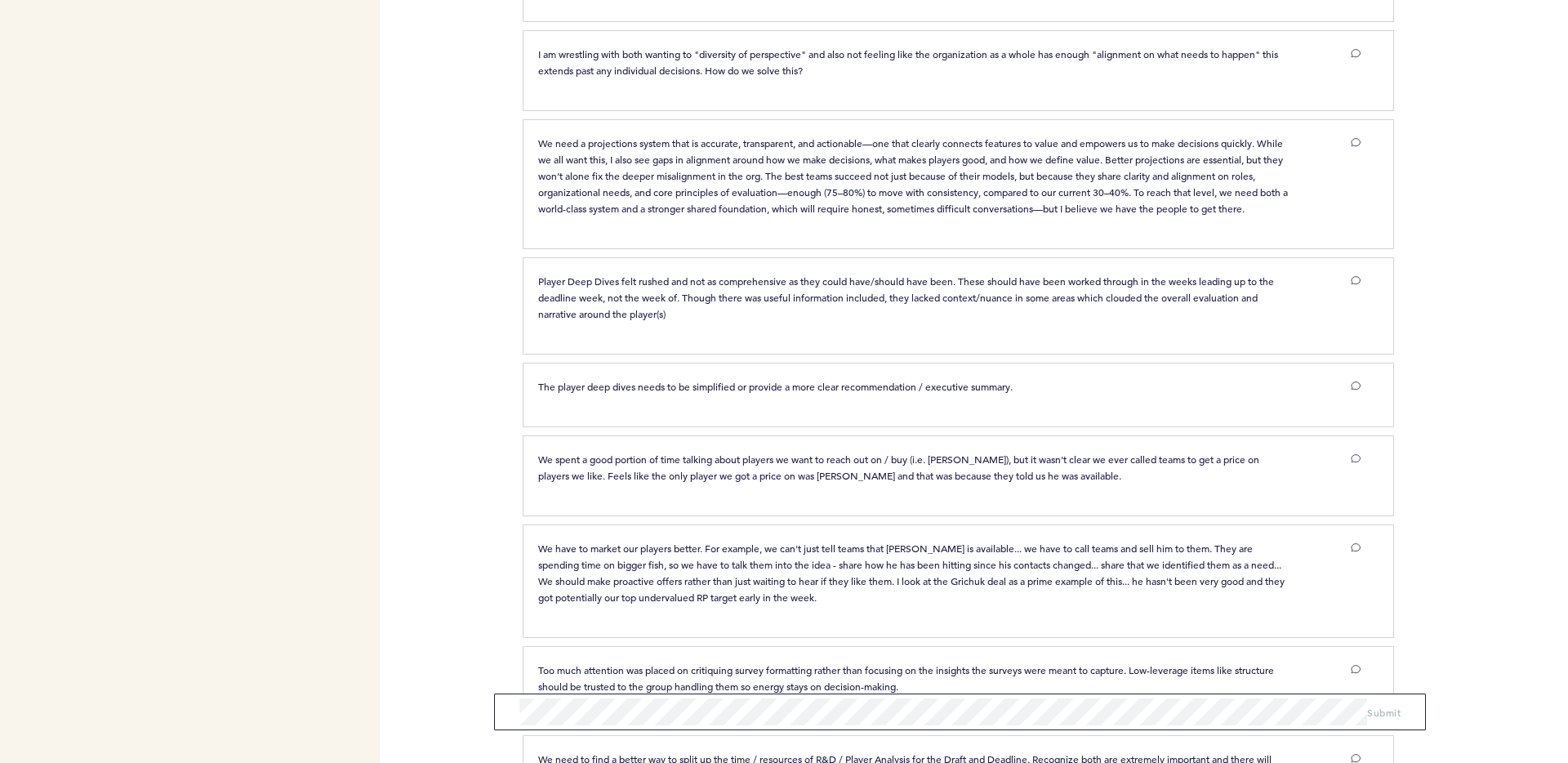
scroll to position [4369, 0]
